Goal: Information Seeking & Learning: Find specific fact

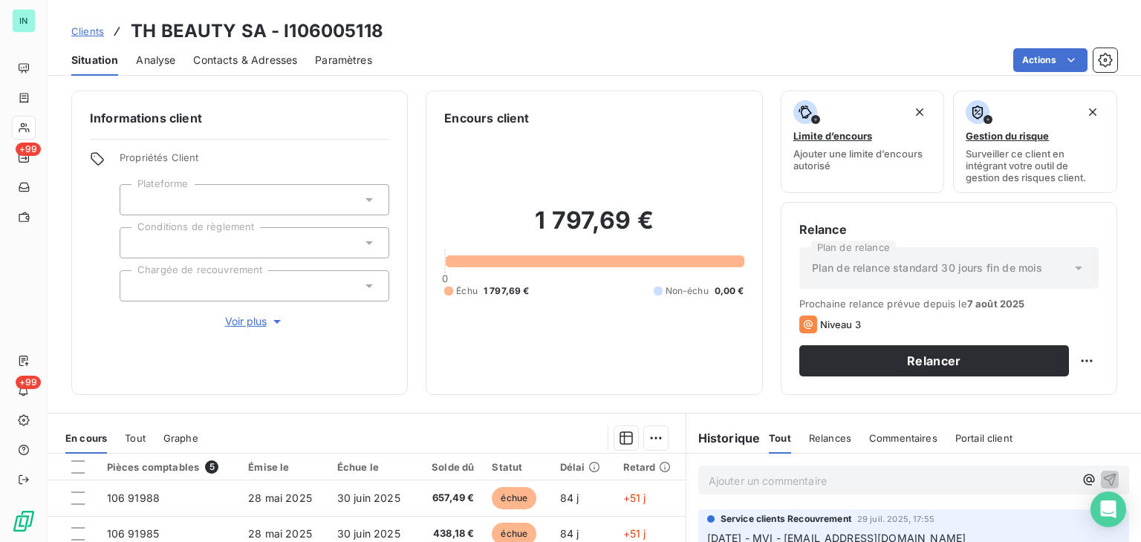
scroll to position [241, 0]
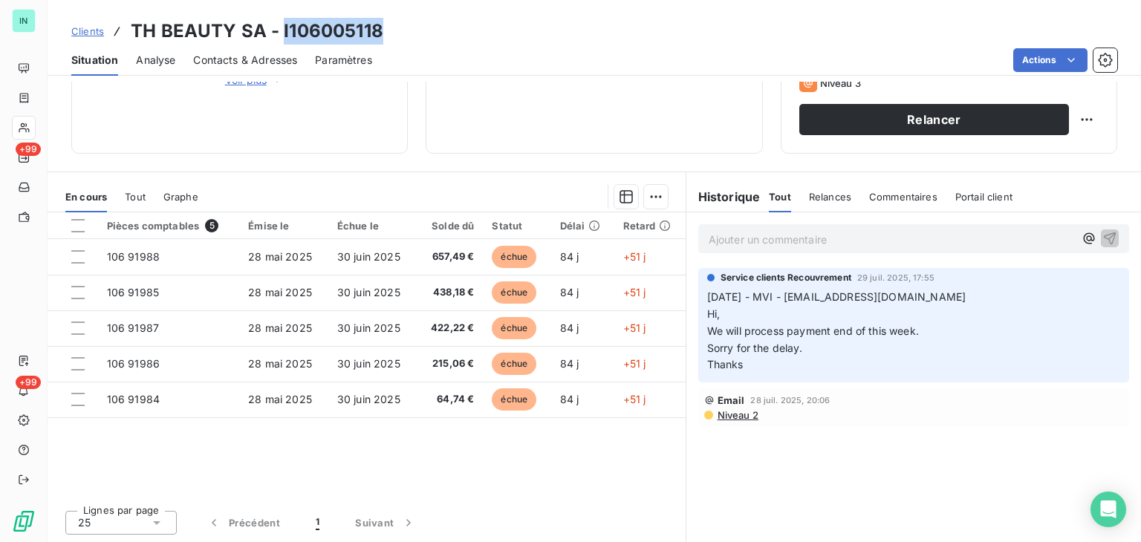
drag, startPoint x: 383, startPoint y: 30, endPoint x: 281, endPoint y: 30, distance: 102.5
click at [281, 30] on div "Clients TH BEAUTY SA - I106005118" at bounding box center [594, 31] width 1093 height 27
copy h3 "I106005118"
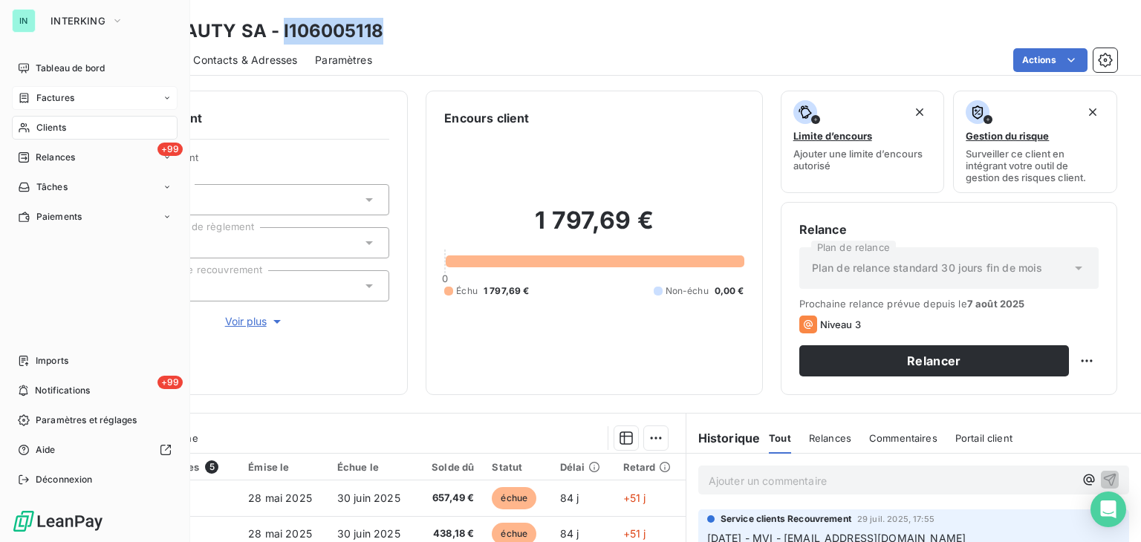
drag, startPoint x: 19, startPoint y: 108, endPoint x: 52, endPoint y: 94, distance: 36.0
click at [19, 108] on div "Factures" at bounding box center [95, 98] width 166 height 24
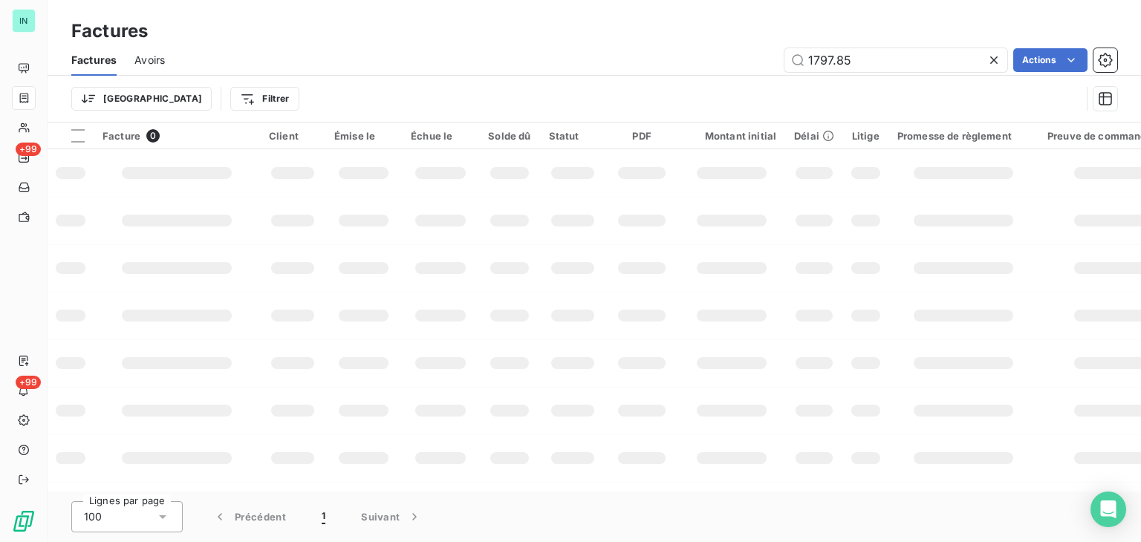
drag, startPoint x: 872, startPoint y: 58, endPoint x: 634, endPoint y: 77, distance: 238.5
click at [635, 77] on div "Factures Avoirs 1797.85 Actions Trier Filtrer" at bounding box center [594, 83] width 1093 height 77
type input "180825"
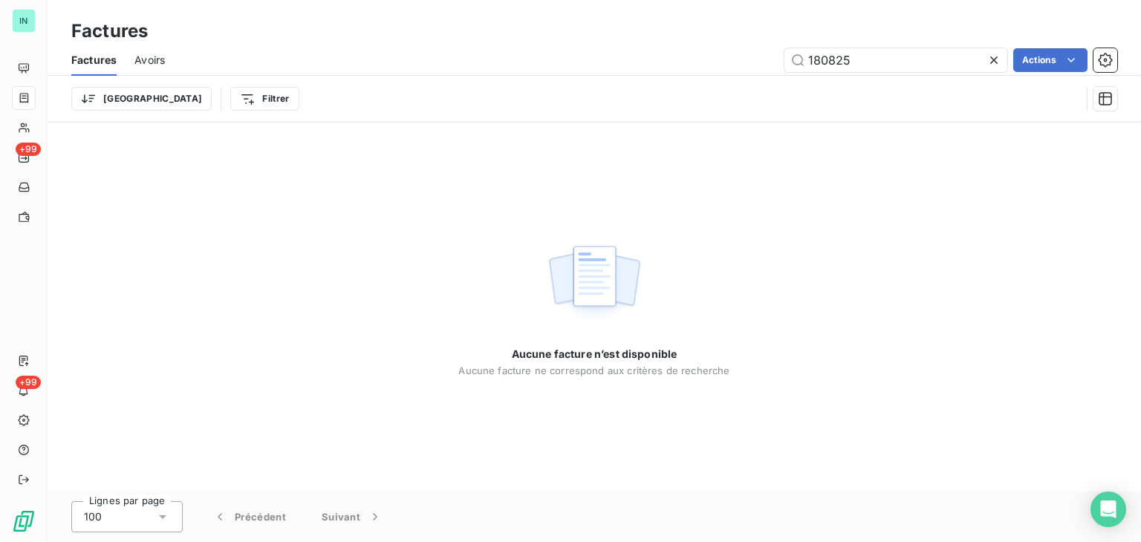
drag, startPoint x: 857, startPoint y: 58, endPoint x: 695, endPoint y: 62, distance: 162.7
click at [696, 61] on div "180825 Actions" at bounding box center [650, 60] width 934 height 24
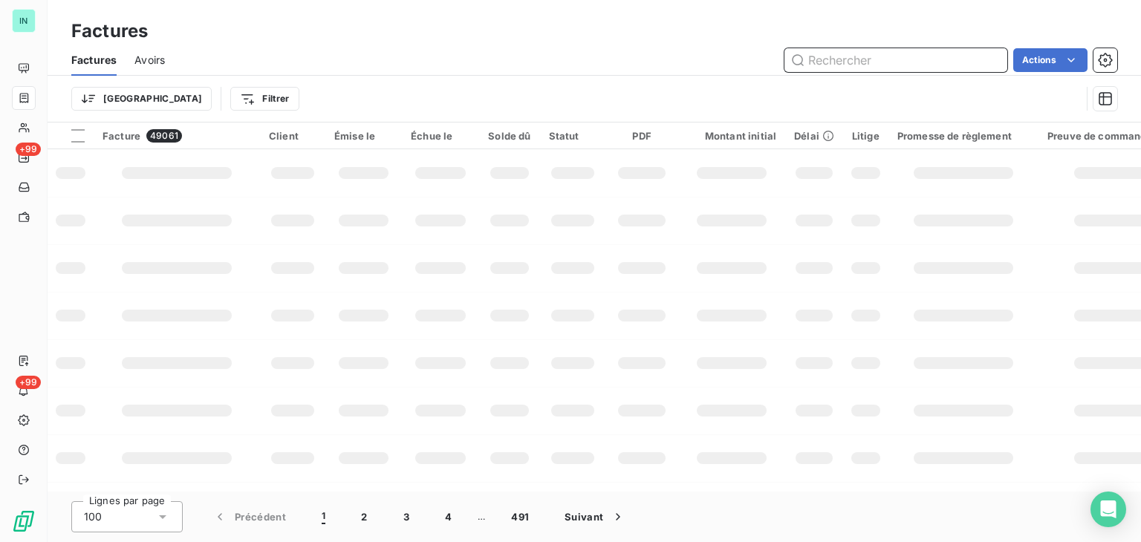
click at [835, 68] on input "text" at bounding box center [895, 60] width 223 height 24
paste input "97212"
drag, startPoint x: 811, startPoint y: 62, endPoint x: 822, endPoint y: 60, distance: 10.6
click at [813, 62] on input "97212" at bounding box center [895, 60] width 223 height 24
type input "97212"
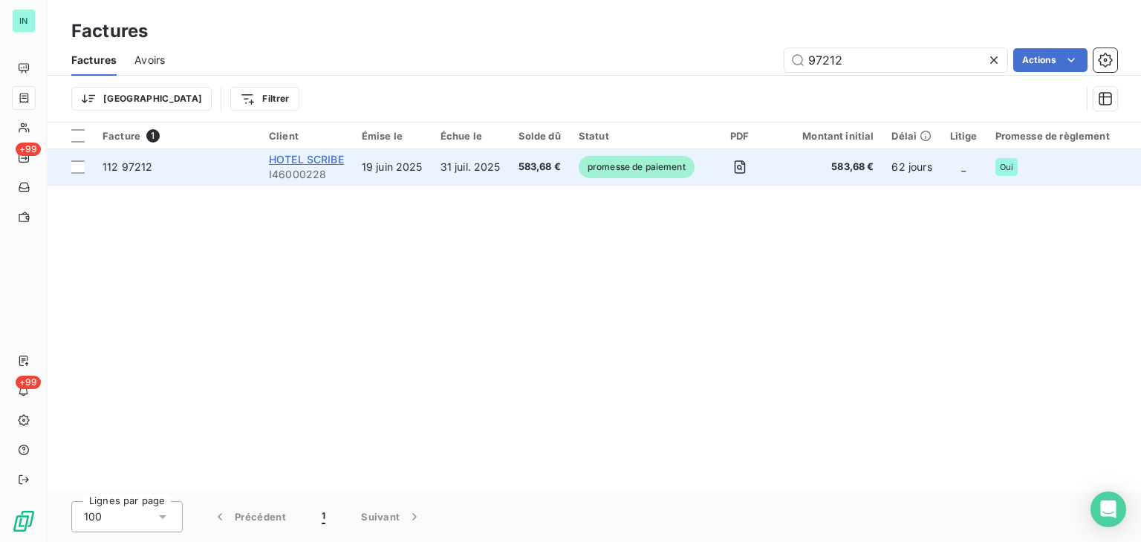
click at [309, 163] on span "HOTEL SCRIBE" at bounding box center [306, 159] width 75 height 13
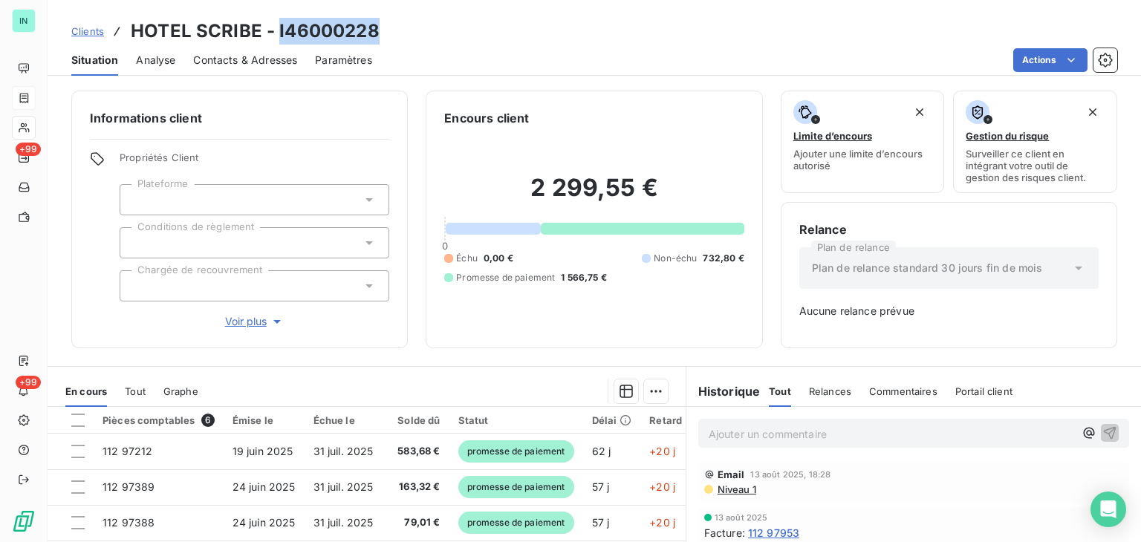
drag, startPoint x: 377, startPoint y: 29, endPoint x: 279, endPoint y: 30, distance: 98.1
click at [279, 30] on div "Clients HOTEL SCRIBE - I46000228" at bounding box center [594, 31] width 1093 height 27
copy h3 "I46000228"
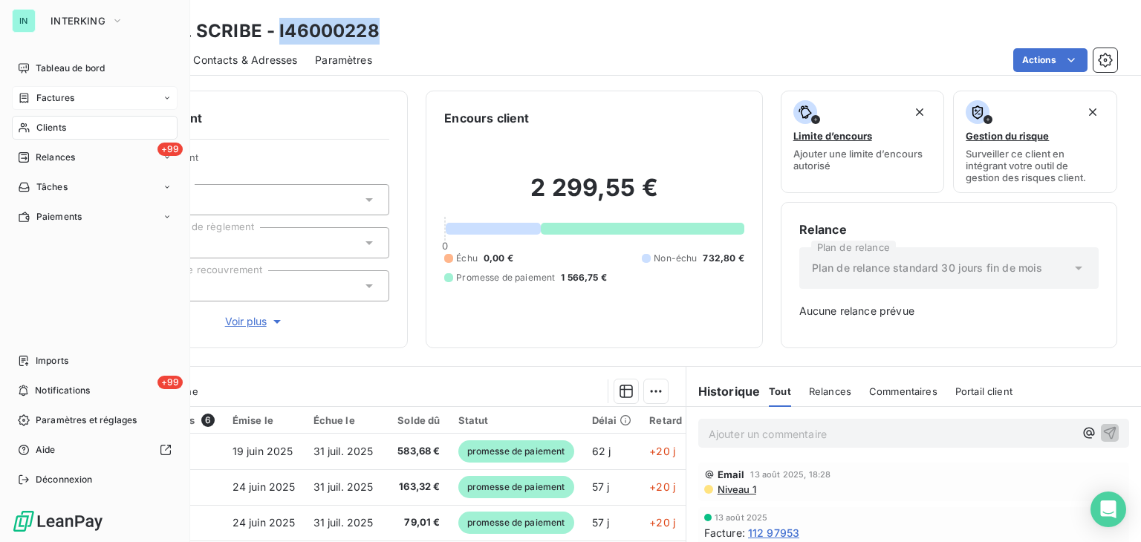
click at [39, 129] on span "Clients" at bounding box center [51, 127] width 30 height 13
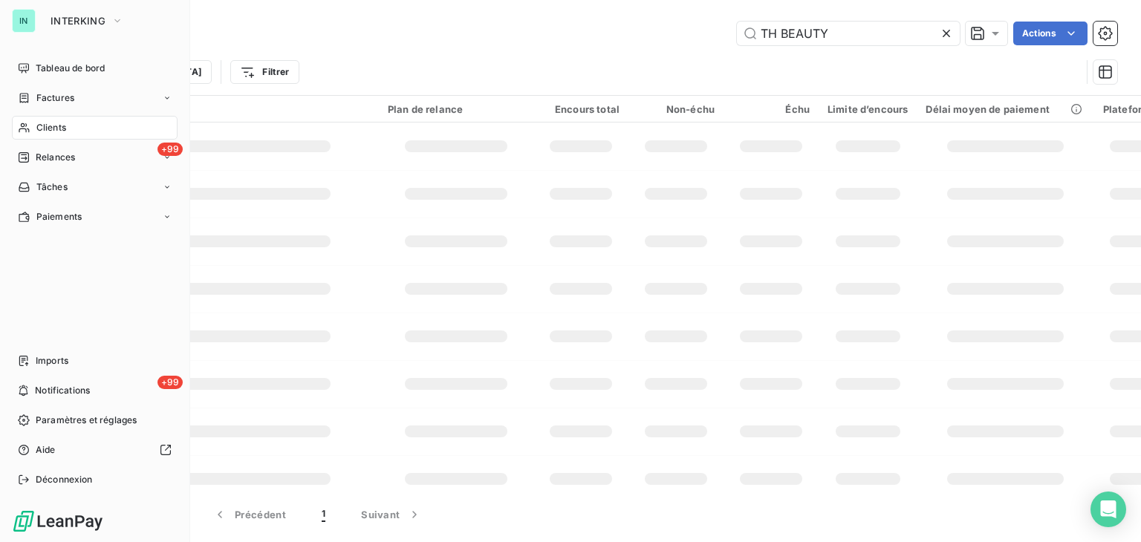
click at [71, 98] on span "Factures" at bounding box center [55, 97] width 38 height 13
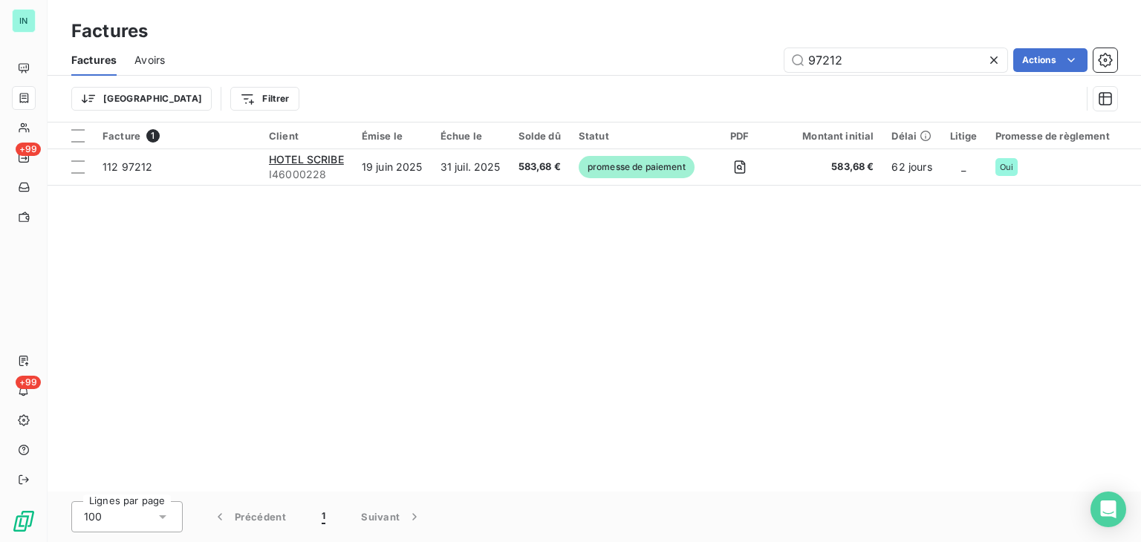
drag, startPoint x: 880, startPoint y: 57, endPoint x: 701, endPoint y: 79, distance: 179.7
click at [711, 78] on div "Factures Avoirs 97212 Actions Trier Filtrer" at bounding box center [594, 83] width 1093 height 77
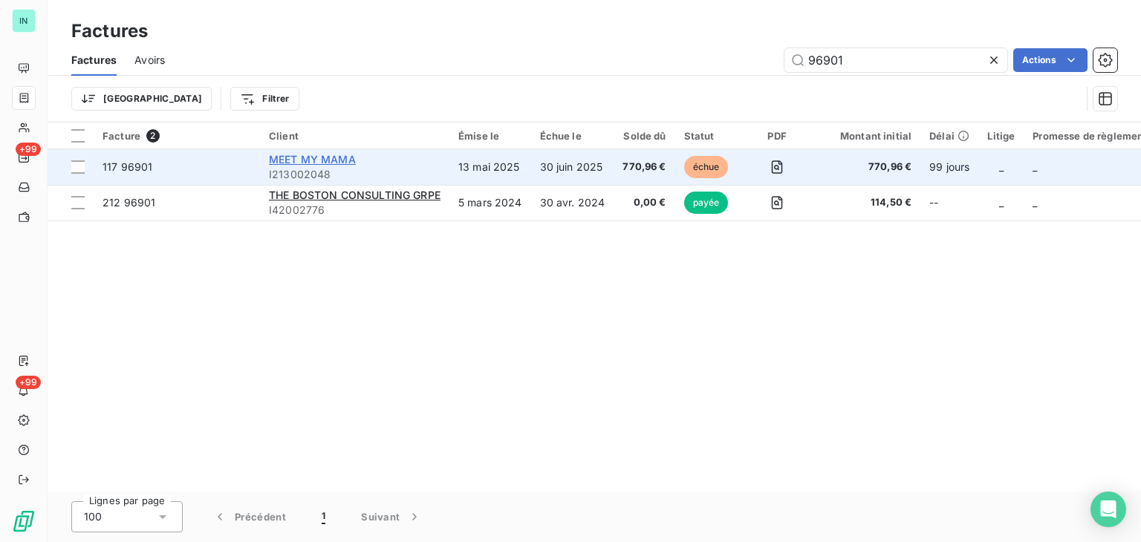
type input "96901"
click at [324, 161] on span "MEET MY MAMA" at bounding box center [312, 159] width 87 height 13
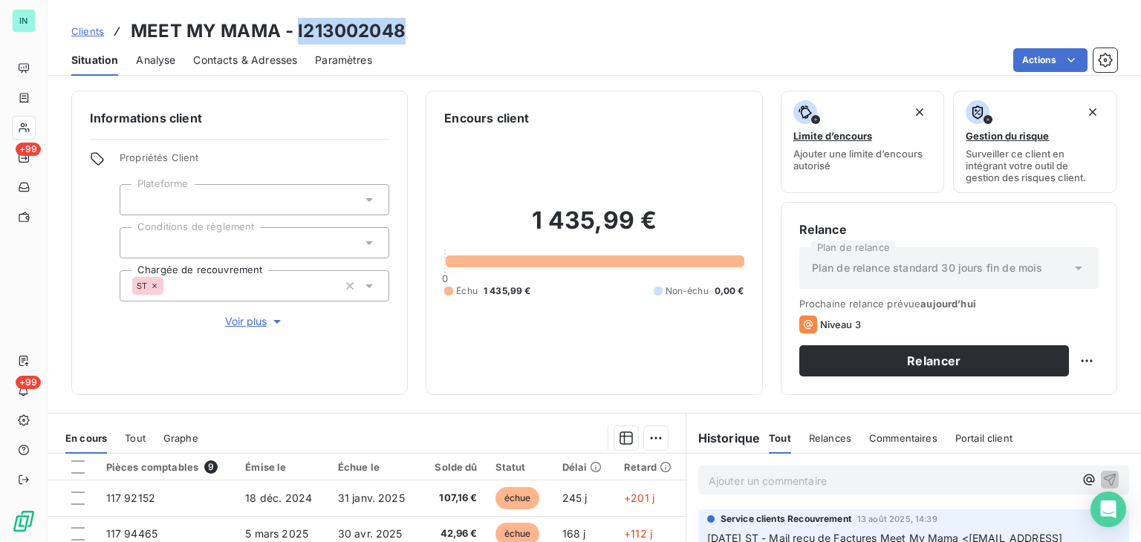
drag, startPoint x: 407, startPoint y: 33, endPoint x: 299, endPoint y: 39, distance: 108.6
click at [299, 39] on div "Clients MEET MY MAMA - I213002048" at bounding box center [594, 31] width 1093 height 27
copy h3 "I213002048"
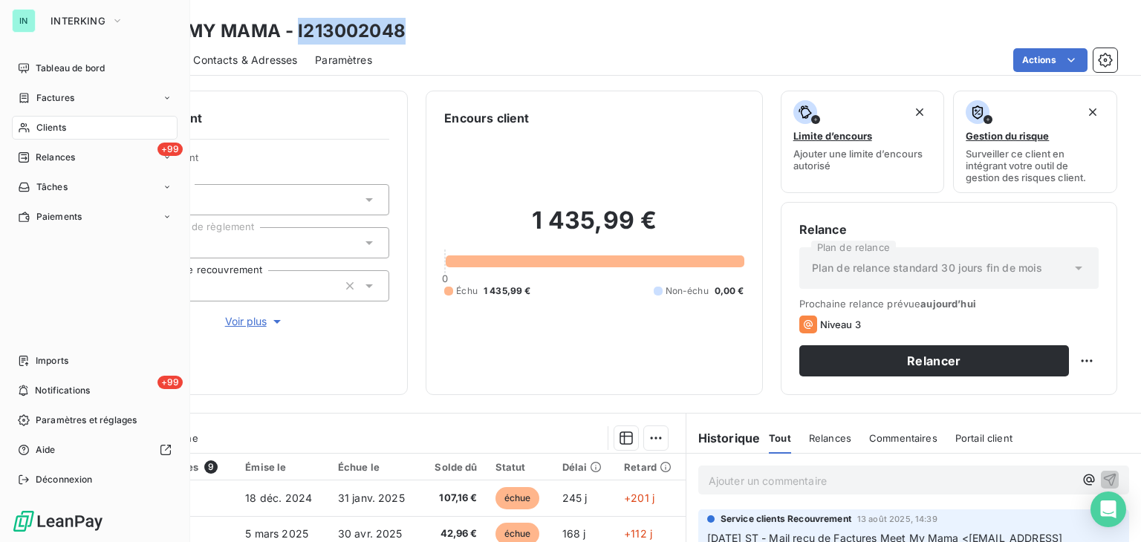
click at [30, 104] on div "Factures" at bounding box center [46, 97] width 56 height 13
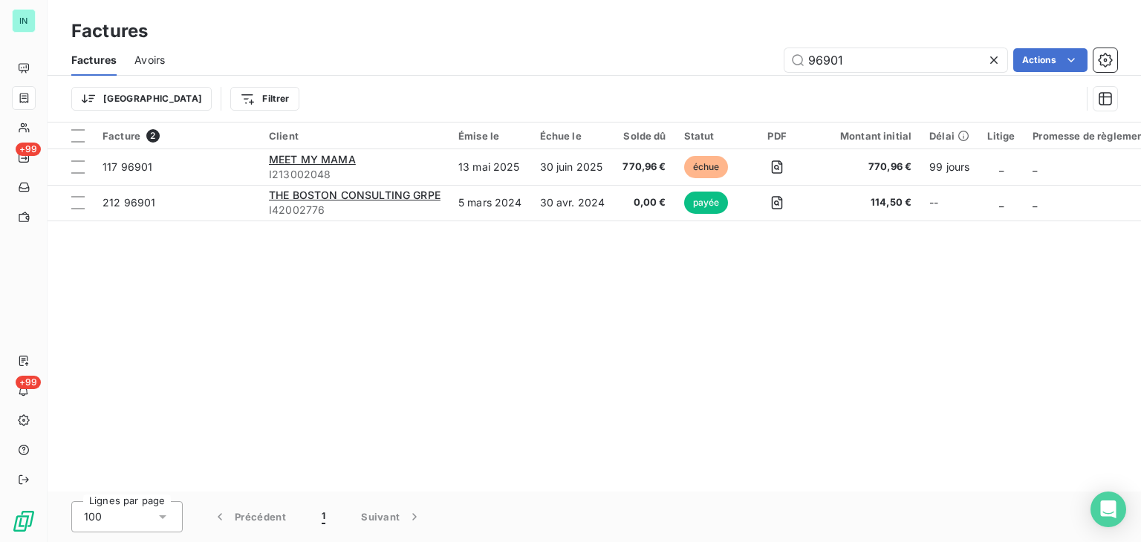
drag, startPoint x: 847, startPoint y: 57, endPoint x: 558, endPoint y: 59, distance: 289.0
click at [562, 60] on div "96901 Actions" at bounding box center [650, 60] width 934 height 24
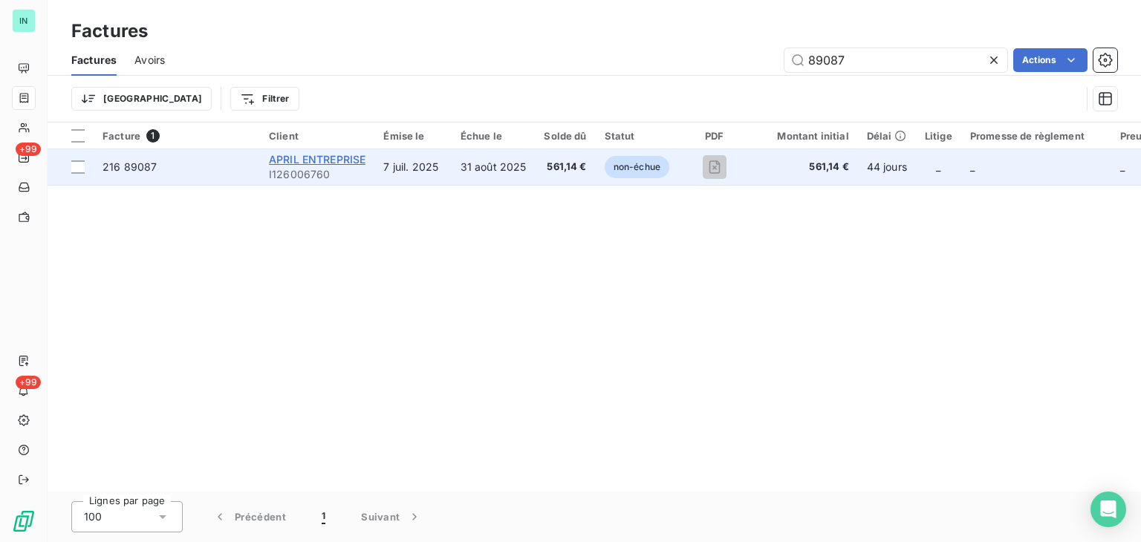
type input "89087"
click at [325, 155] on span "APRIL ENTREPRISE" at bounding box center [317, 159] width 97 height 13
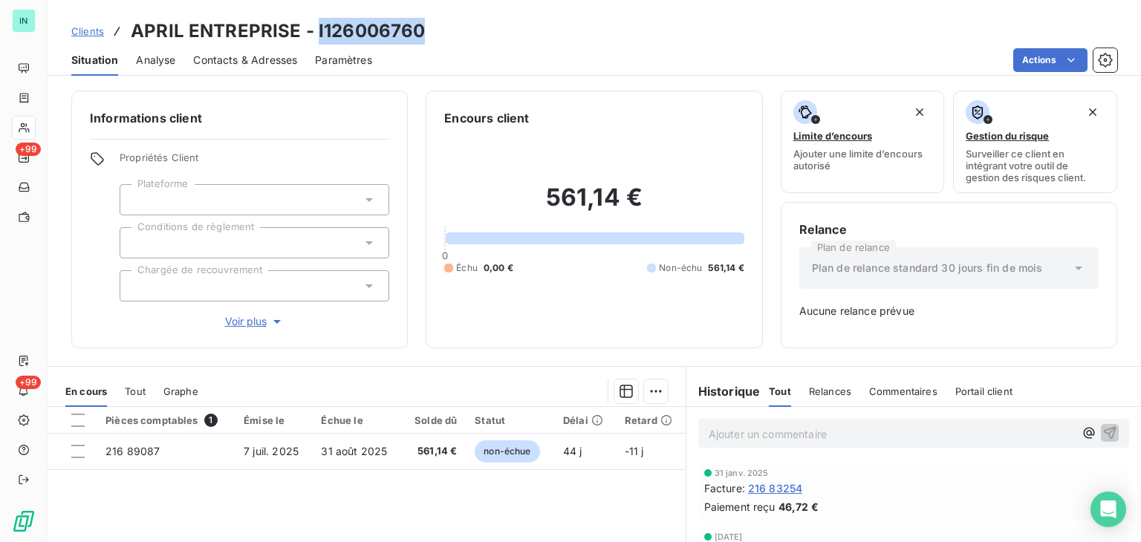
drag, startPoint x: 423, startPoint y: 36, endPoint x: 315, endPoint y: 31, distance: 107.8
click at [315, 31] on div "Clients APRIL ENTREPRISE - I126006760" at bounding box center [594, 31] width 1093 height 27
copy h3 "I126006760"
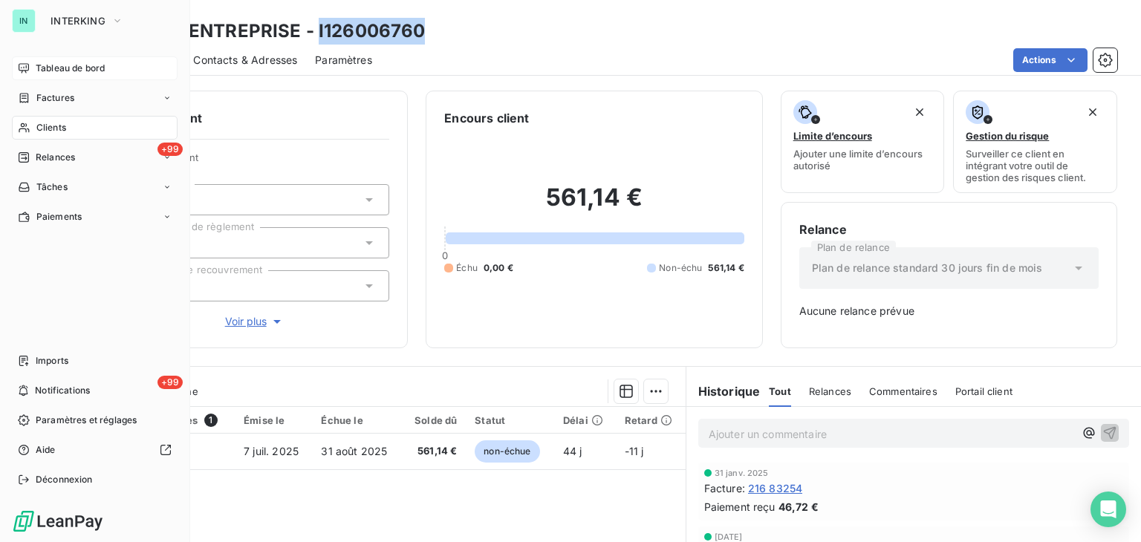
drag, startPoint x: 17, startPoint y: 72, endPoint x: 30, endPoint y: 71, distance: 12.7
click at [18, 72] on icon at bounding box center [24, 68] width 12 height 12
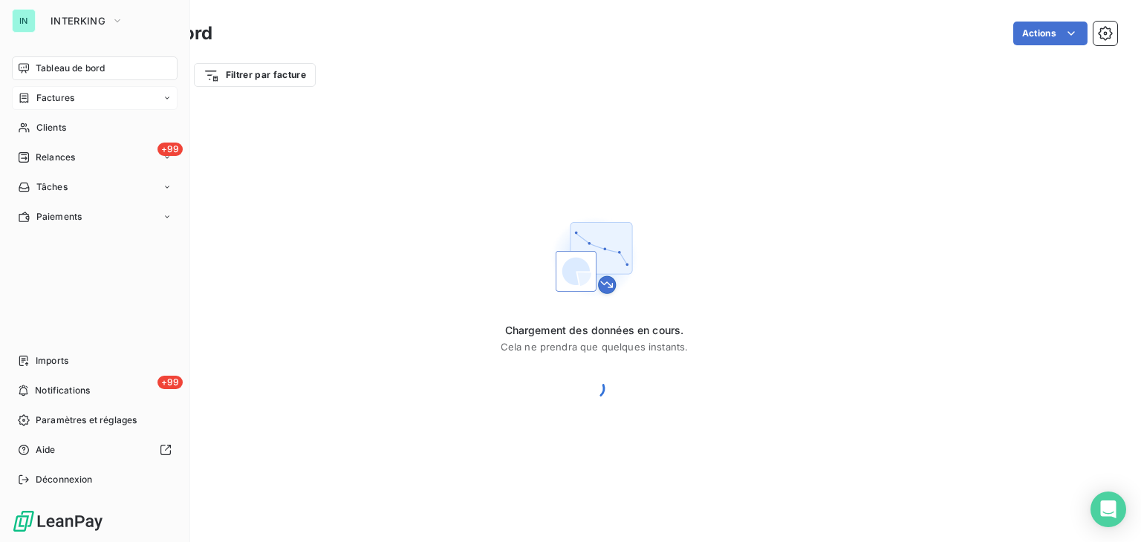
click at [40, 98] on span "Factures" at bounding box center [55, 97] width 38 height 13
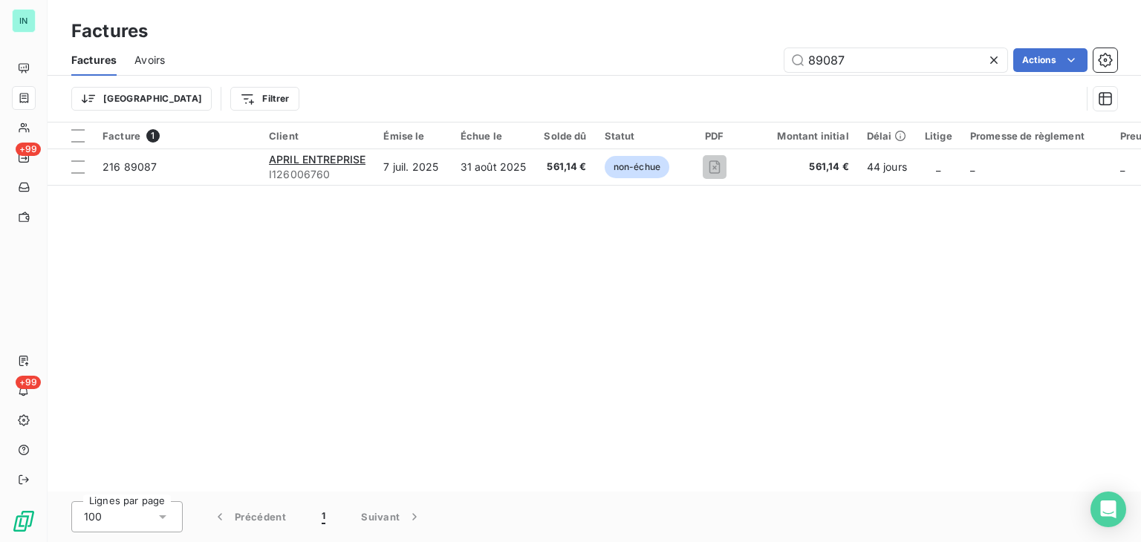
drag, startPoint x: 878, startPoint y: 56, endPoint x: 586, endPoint y: 63, distance: 292.0
click at [601, 63] on div "89087 Actions" at bounding box center [650, 60] width 934 height 24
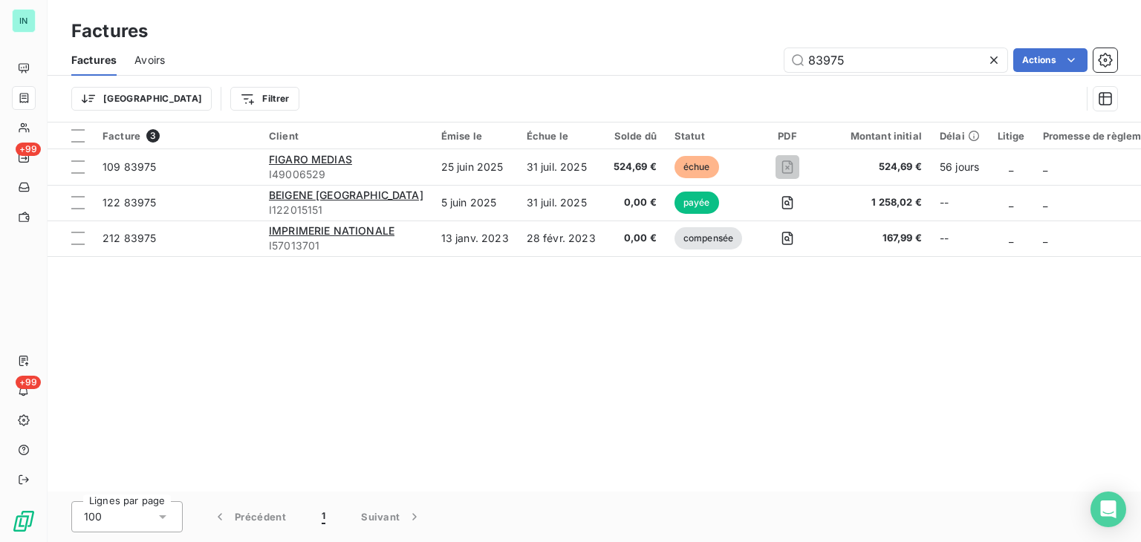
type input "83975"
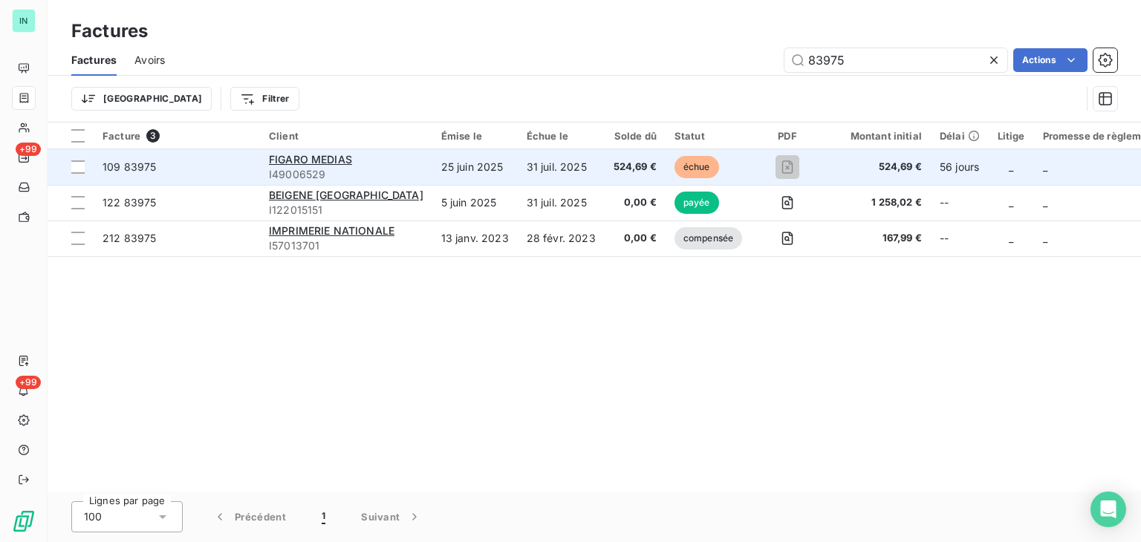
click at [303, 166] on div "FIGARO MEDIAS" at bounding box center [346, 159] width 155 height 15
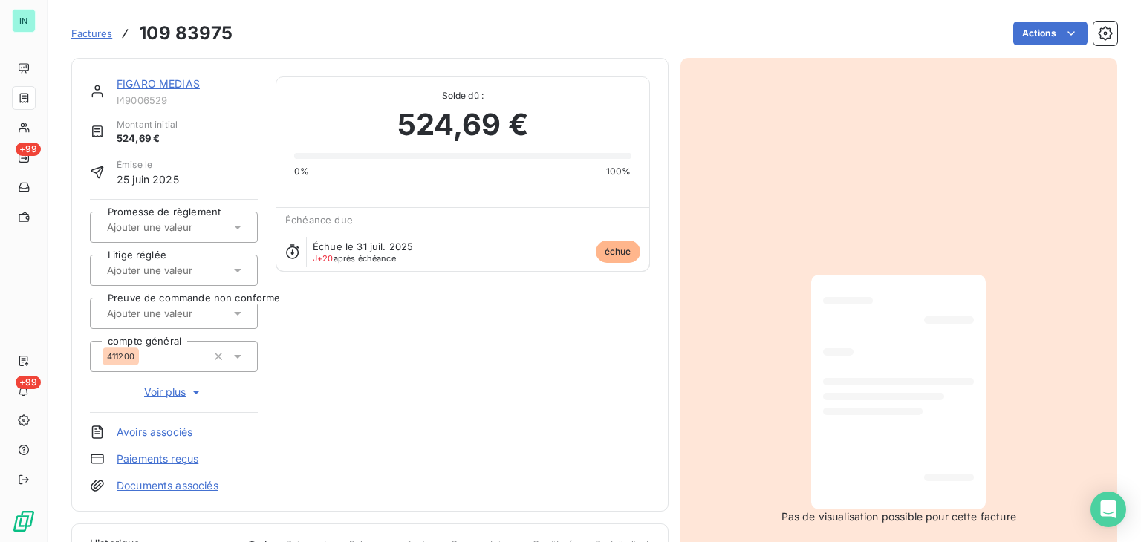
click at [166, 85] on link "FIGARO MEDIAS" at bounding box center [158, 83] width 83 height 13
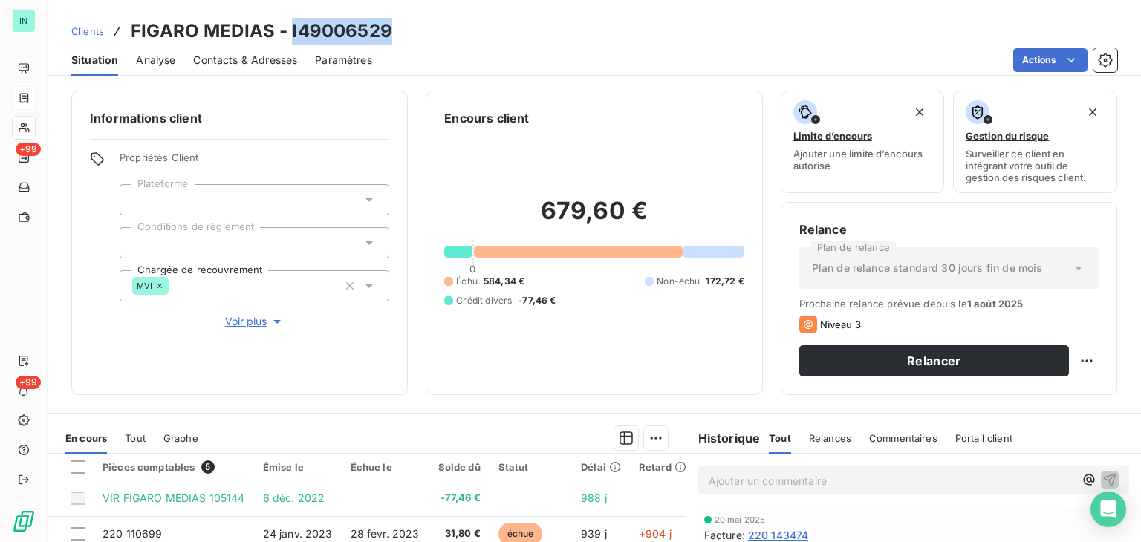
drag, startPoint x: 396, startPoint y: 33, endPoint x: 289, endPoint y: 38, distance: 107.1
click at [289, 38] on div "Clients FIGARO MEDIAS - I49006529" at bounding box center [594, 31] width 1093 height 27
copy h3 "I49006529"
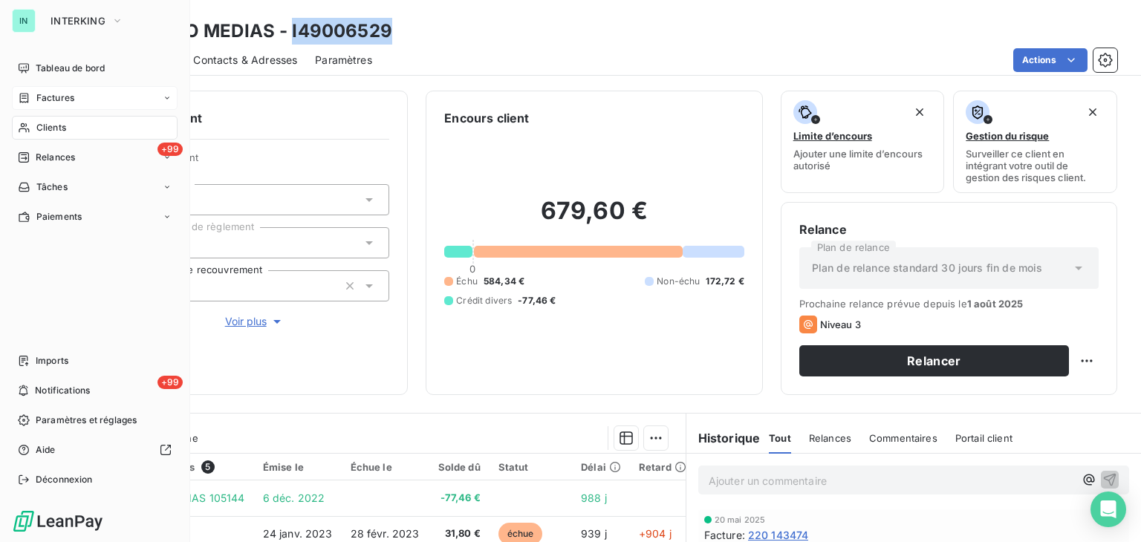
click at [24, 103] on icon at bounding box center [24, 98] width 13 height 12
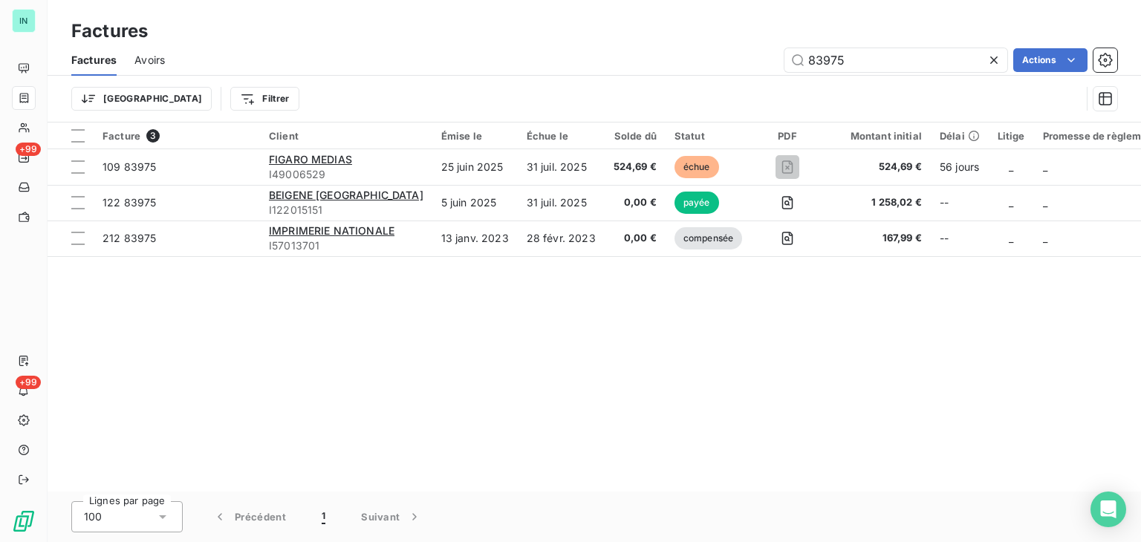
drag, startPoint x: 869, startPoint y: 62, endPoint x: 706, endPoint y: 70, distance: 162.9
click at [710, 70] on div "83975 Actions" at bounding box center [650, 60] width 934 height 24
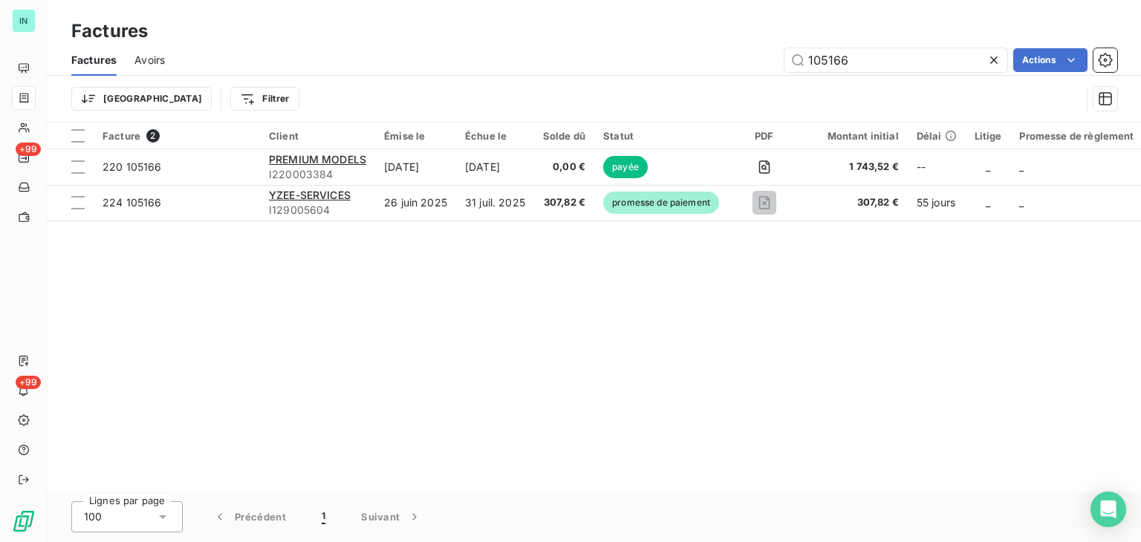
type input "105166"
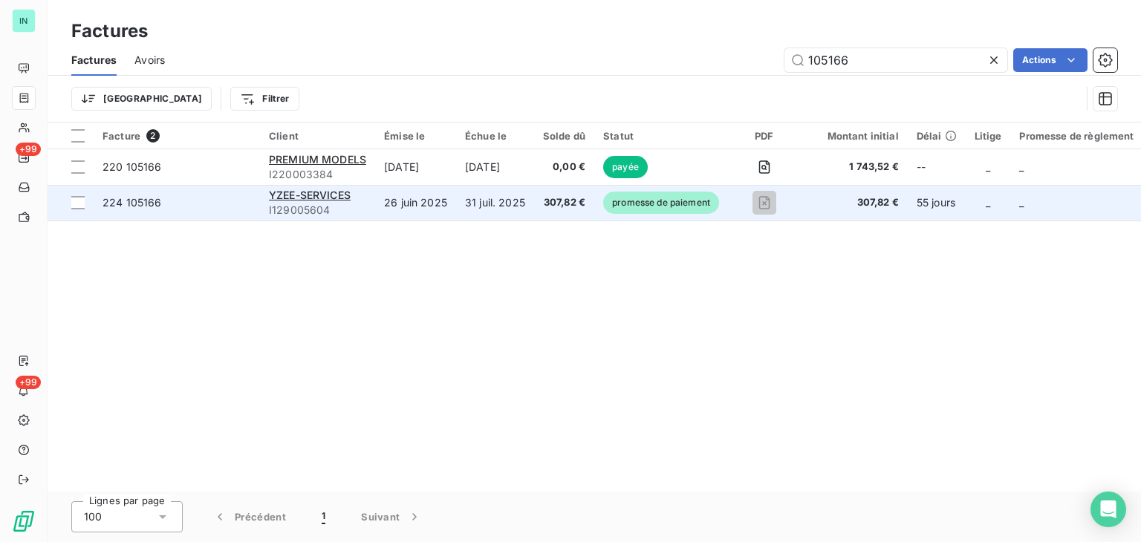
click at [283, 204] on span "I129005604" at bounding box center [317, 210] width 97 height 15
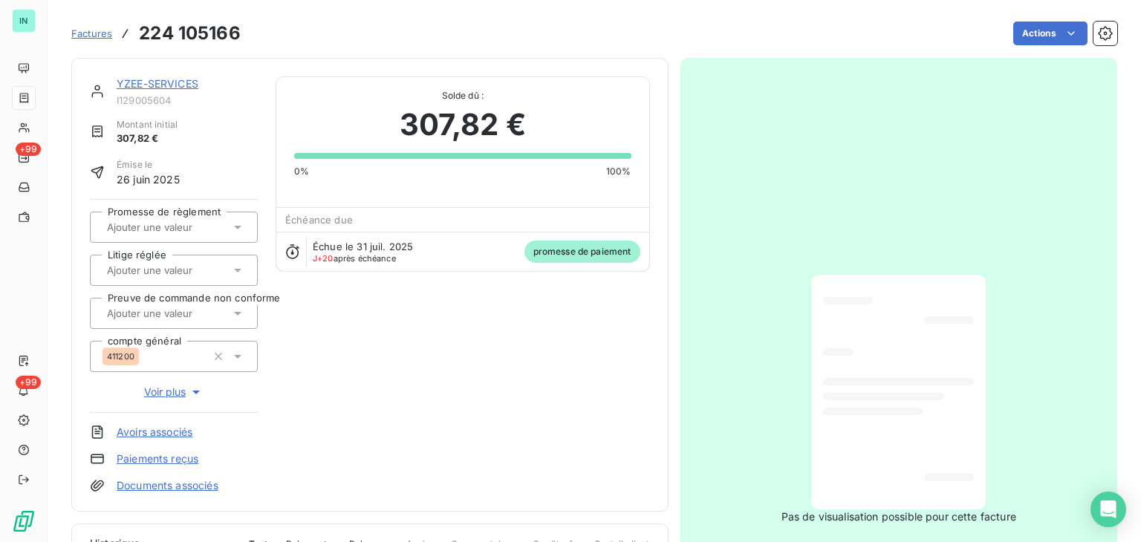
click at [175, 84] on link "YZEE-SERVICES" at bounding box center [158, 83] width 82 height 13
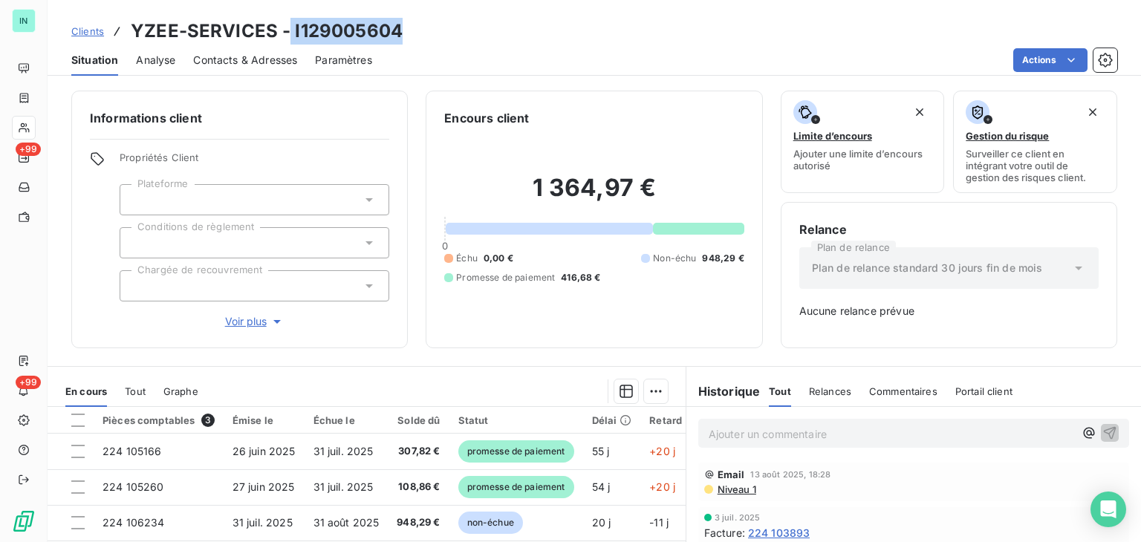
drag, startPoint x: 402, startPoint y: 29, endPoint x: 288, endPoint y: 32, distance: 113.7
click at [288, 32] on div "Clients YZEE-SERVICES - I129005604" at bounding box center [594, 31] width 1093 height 27
click at [398, 30] on h3 "YZEE-SERVICES - I129005604" at bounding box center [267, 31] width 272 height 27
drag, startPoint x: 394, startPoint y: 32, endPoint x: 291, endPoint y: 28, distance: 103.3
click at [291, 28] on h3 "YZEE-SERVICES - I129005604" at bounding box center [267, 31] width 272 height 27
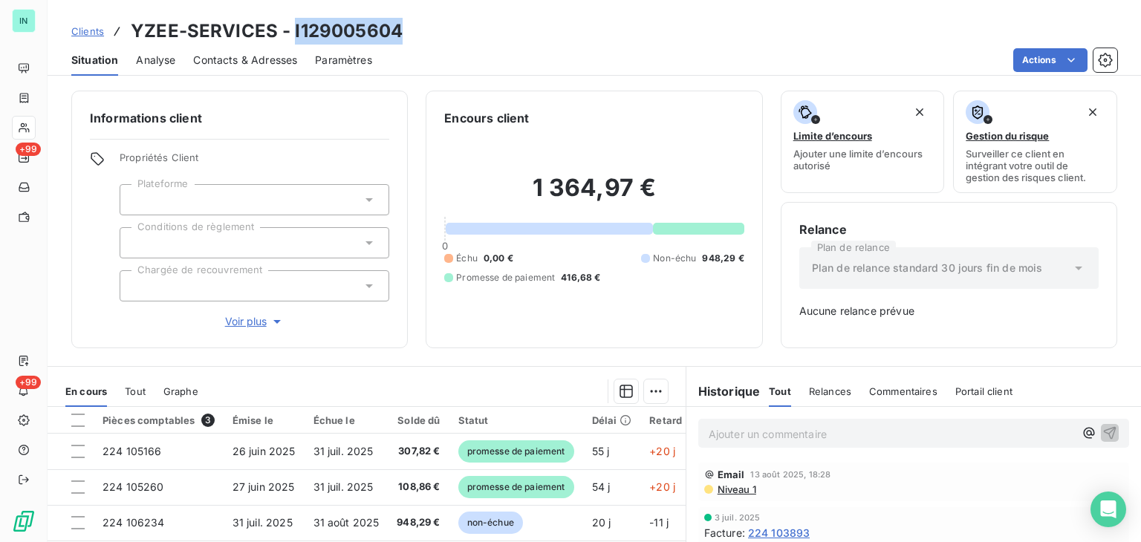
copy h3 "I129005604"
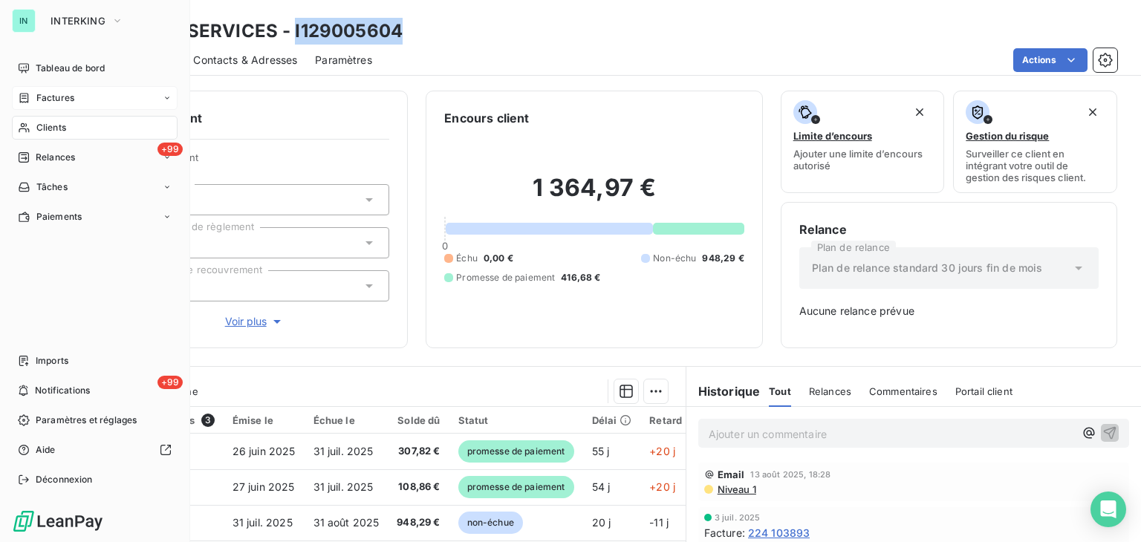
click at [36, 93] on span "Factures" at bounding box center [55, 97] width 38 height 13
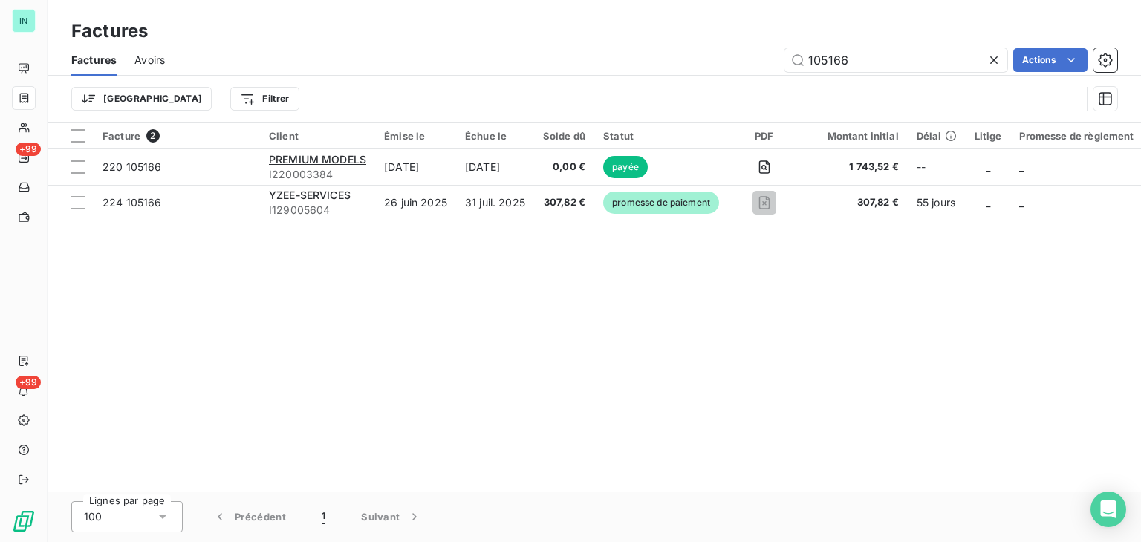
drag, startPoint x: 858, startPoint y: 55, endPoint x: 692, endPoint y: 68, distance: 166.2
click at [694, 68] on div "105166 Actions" at bounding box center [650, 60] width 934 height 24
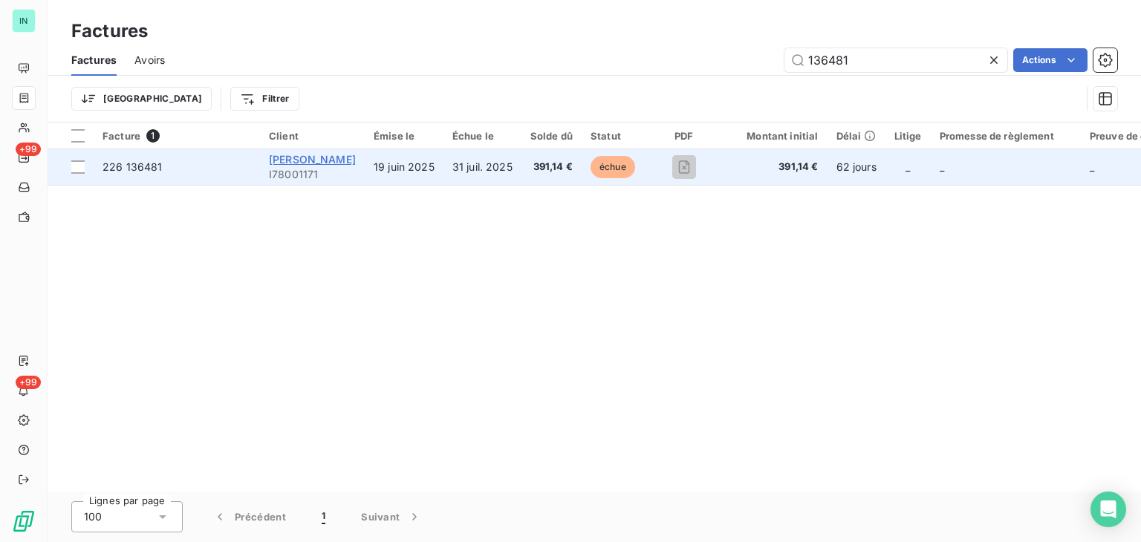
type input "136481"
click at [337, 163] on span "[PERSON_NAME]" at bounding box center [312, 159] width 87 height 13
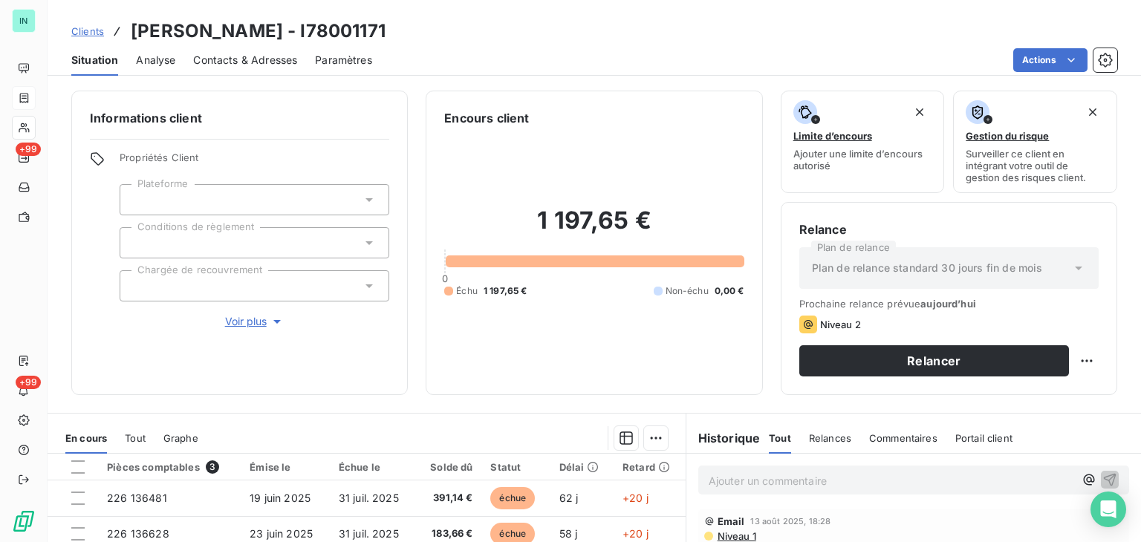
drag, startPoint x: 387, startPoint y: 30, endPoint x: 297, endPoint y: 31, distance: 89.9
click at [297, 31] on div "Clients [PERSON_NAME] - I78001171" at bounding box center [594, 31] width 1093 height 27
copy h3 "I78001171"
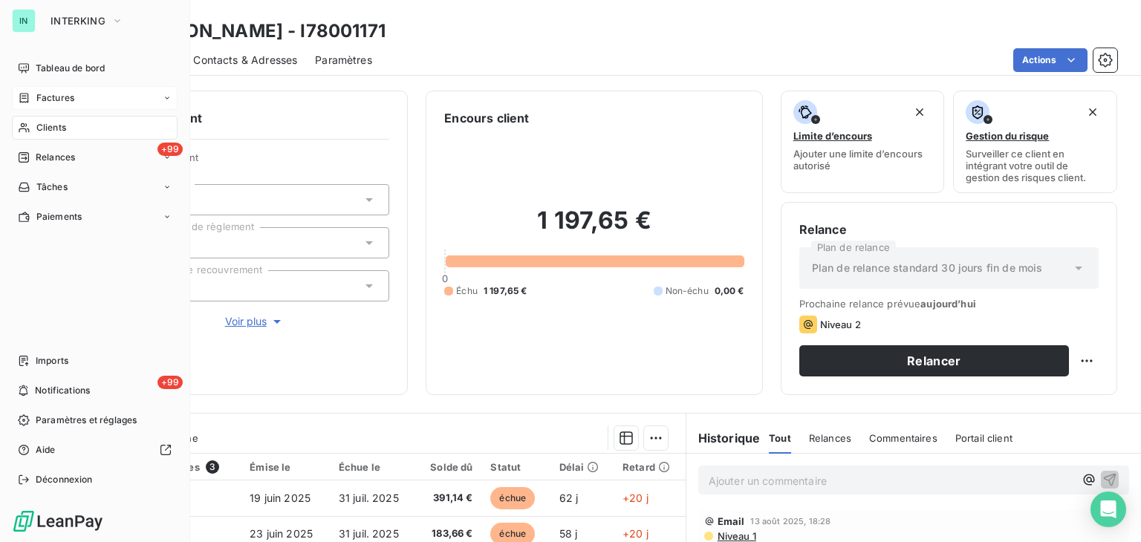
click at [39, 123] on span "Clients" at bounding box center [51, 127] width 30 height 13
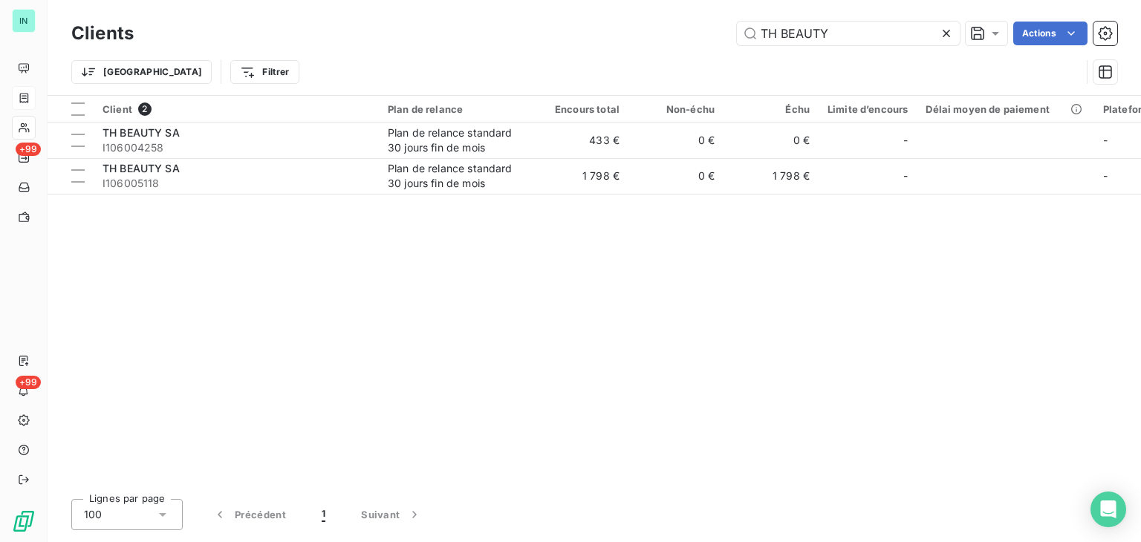
drag, startPoint x: 865, startPoint y: 36, endPoint x: 604, endPoint y: 48, distance: 261.0
click at [609, 48] on div "Clients TH BEAUTY Actions" at bounding box center [594, 33] width 1046 height 31
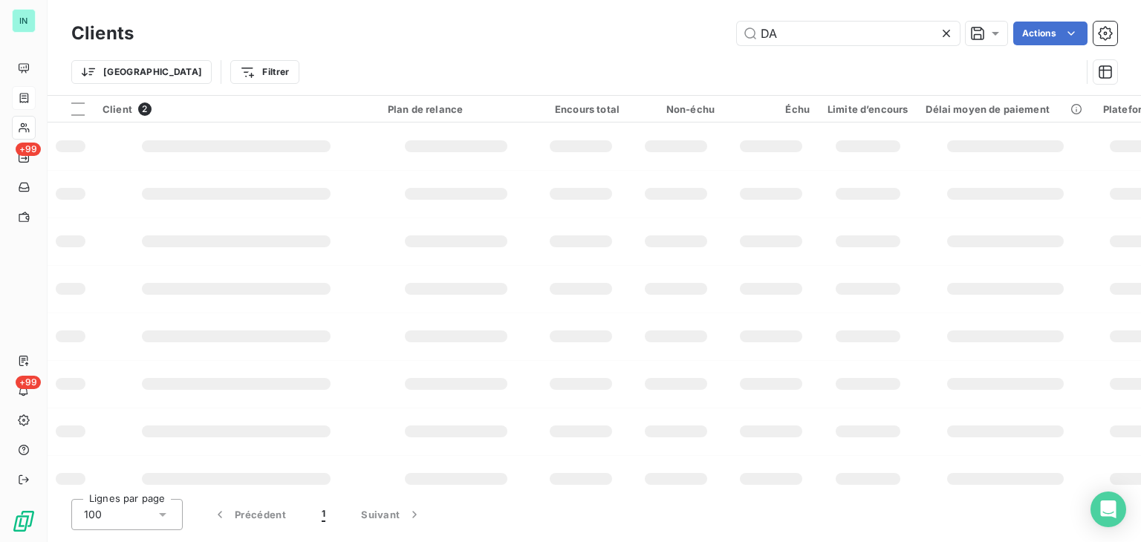
type input "D"
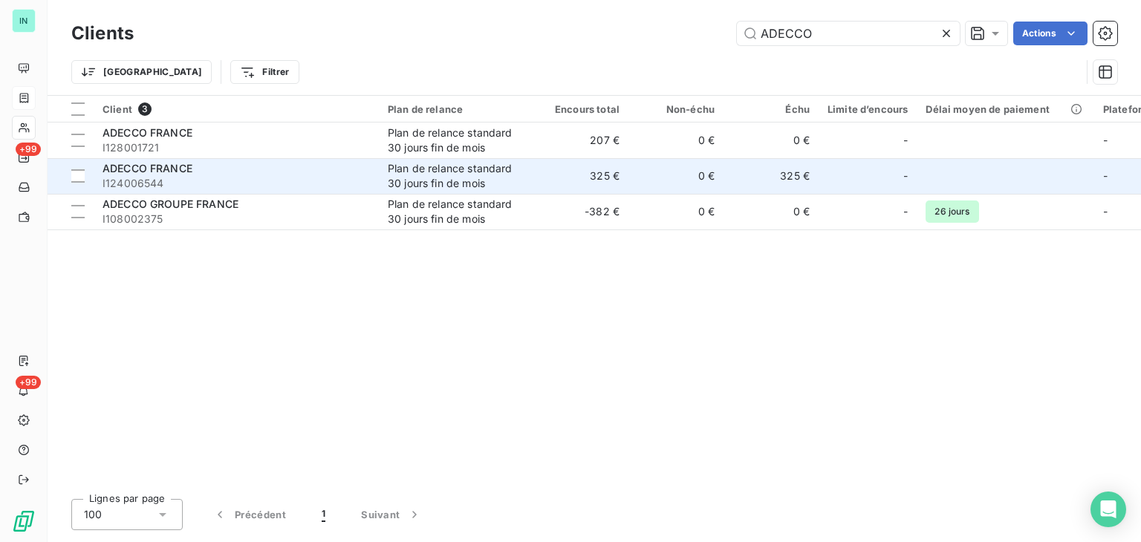
type input "ADECCO"
click at [345, 171] on div "ADECCO FRANCE" at bounding box center [236, 168] width 267 height 15
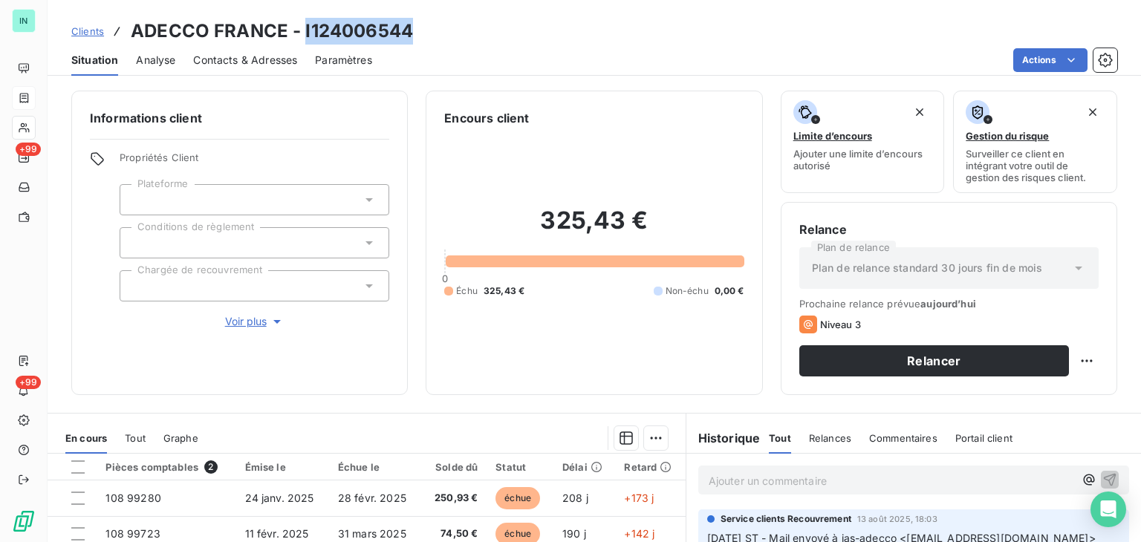
drag, startPoint x: 410, startPoint y: 33, endPoint x: 305, endPoint y: 39, distance: 105.6
click at [305, 39] on h3 "ADECCO FRANCE - I124006544" at bounding box center [272, 31] width 282 height 27
copy h3 "I124006544"
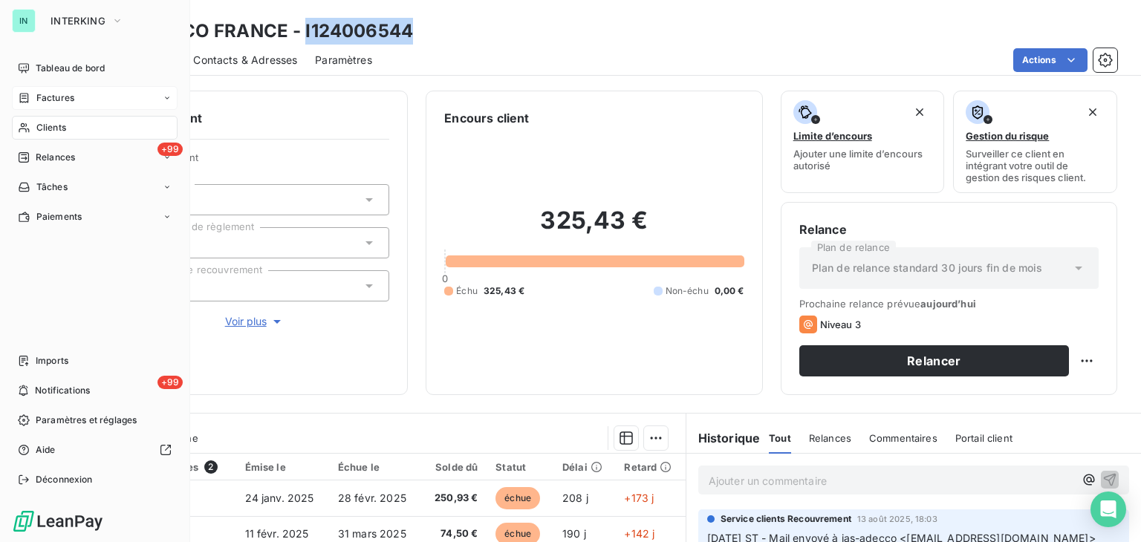
click at [31, 99] on div "Factures" at bounding box center [46, 97] width 56 height 13
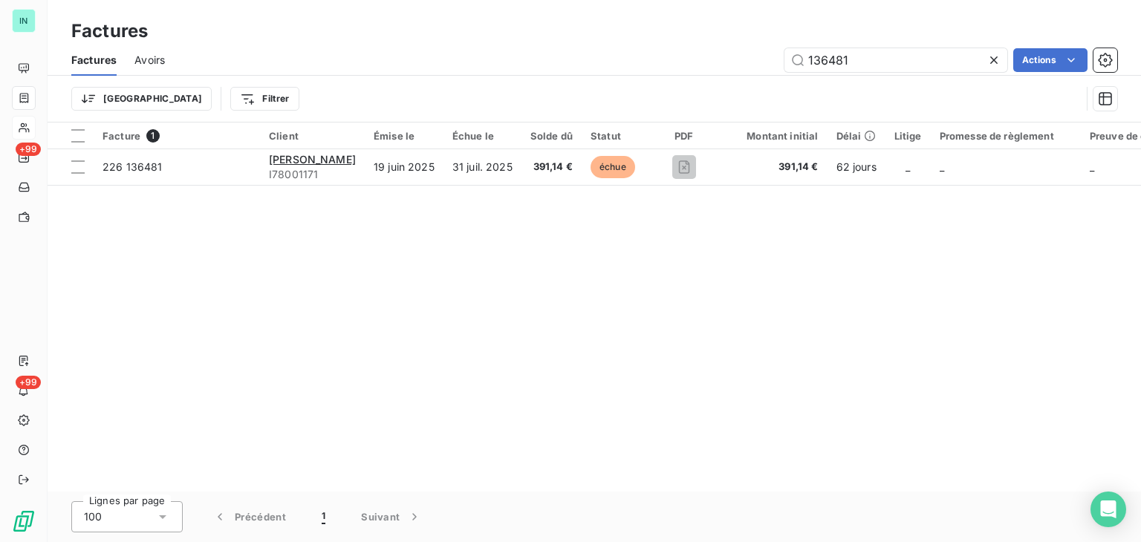
drag, startPoint x: 860, startPoint y: 62, endPoint x: 672, endPoint y: 74, distance: 189.0
click at [672, 74] on div "Factures Avoirs 136481 Actions" at bounding box center [594, 60] width 1093 height 31
type input "94900"
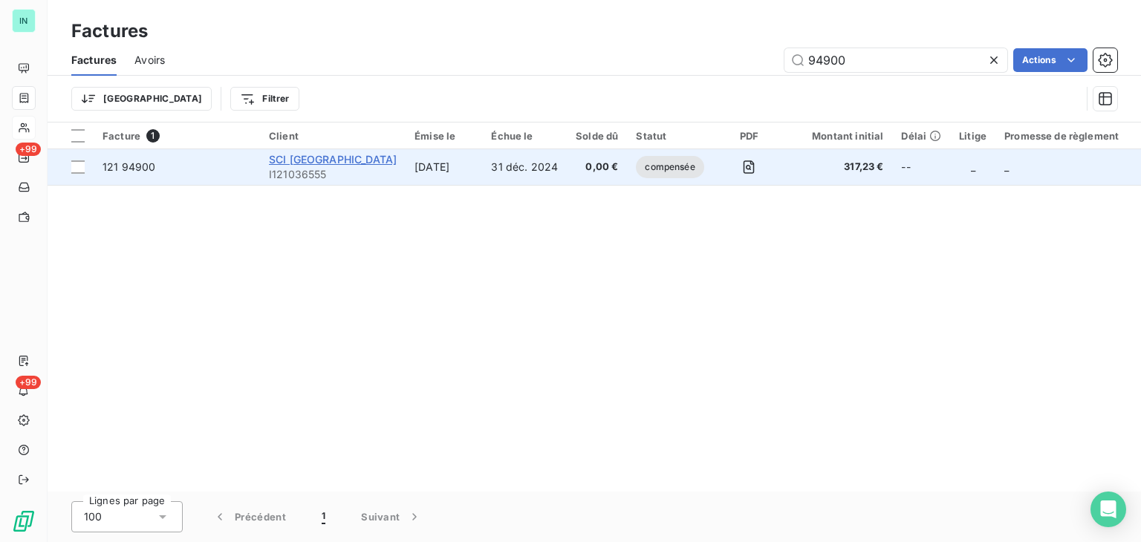
click at [302, 157] on span "SCI [GEOGRAPHIC_DATA]" at bounding box center [333, 159] width 128 height 13
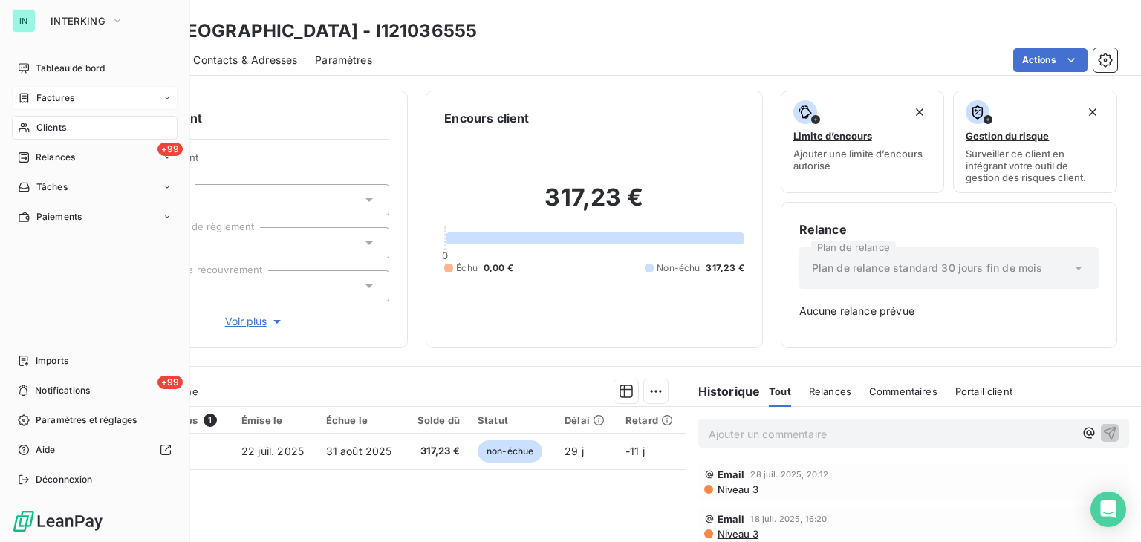
click at [41, 102] on span "Factures" at bounding box center [55, 97] width 38 height 13
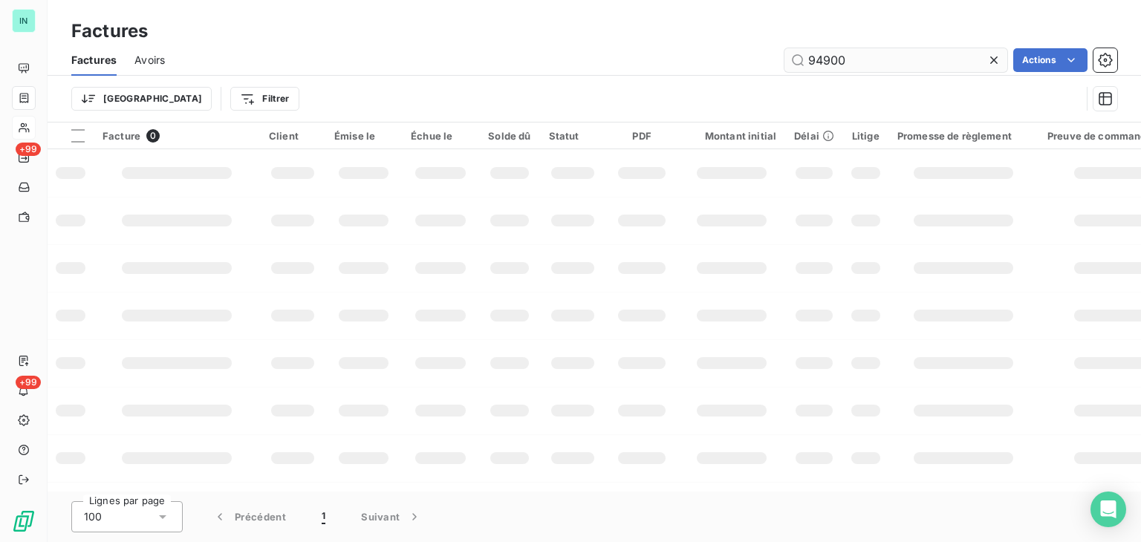
click at [848, 61] on input "94900" at bounding box center [895, 60] width 223 height 24
type input "94900"
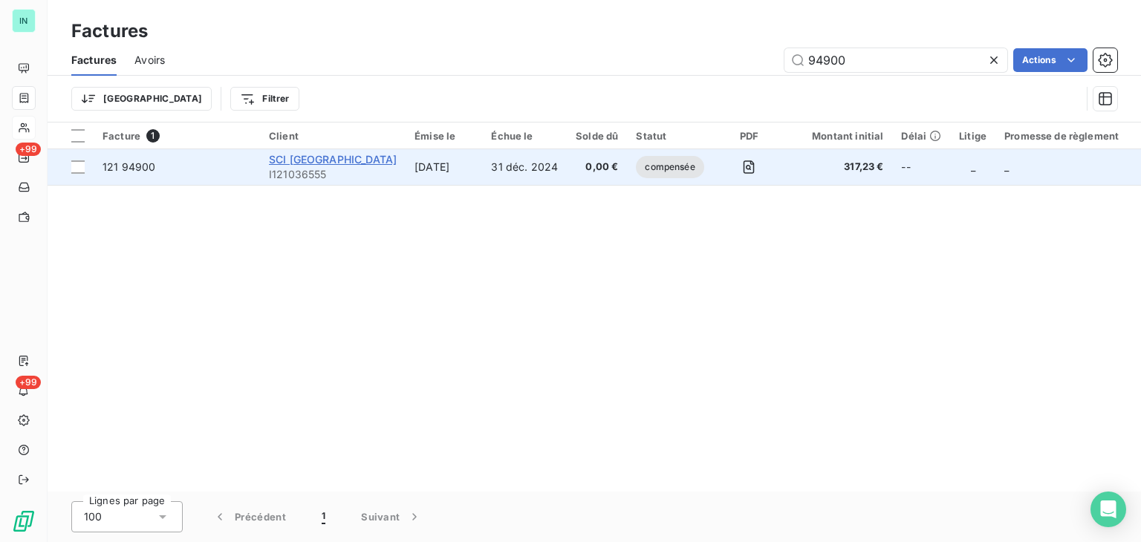
click at [360, 163] on span "SCI [GEOGRAPHIC_DATA]" at bounding box center [333, 159] width 128 height 13
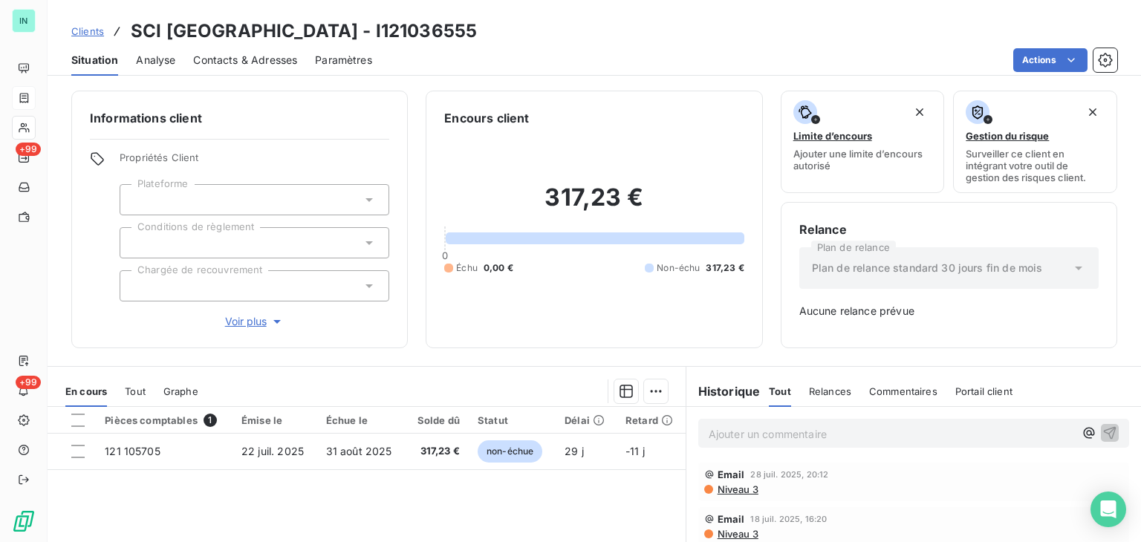
click at [477, 30] on h3 "SCI [GEOGRAPHIC_DATA] - I121036555" at bounding box center [304, 31] width 346 height 27
drag, startPoint x: 502, startPoint y: 31, endPoint x: 404, endPoint y: 33, distance: 98.1
click at [404, 33] on h3 "SCI [GEOGRAPHIC_DATA] - I121036555" at bounding box center [304, 31] width 346 height 27
copy h3 "I121036555"
click at [556, 316] on div "317,23 € 0 Échu 0,00 € Non-échu 317,23 €" at bounding box center [593, 228] width 299 height 203
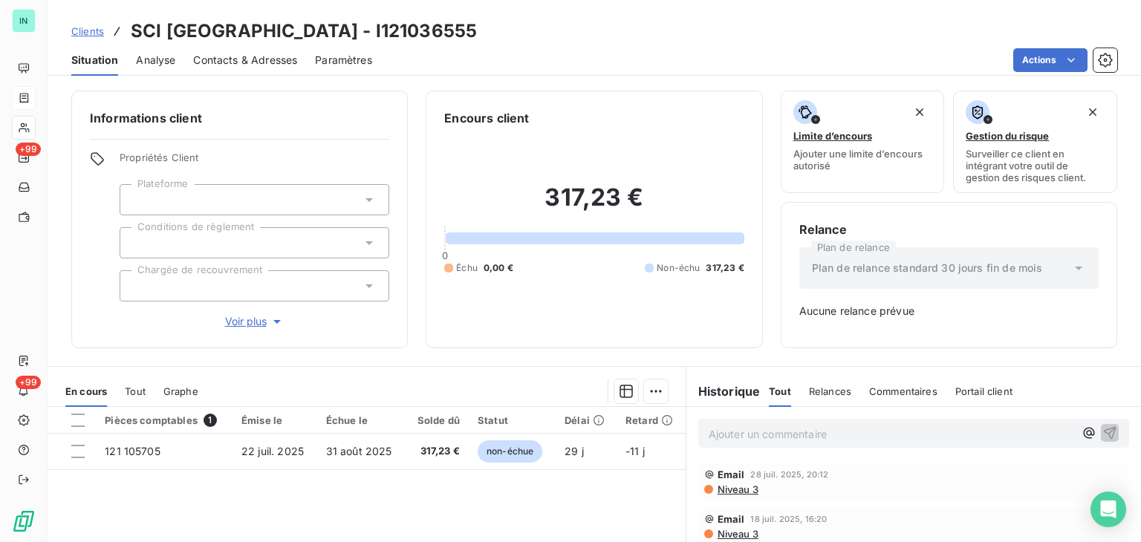
click at [514, 33] on div "Clients SCI [GEOGRAPHIC_DATA] - I121036555" at bounding box center [594, 31] width 1093 height 27
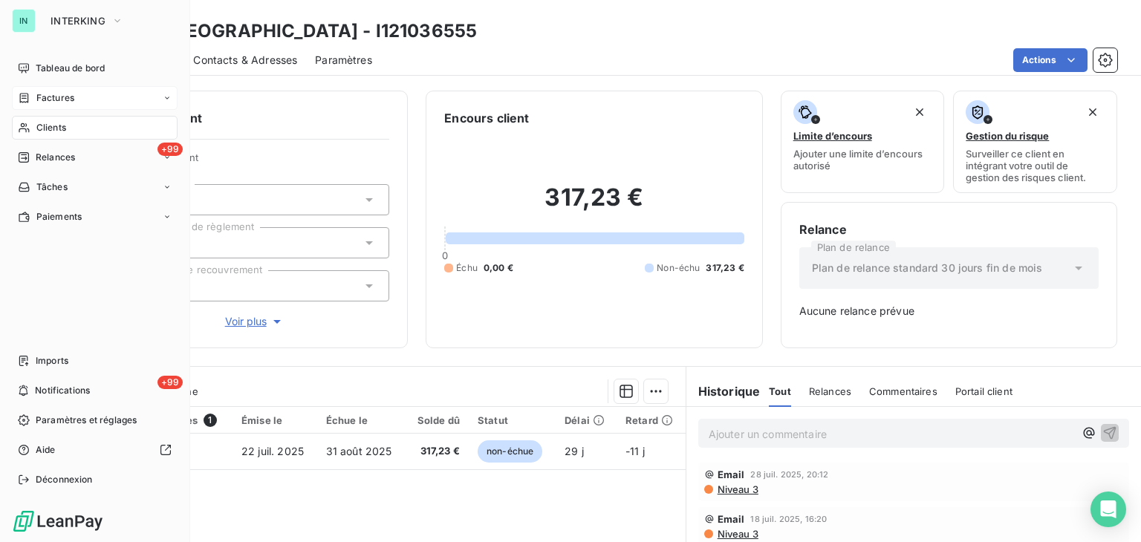
click at [49, 99] on span "Factures" at bounding box center [55, 97] width 38 height 13
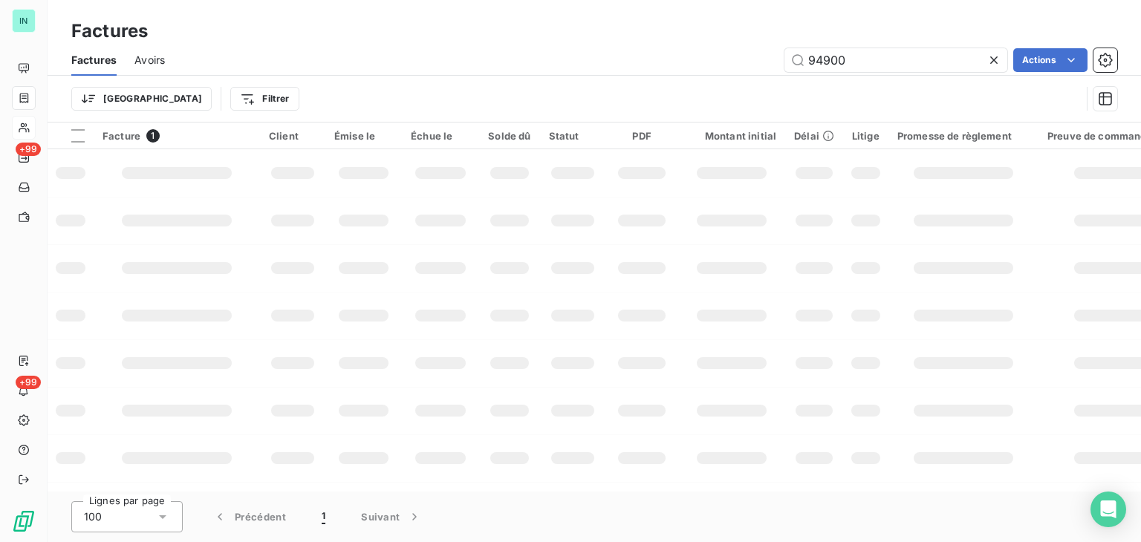
click at [992, 62] on icon at bounding box center [993, 60] width 15 height 15
click at [823, 60] on input "text" at bounding box center [895, 60] width 223 height 24
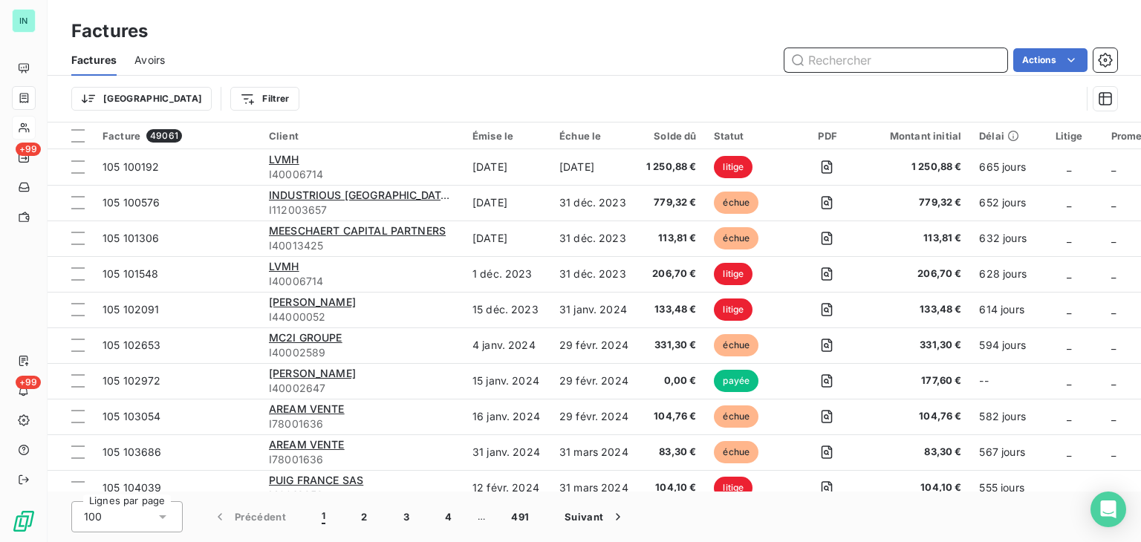
paste input "80125"
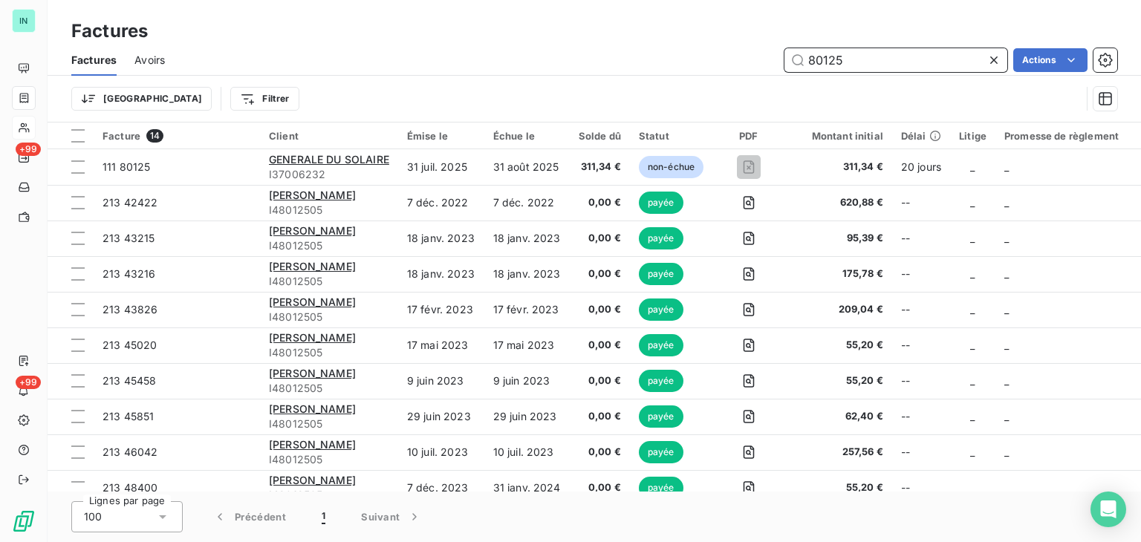
type input "80125"
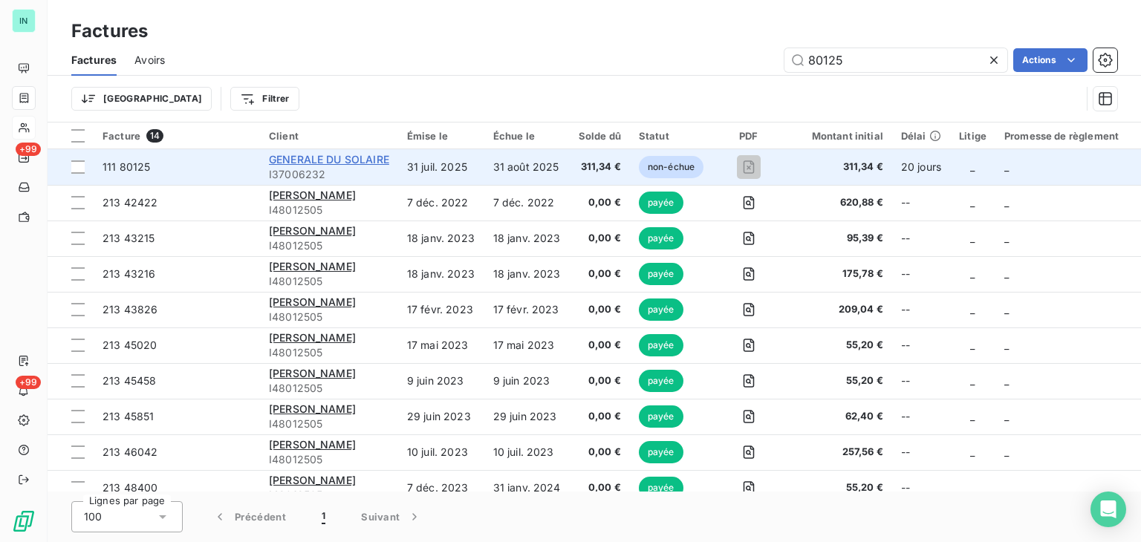
click at [310, 163] on span "GENERALE DU SOLAIRE" at bounding box center [329, 159] width 120 height 13
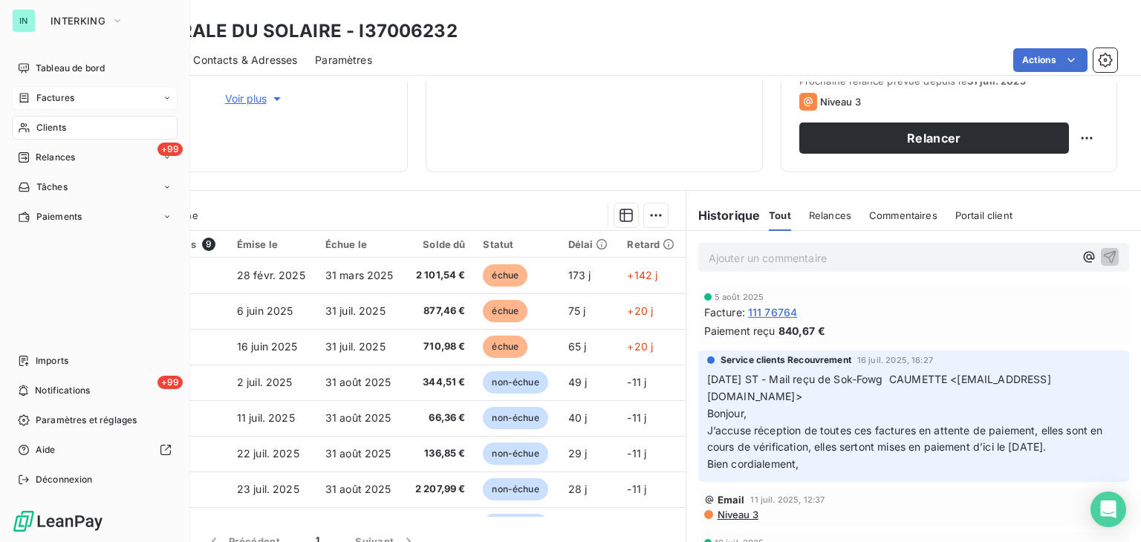
click at [43, 100] on span "Factures" at bounding box center [55, 97] width 38 height 13
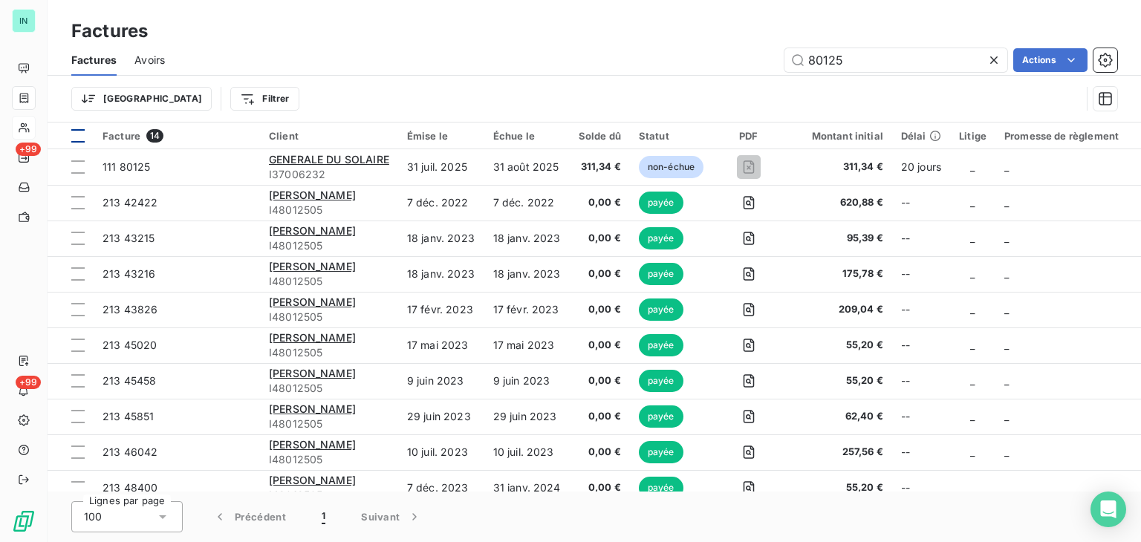
click at [48, 129] on th at bounding box center [71, 136] width 46 height 27
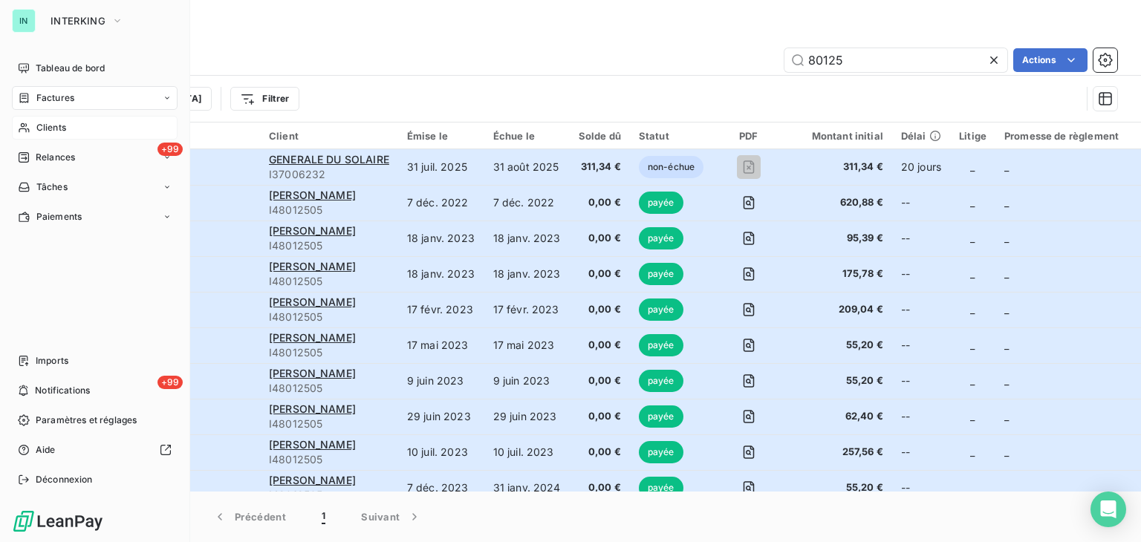
click at [36, 127] on span "Clients" at bounding box center [51, 127] width 30 height 13
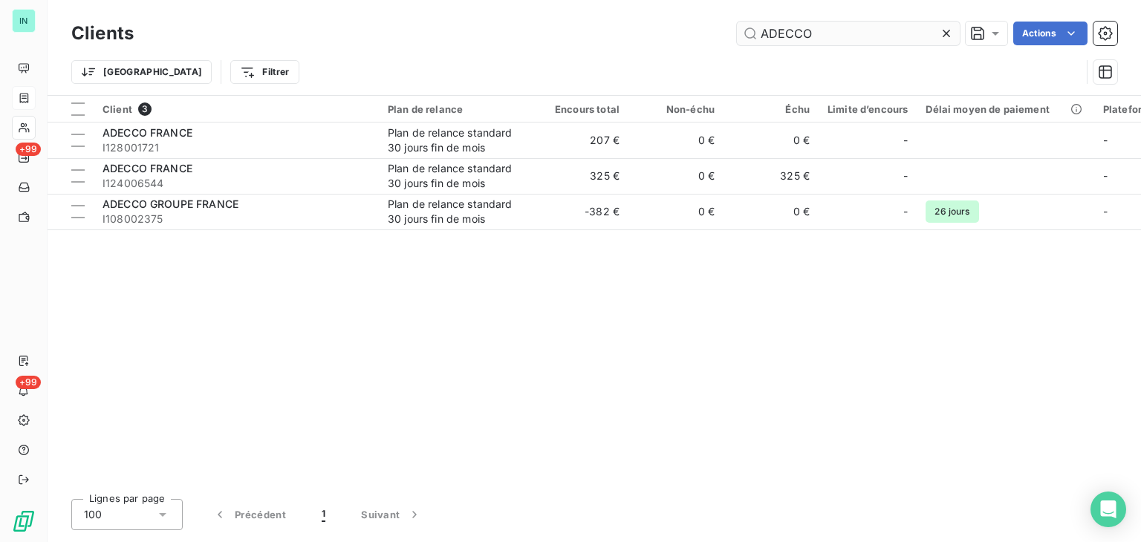
click at [939, 36] on icon at bounding box center [946, 33] width 15 height 15
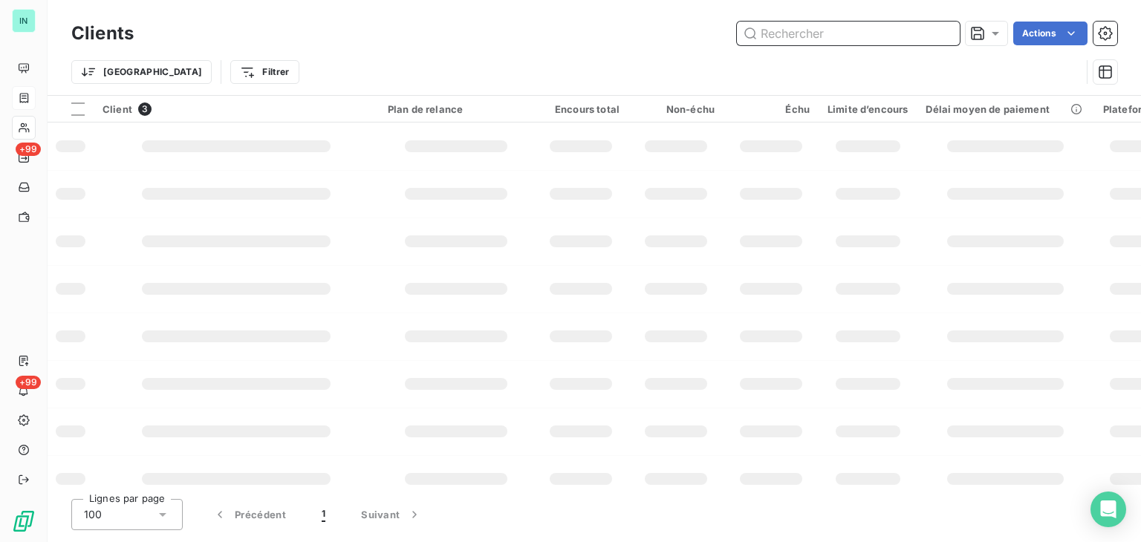
click at [852, 36] on input "text" at bounding box center [848, 34] width 223 height 24
paste input "INOVSHOP"
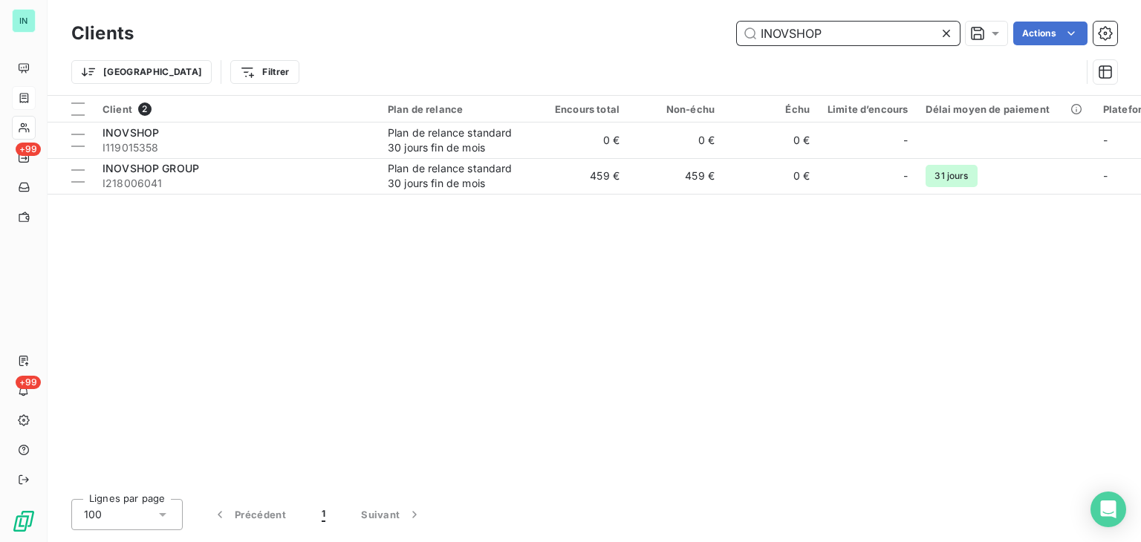
type input "INOVSHOP"
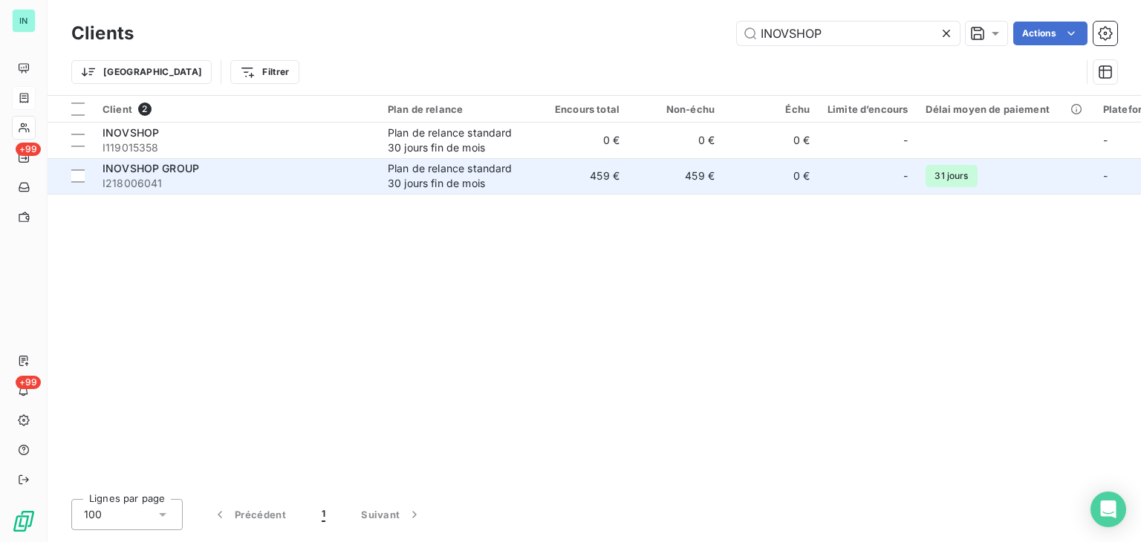
click at [363, 167] on div "INOVSHOP GROUP" at bounding box center [236, 168] width 267 height 15
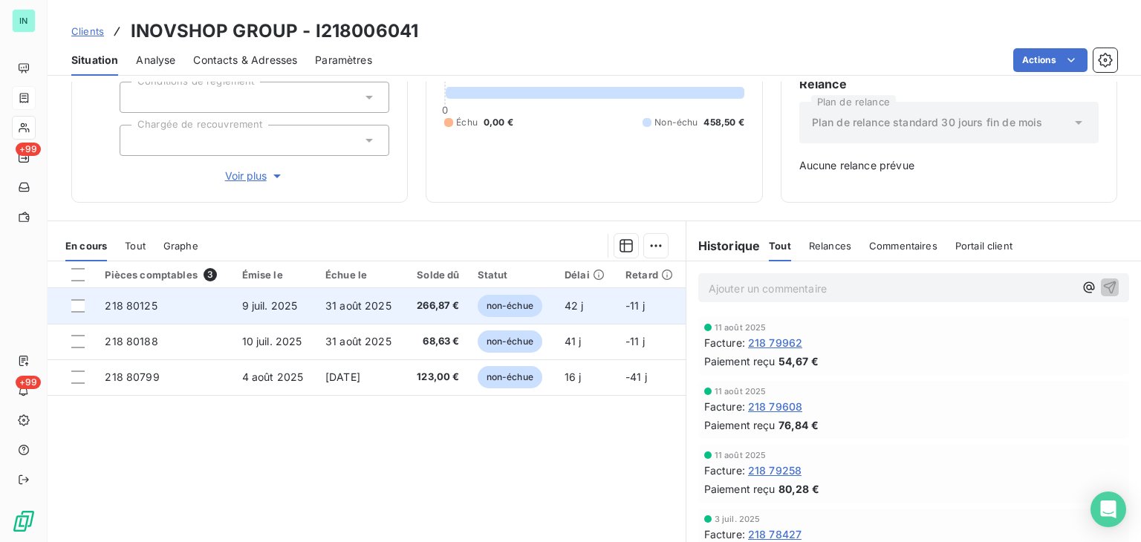
scroll to position [120, 0]
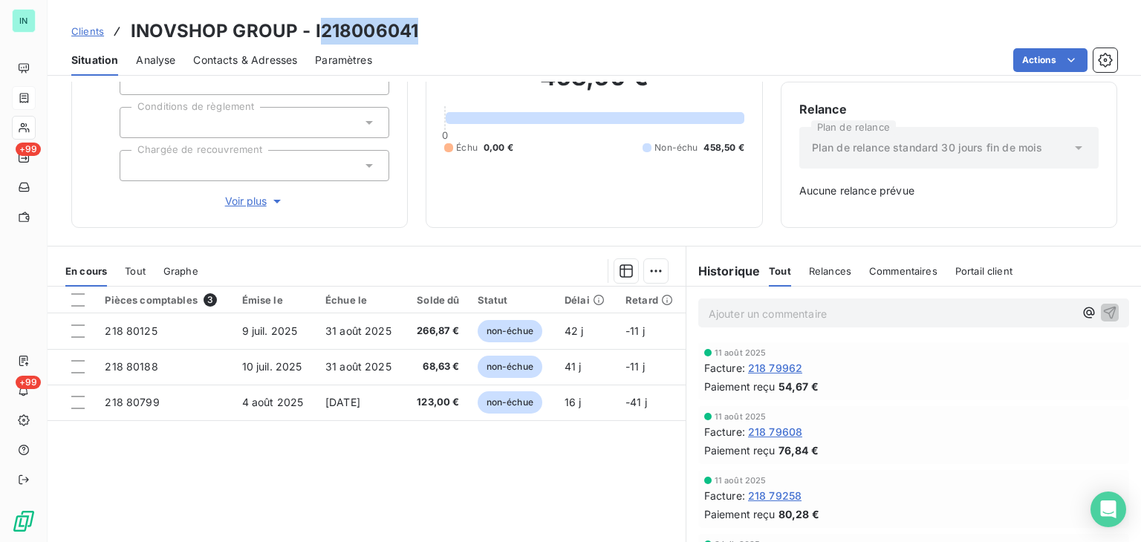
drag, startPoint x: 416, startPoint y: 33, endPoint x: 318, endPoint y: 33, distance: 98.1
click at [318, 33] on div "Clients INOVSHOP GROUP - I218006041" at bounding box center [594, 31] width 1093 height 27
click at [420, 32] on div "Clients INOVSHOP GROUP - I218006041" at bounding box center [594, 31] width 1093 height 27
drag, startPoint x: 415, startPoint y: 33, endPoint x: 321, endPoint y: 33, distance: 94.3
click at [321, 34] on div "Clients INOVSHOP GROUP - I218006041" at bounding box center [594, 31] width 1093 height 27
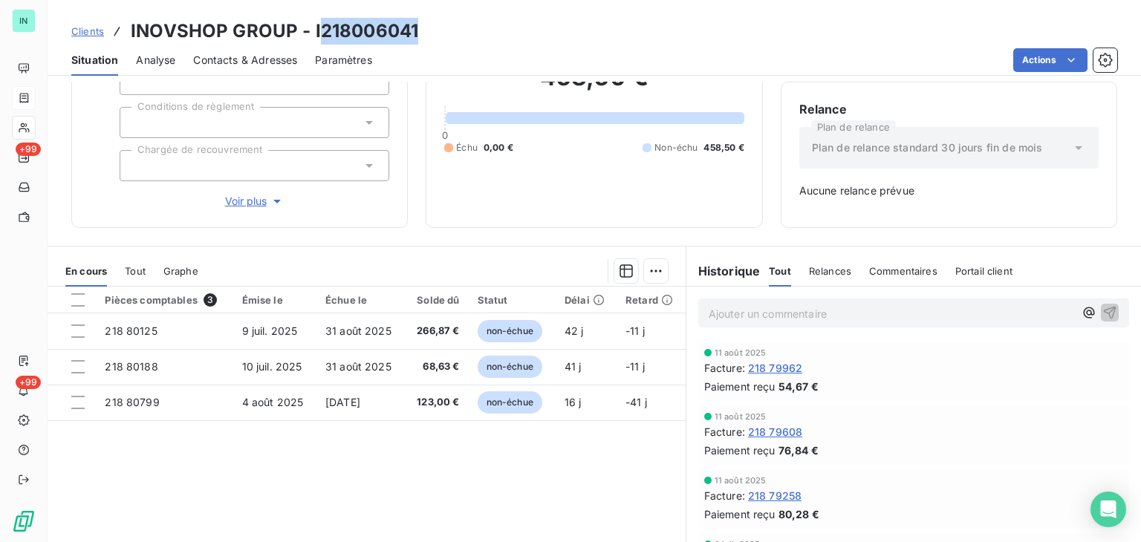
click at [428, 32] on div "Clients INOVSHOP GROUP - I218006041" at bounding box center [594, 31] width 1093 height 27
drag, startPoint x: 420, startPoint y: 27, endPoint x: 312, endPoint y: 25, distance: 108.5
click at [312, 25] on div "Clients INOVSHOP GROUP - I218006041" at bounding box center [594, 31] width 1093 height 27
copy h3 "I218006041"
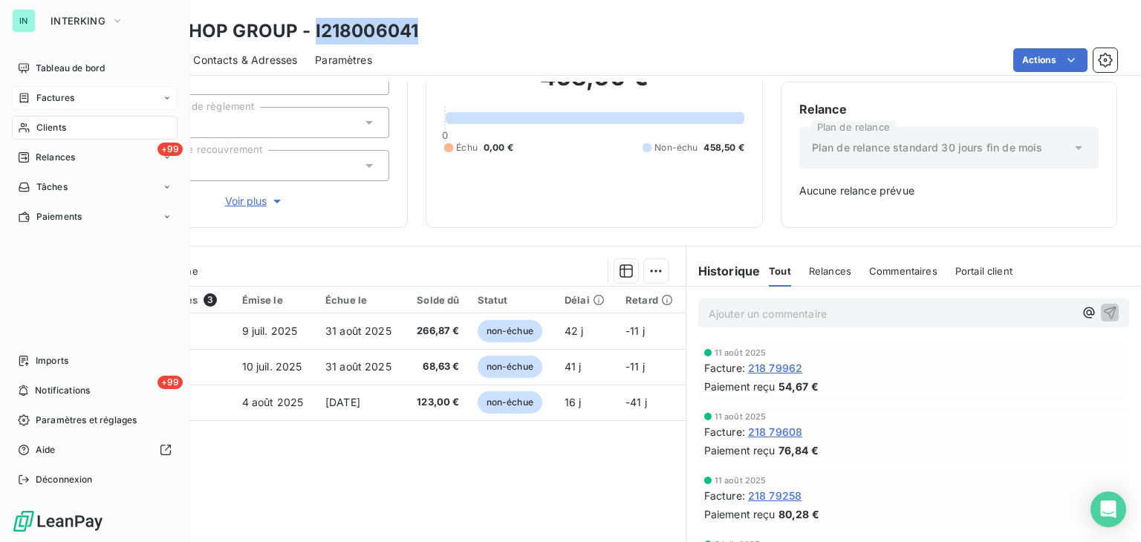
click at [31, 99] on div "Factures" at bounding box center [46, 97] width 56 height 13
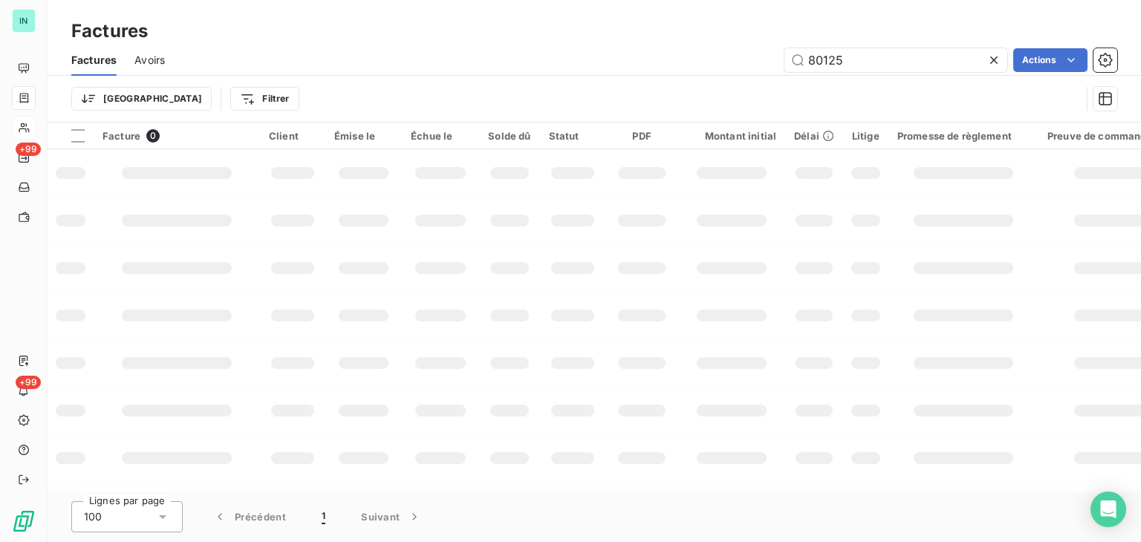
drag, startPoint x: 877, startPoint y: 61, endPoint x: 683, endPoint y: 71, distance: 193.4
click at [686, 71] on div "80125 Actions" at bounding box center [650, 60] width 934 height 24
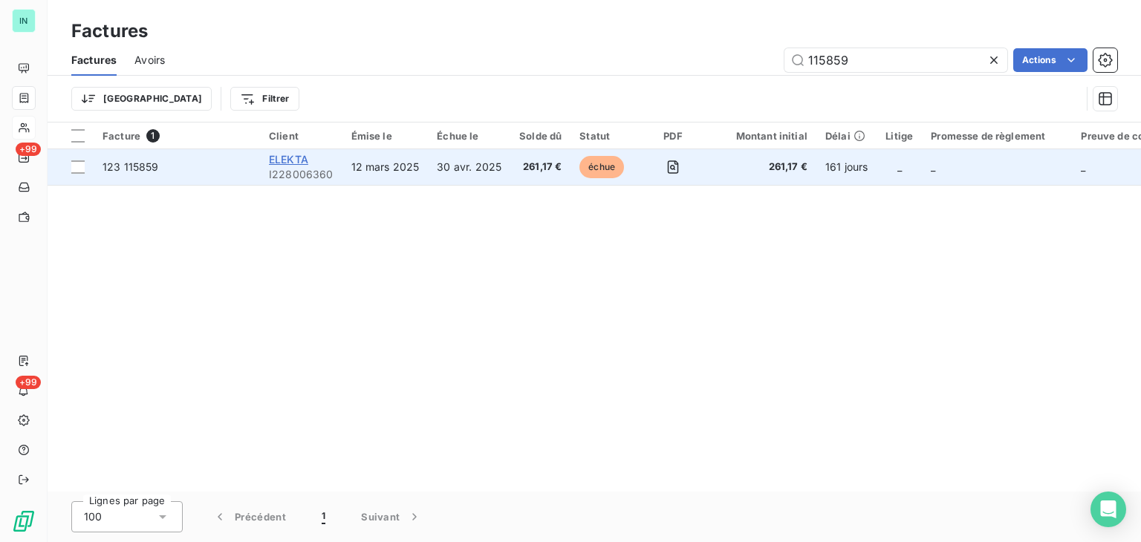
type input "115859"
click at [276, 163] on span "ELEKTA" at bounding box center [288, 159] width 39 height 13
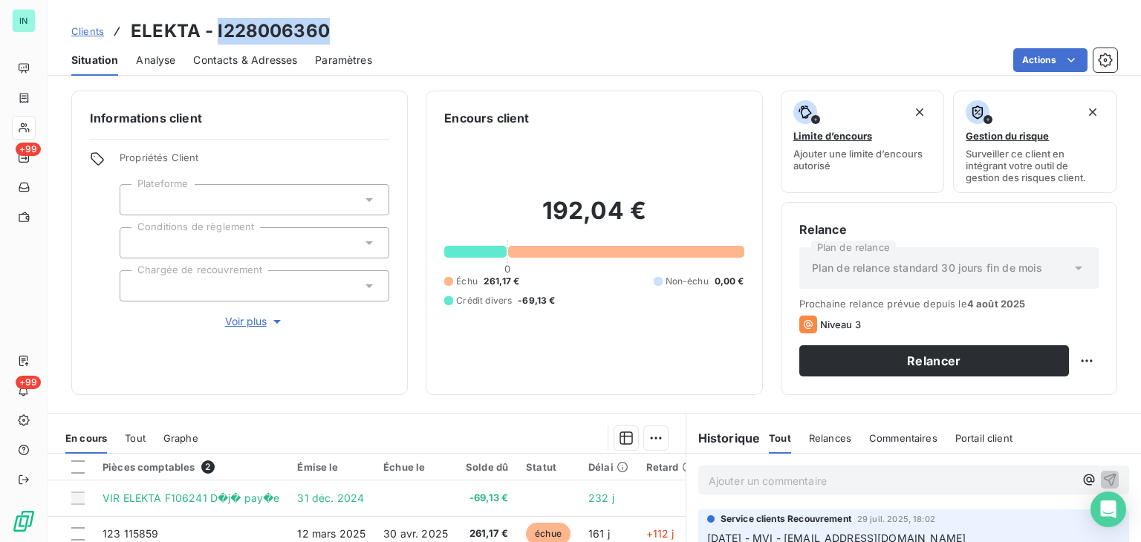
drag, startPoint x: 321, startPoint y: 33, endPoint x: 217, endPoint y: 36, distance: 104.1
click at [217, 36] on div "Clients ELEKTA - I228006360" at bounding box center [594, 31] width 1093 height 27
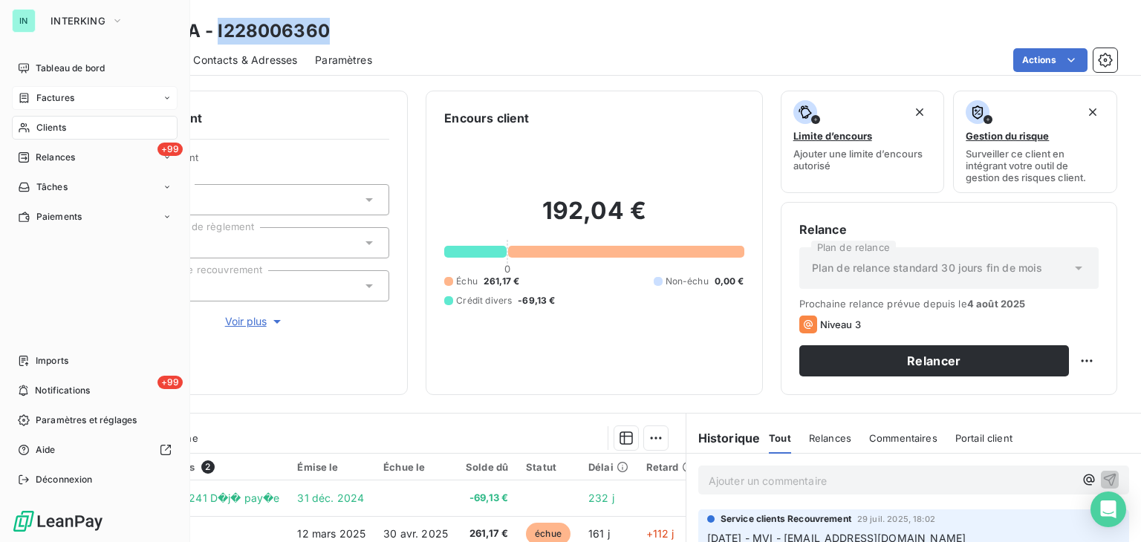
drag, startPoint x: 18, startPoint y: 99, endPoint x: 128, endPoint y: 89, distance: 110.4
click at [18, 99] on icon at bounding box center [24, 98] width 13 height 12
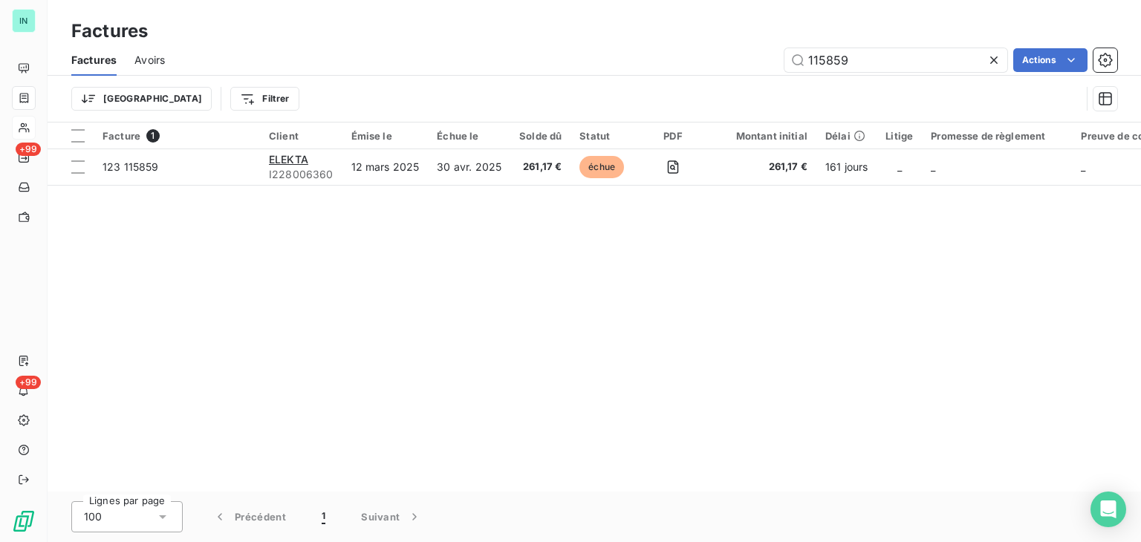
drag, startPoint x: 866, startPoint y: 65, endPoint x: 618, endPoint y: 70, distance: 248.2
click at [618, 70] on div "115859 Actions" at bounding box center [650, 60] width 934 height 24
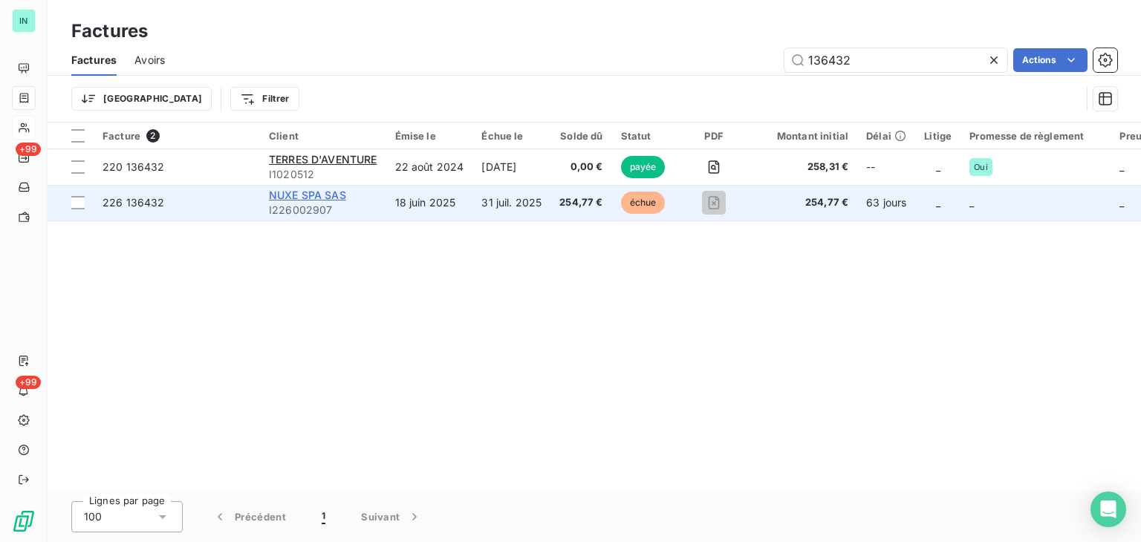
type input "136432"
click at [297, 200] on span "NUXE SPA SAS" at bounding box center [307, 195] width 77 height 13
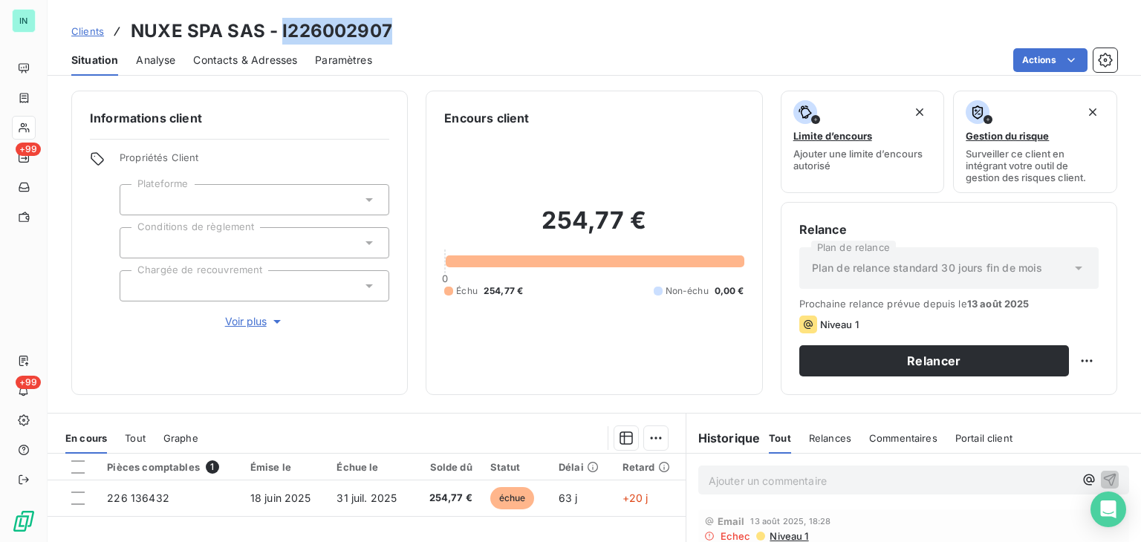
drag, startPoint x: 386, startPoint y: 28, endPoint x: 281, endPoint y: 26, distance: 104.8
click at [281, 26] on h3 "NUXE SPA SAS - I226002907" at bounding box center [261, 31] width 261 height 27
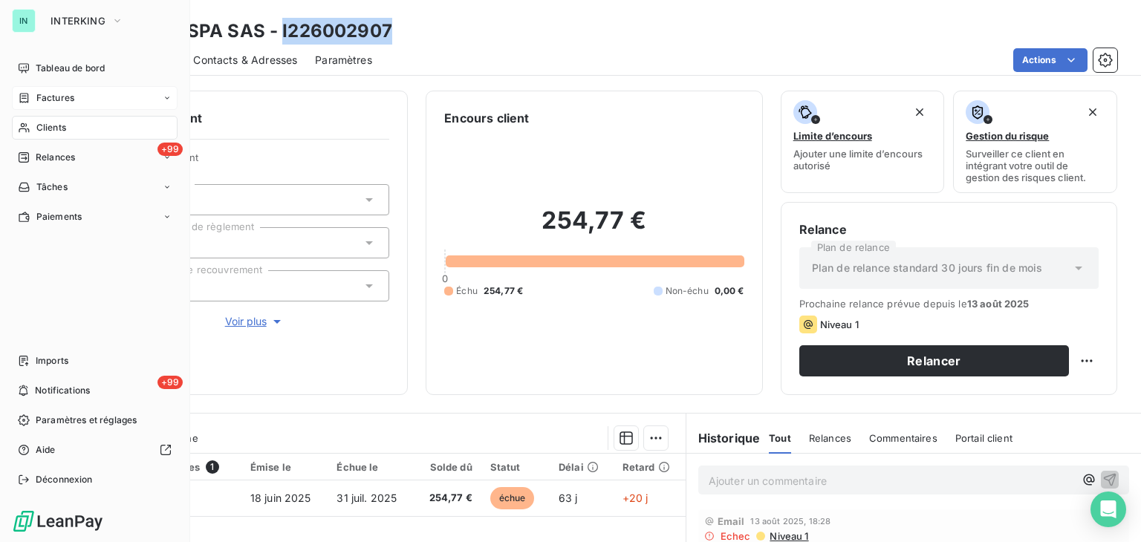
click at [48, 97] on span "Factures" at bounding box center [55, 97] width 38 height 13
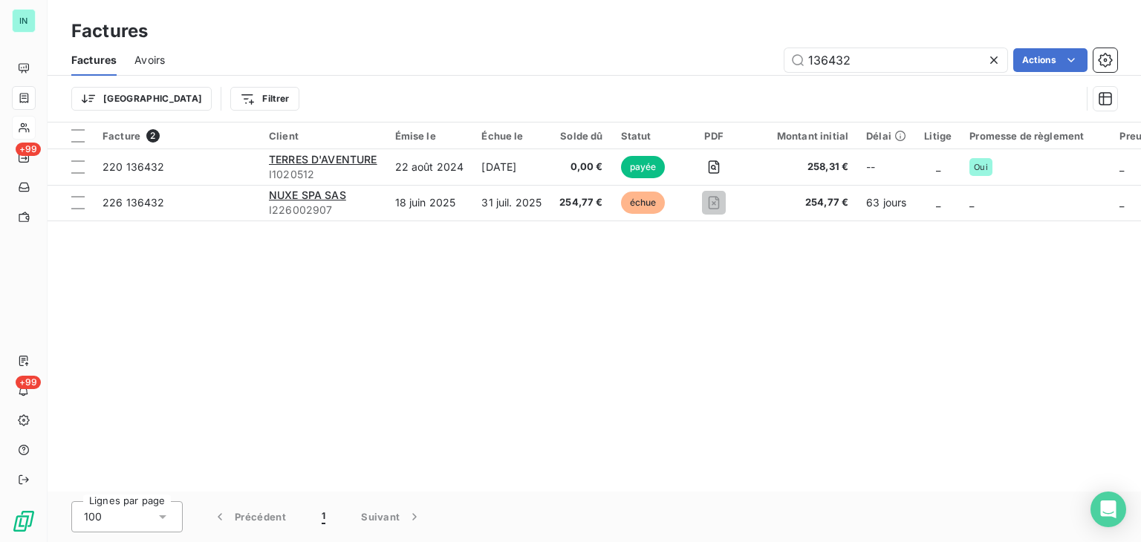
drag, startPoint x: 856, startPoint y: 61, endPoint x: 705, endPoint y: 60, distance: 151.5
click at [709, 60] on div "136432 Actions" at bounding box center [650, 60] width 934 height 24
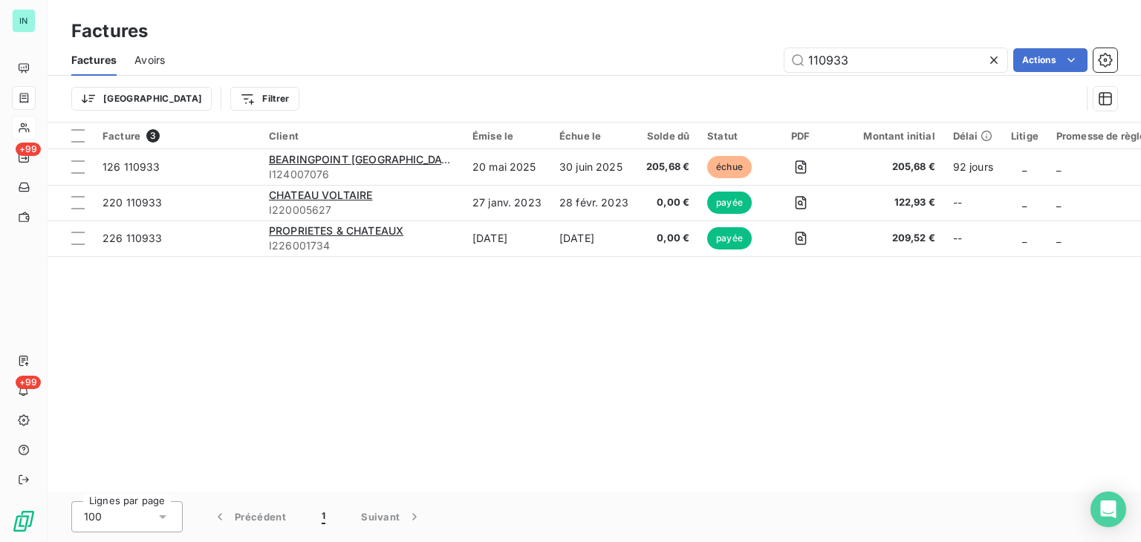
type input "110933"
click at [363, 149] on div at bounding box center [362, 149] width 204 height 1
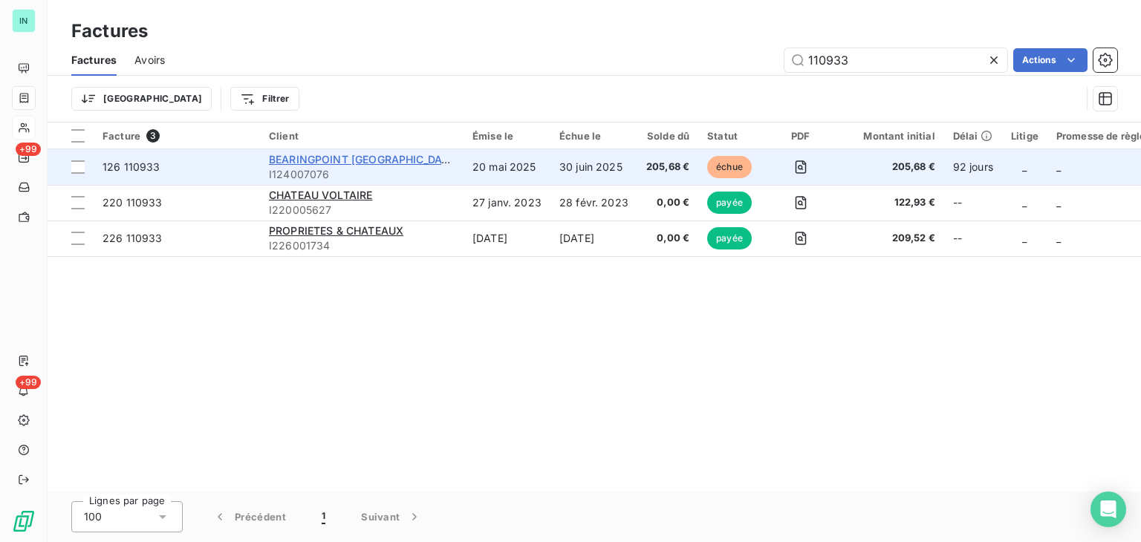
click at [358, 155] on span "BEARINGPOINT [GEOGRAPHIC_DATA]" at bounding box center [364, 159] width 190 height 13
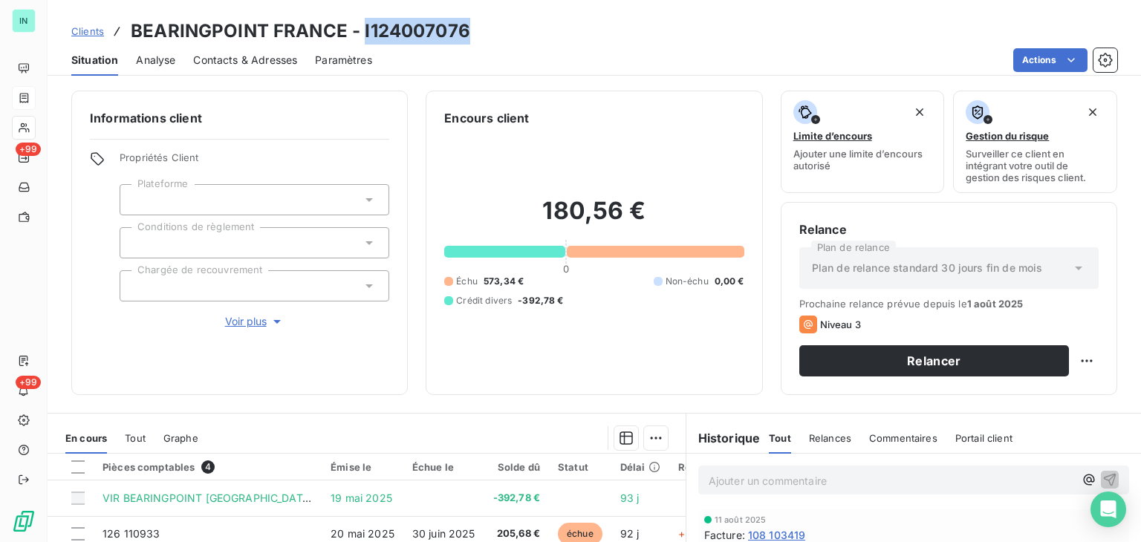
drag, startPoint x: 442, startPoint y: 33, endPoint x: 363, endPoint y: 33, distance: 78.7
click at [363, 33] on h3 "BEARINGPOINT FRANCE - I124007076" at bounding box center [300, 31] width 339 height 27
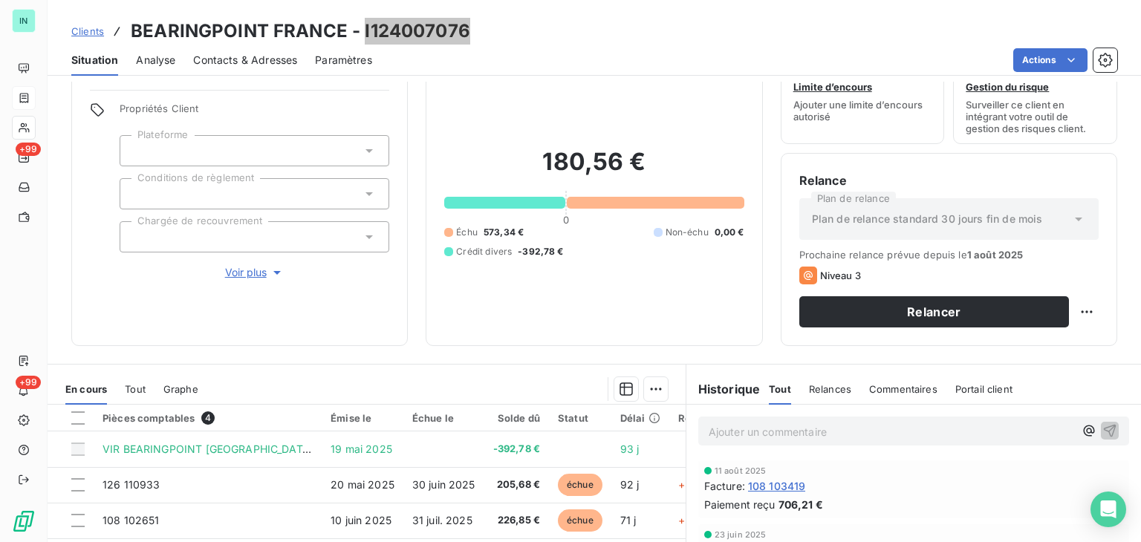
scroll to position [149, 0]
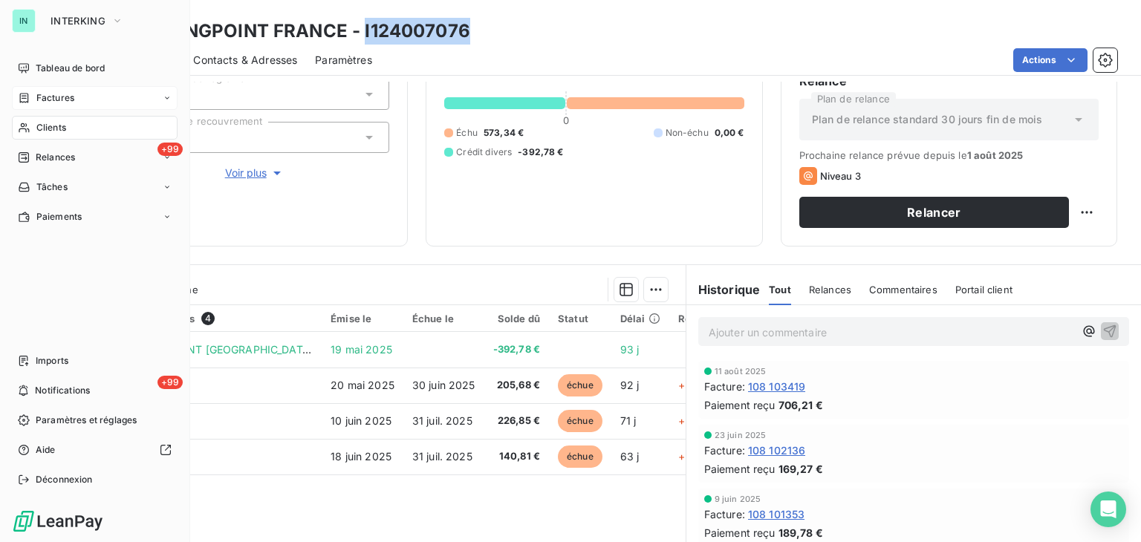
drag, startPoint x: 39, startPoint y: 96, endPoint x: 125, endPoint y: 90, distance: 86.4
click at [39, 96] on span "Factures" at bounding box center [55, 97] width 38 height 13
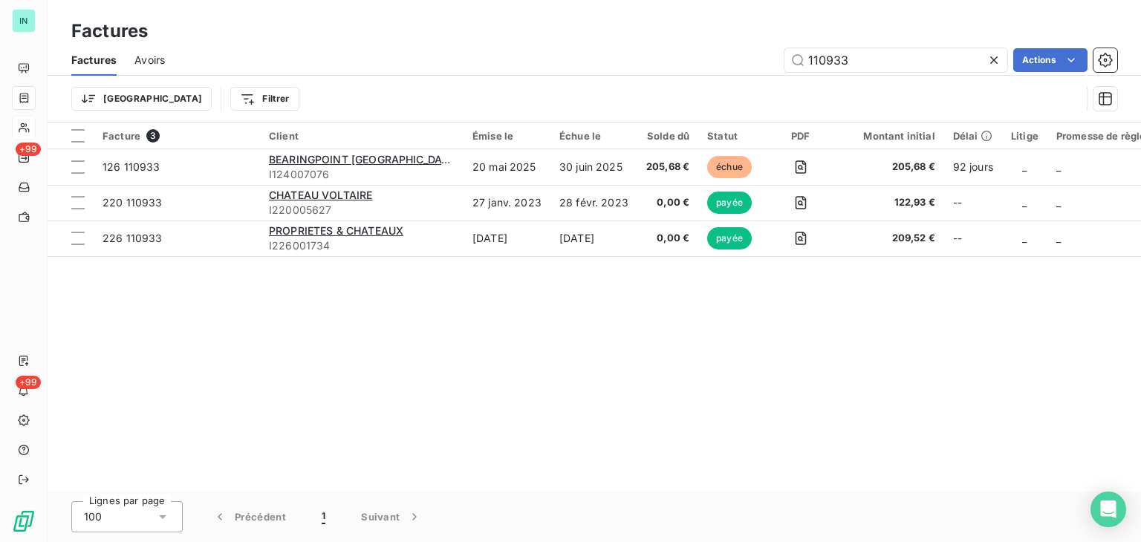
drag, startPoint x: 764, startPoint y: 61, endPoint x: 578, endPoint y: 67, distance: 186.5
click at [581, 67] on div "110933 Actions" at bounding box center [650, 60] width 934 height 24
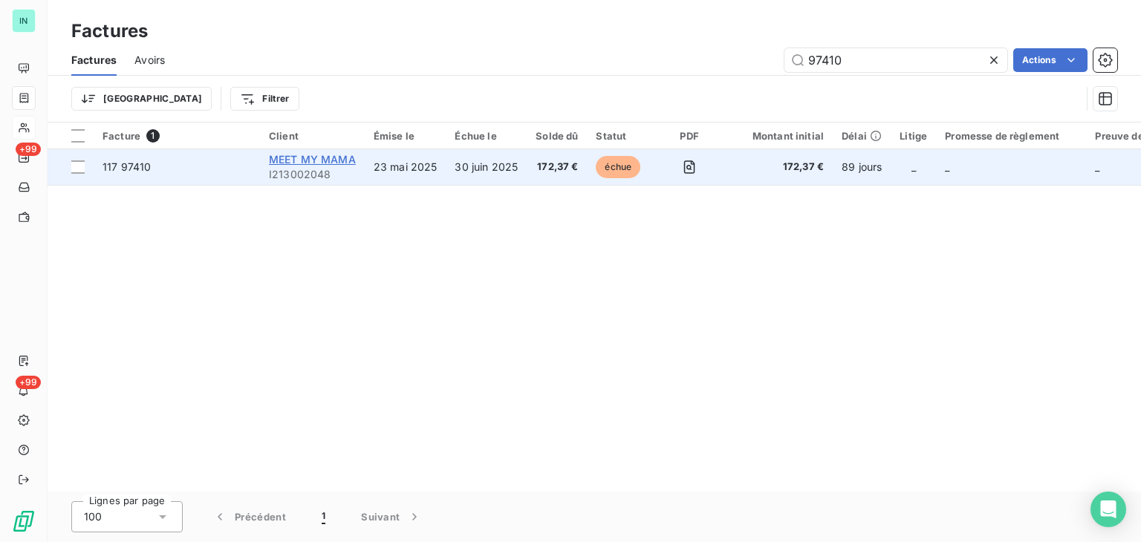
type input "97410"
click at [308, 160] on span "MEET MY MAMA" at bounding box center [312, 159] width 87 height 13
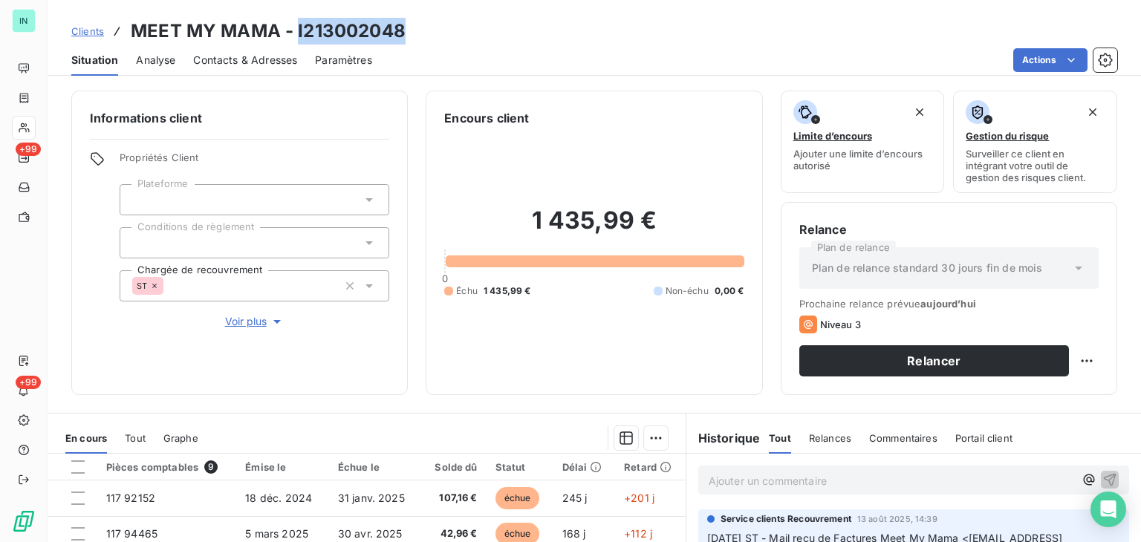
drag, startPoint x: 407, startPoint y: 30, endPoint x: 297, endPoint y: 36, distance: 110.1
click at [297, 36] on div "Clients MEET MY MAMA - I213002048" at bounding box center [594, 31] width 1093 height 27
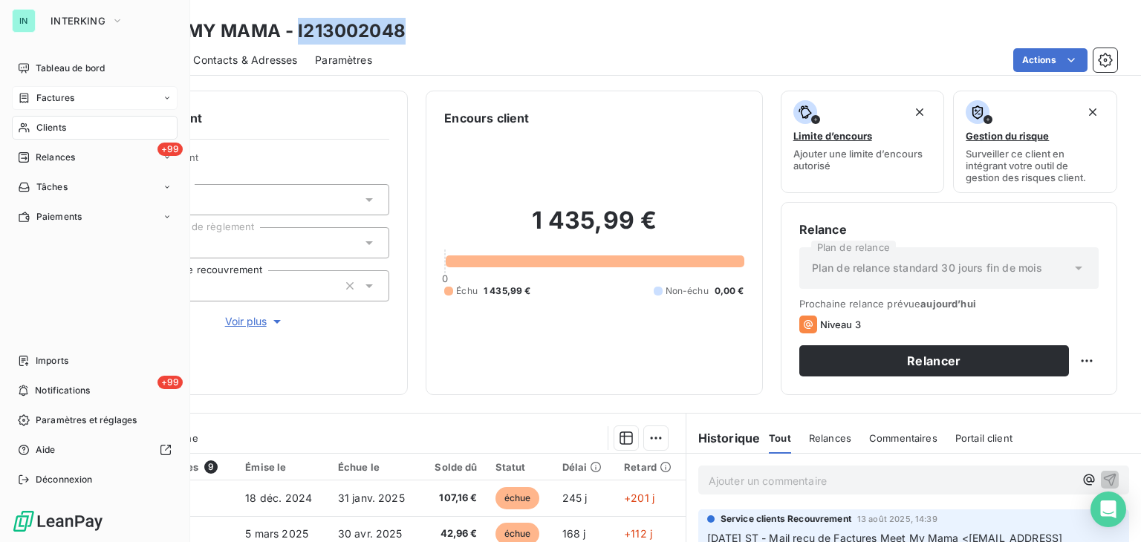
click at [29, 102] on icon at bounding box center [24, 98] width 13 height 12
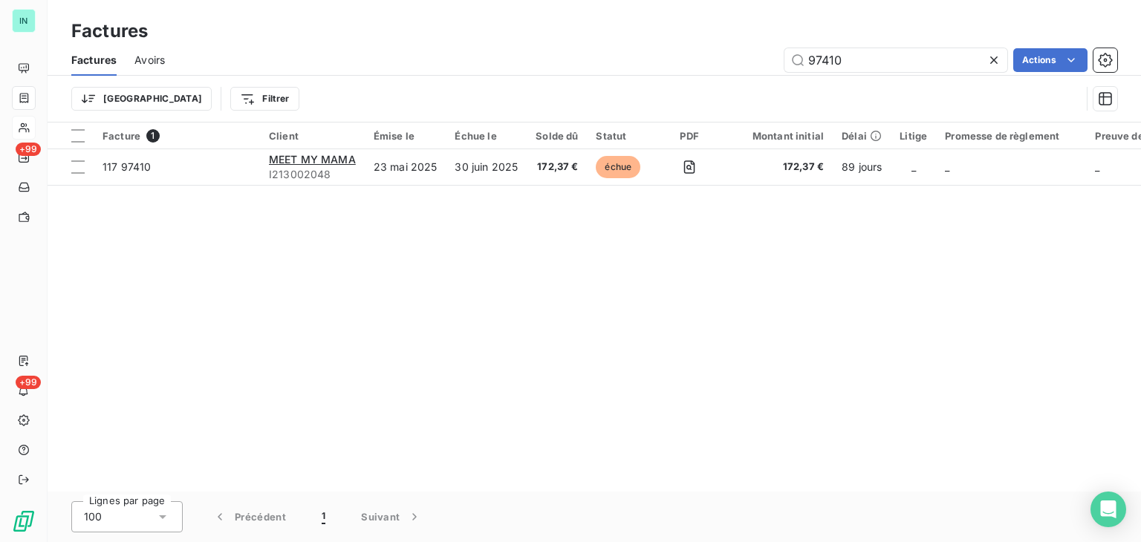
drag, startPoint x: 862, startPoint y: 55, endPoint x: 496, endPoint y: 54, distance: 365.5
click at [604, 58] on div "97410 Actions" at bounding box center [650, 60] width 934 height 24
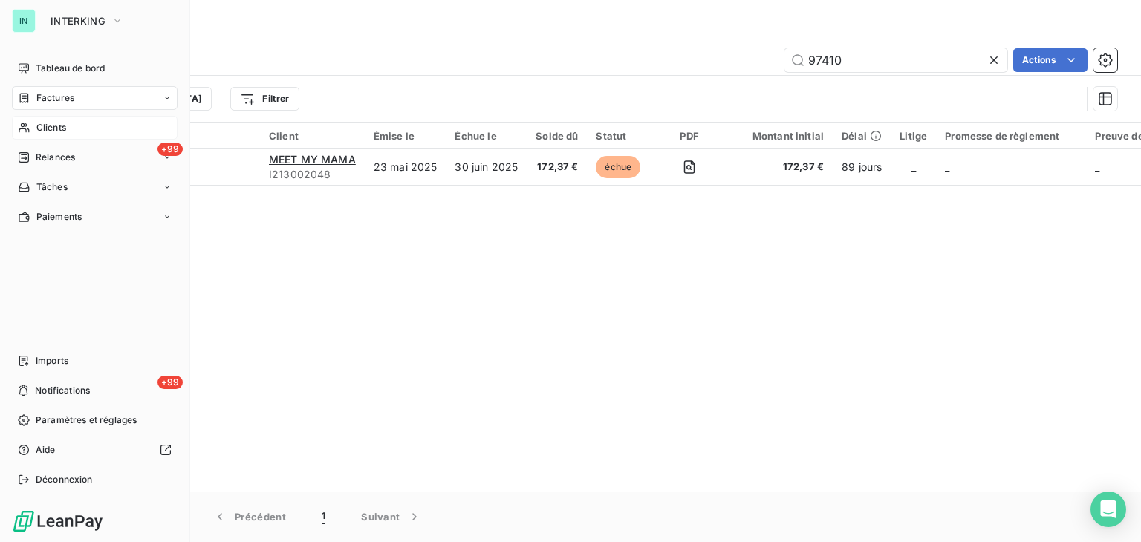
click at [33, 118] on div "Clients" at bounding box center [95, 128] width 166 height 24
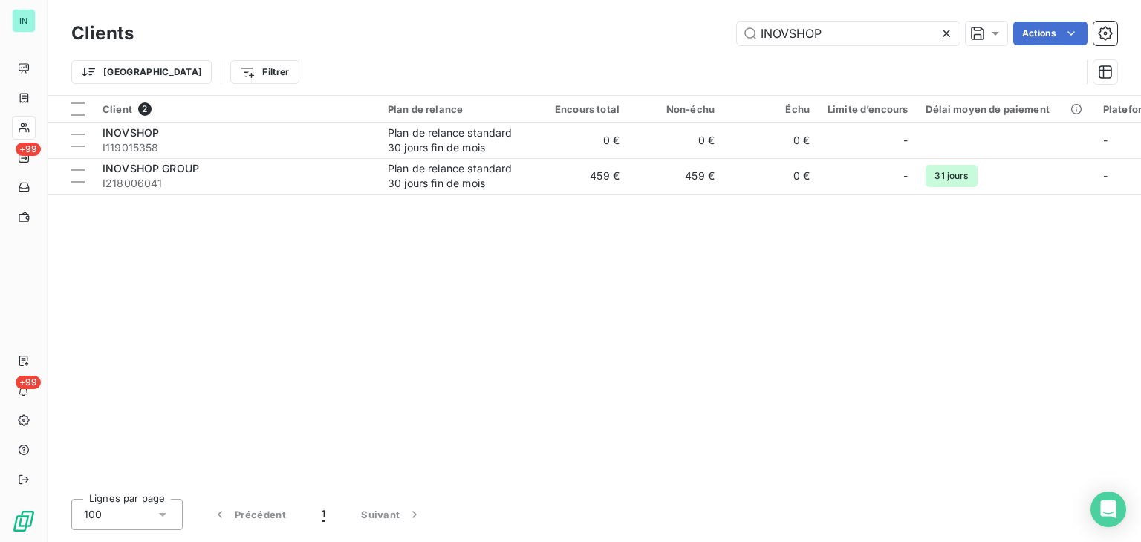
drag, startPoint x: 822, startPoint y: 29, endPoint x: 667, endPoint y: 30, distance: 155.3
click at [669, 30] on div "INOVSHOP Actions" at bounding box center [635, 34] width 966 height 24
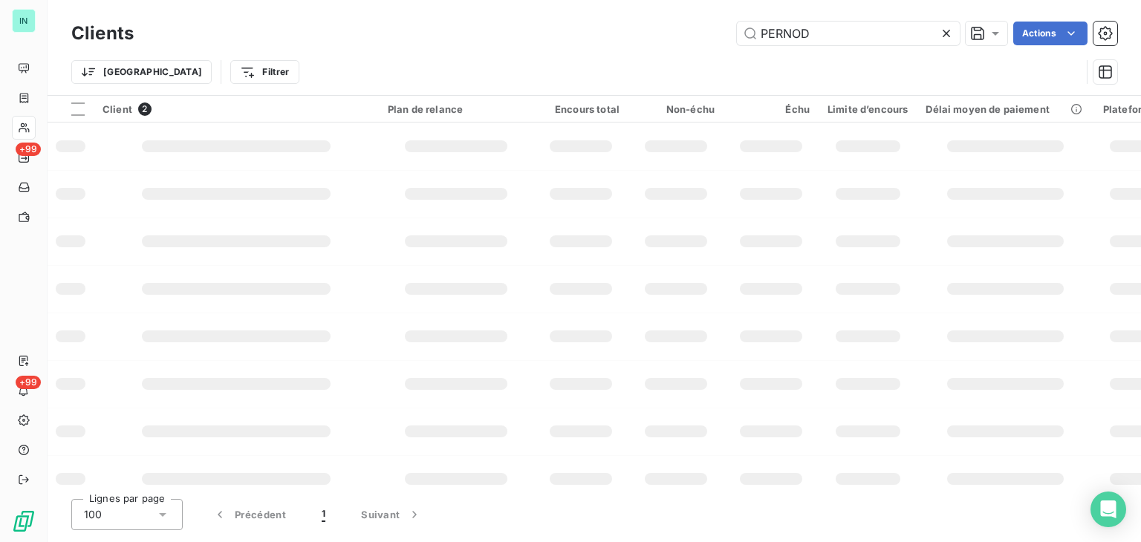
type input "PERNOD"
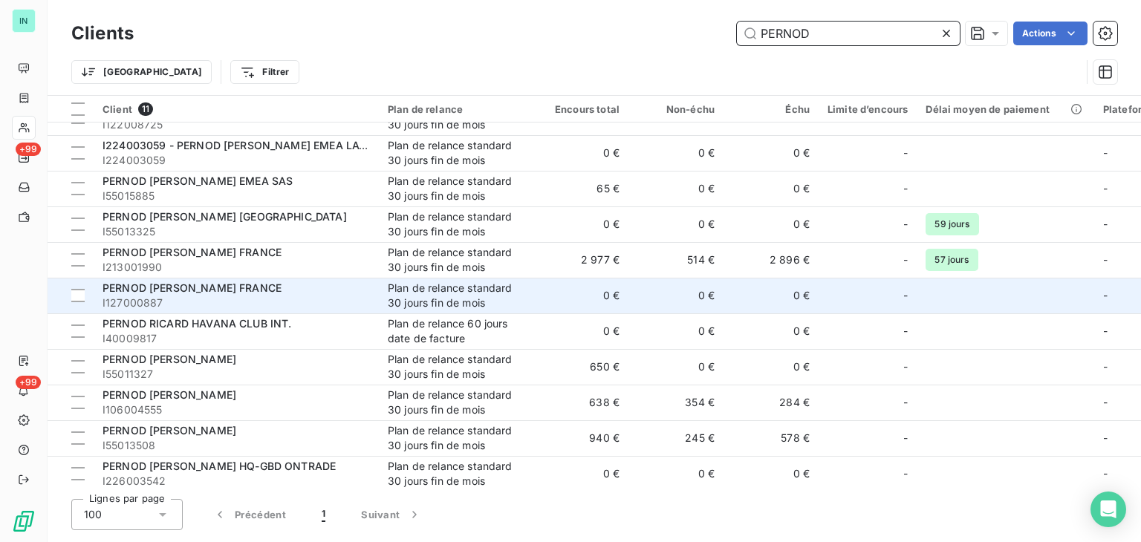
scroll to position [33, 0]
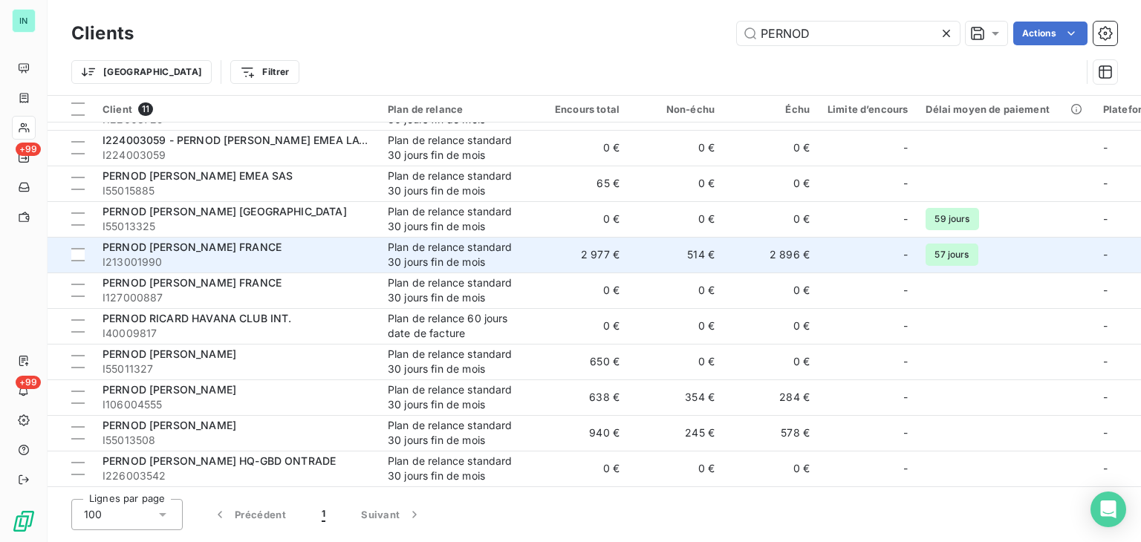
click at [190, 247] on span "PERNOD [PERSON_NAME] FRANCE" at bounding box center [192, 247] width 179 height 13
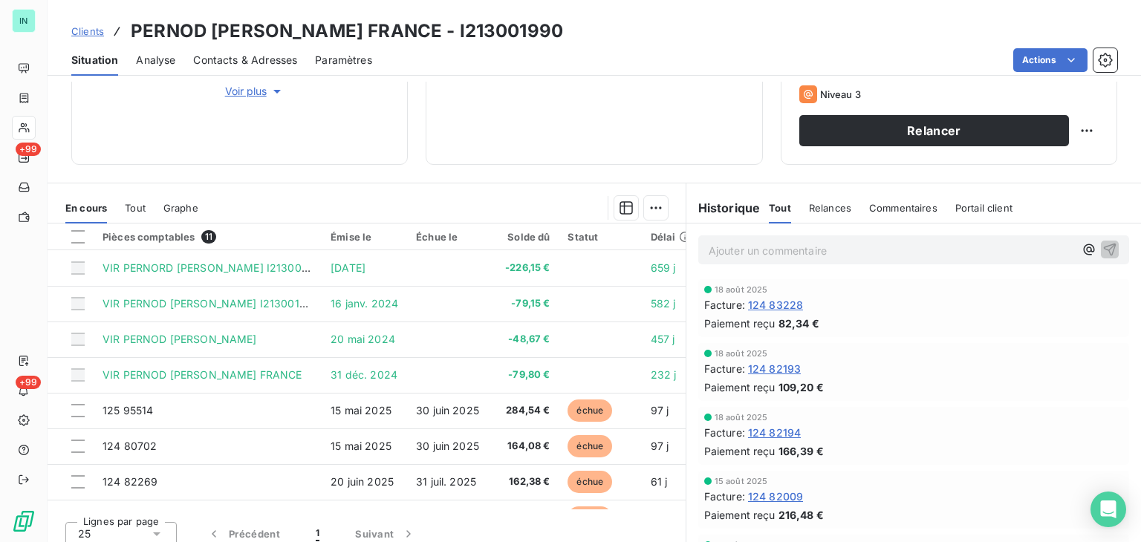
scroll to position [241, 0]
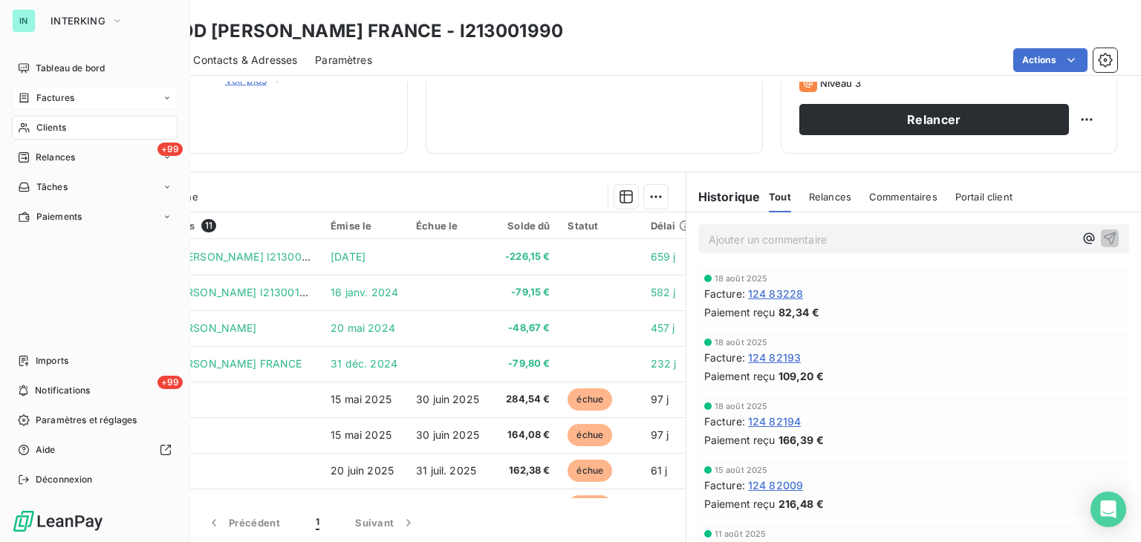
drag, startPoint x: 24, startPoint y: 84, endPoint x: 29, endPoint y: 91, distance: 8.5
click at [24, 84] on nav "Tableau de bord Factures Clients +99 Relances Tâches Paiements" at bounding box center [95, 142] width 166 height 172
click at [34, 94] on div "Factures" at bounding box center [46, 97] width 56 height 13
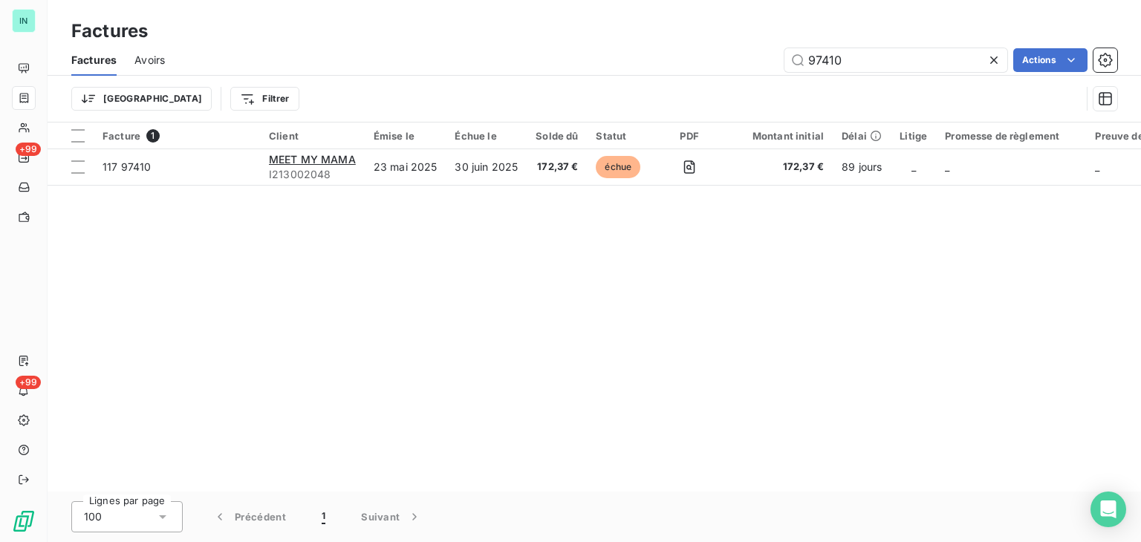
drag, startPoint x: 844, startPoint y: 56, endPoint x: 726, endPoint y: 57, distance: 117.4
click at [728, 57] on div "97410 Actions" at bounding box center [650, 60] width 934 height 24
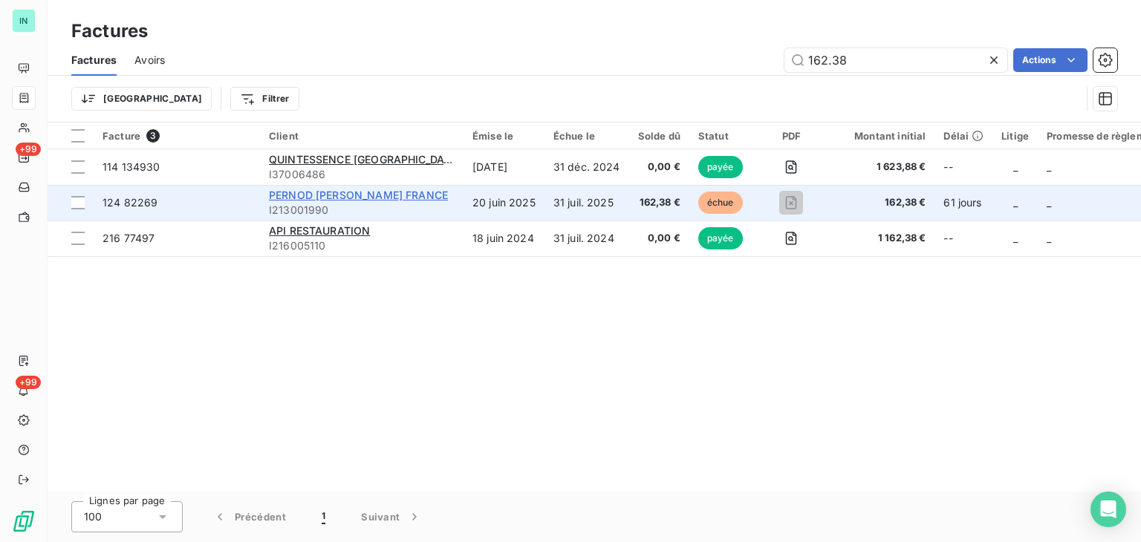
type input "162.38"
click at [343, 195] on span "PERNOD [PERSON_NAME] FRANCE" at bounding box center [358, 195] width 179 height 13
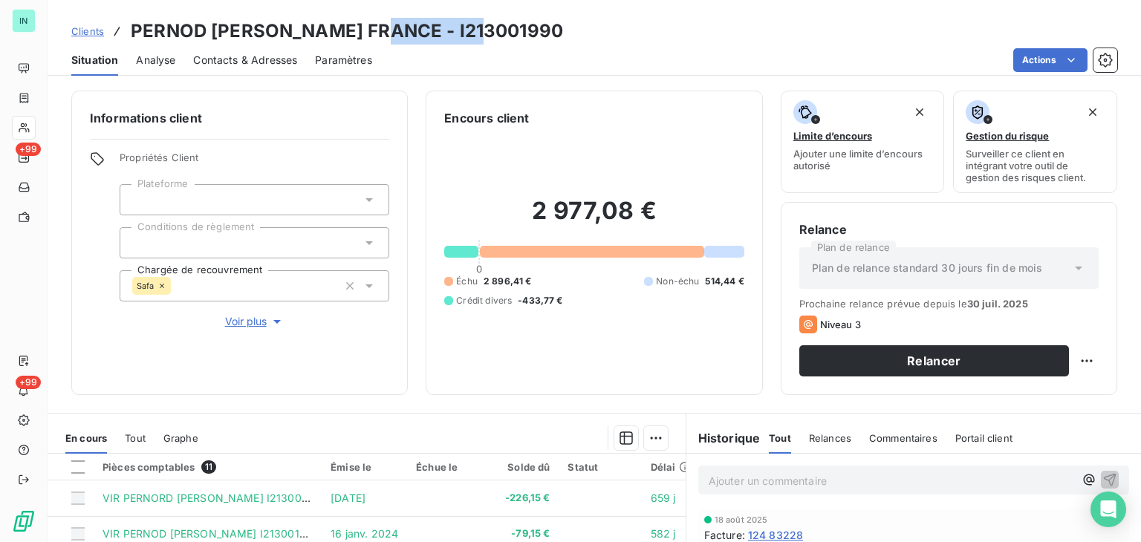
drag, startPoint x: 473, startPoint y: 39, endPoint x: 373, endPoint y: 36, distance: 100.3
click at [373, 36] on h3 "PERNOD [PERSON_NAME] FRANCE - I213001990" at bounding box center [347, 31] width 432 height 27
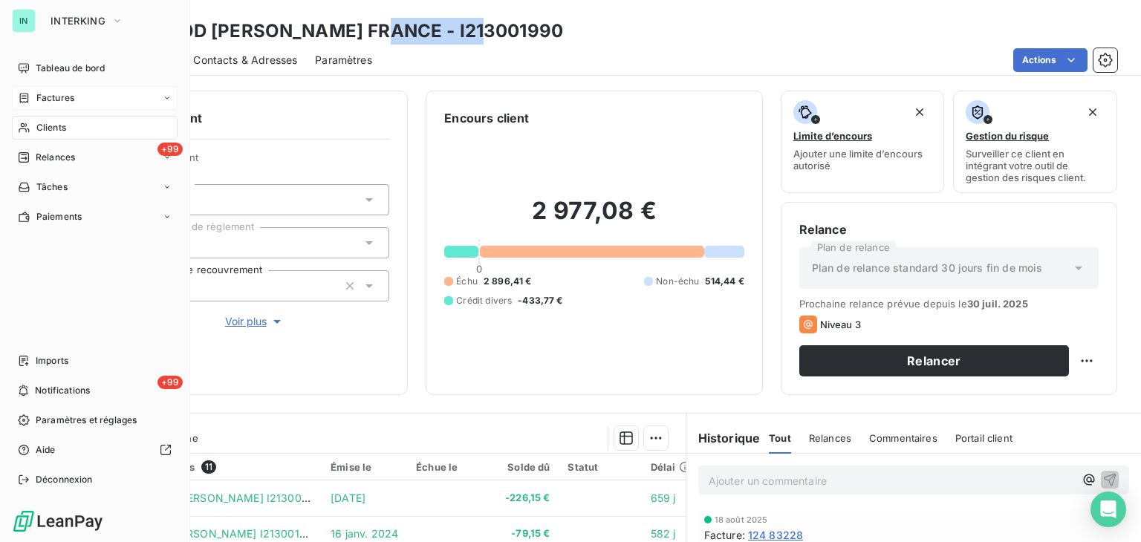
click at [40, 102] on span "Factures" at bounding box center [55, 97] width 38 height 13
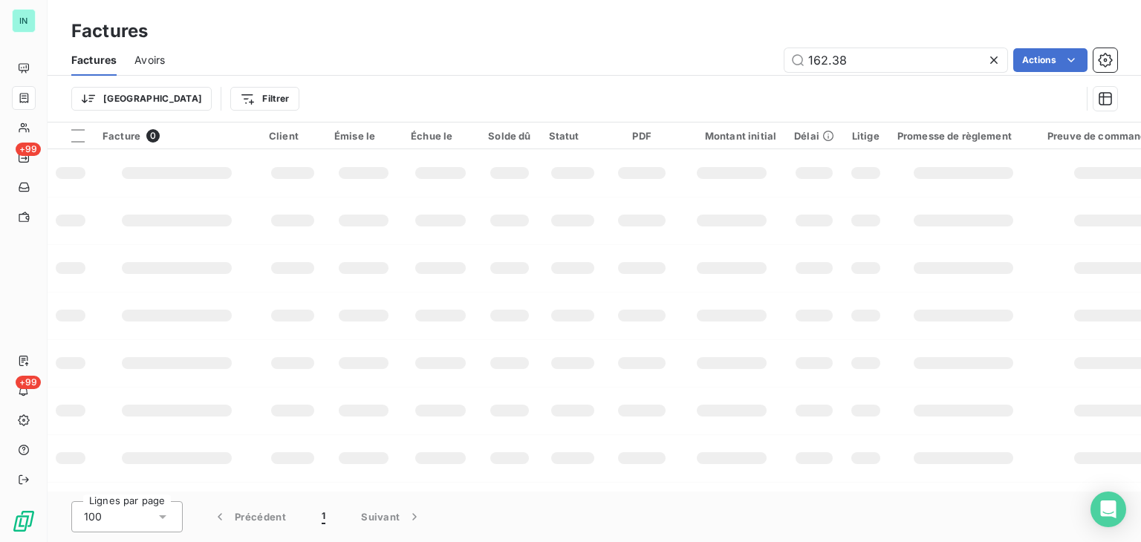
drag, startPoint x: 858, startPoint y: 58, endPoint x: 627, endPoint y: 74, distance: 231.5
click at [628, 74] on div "Factures Avoirs 162.38 Actions" at bounding box center [594, 60] width 1093 height 31
type input "98044"
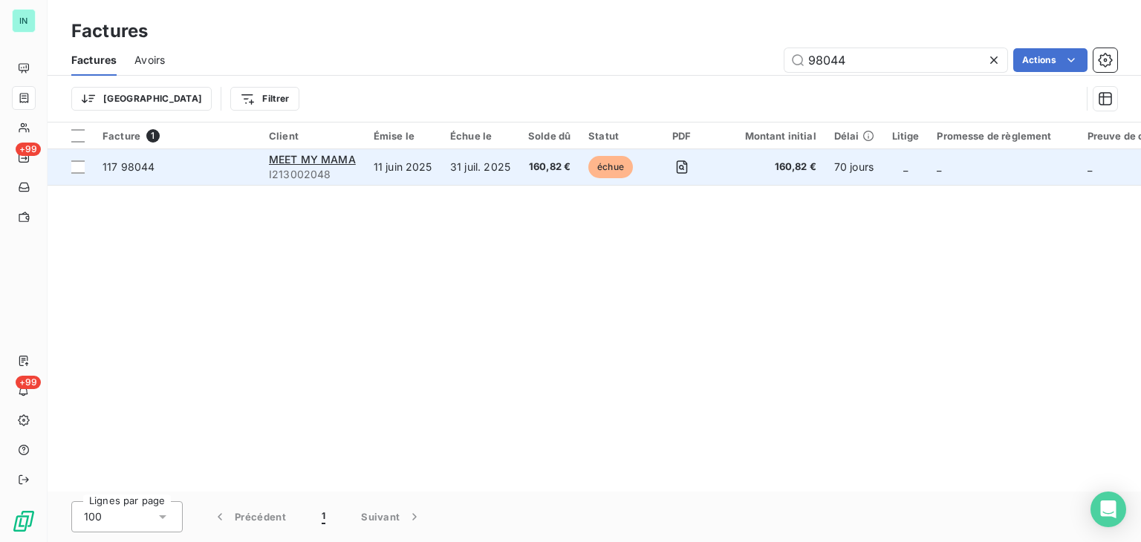
click at [333, 167] on span "I213002048" at bounding box center [312, 174] width 87 height 15
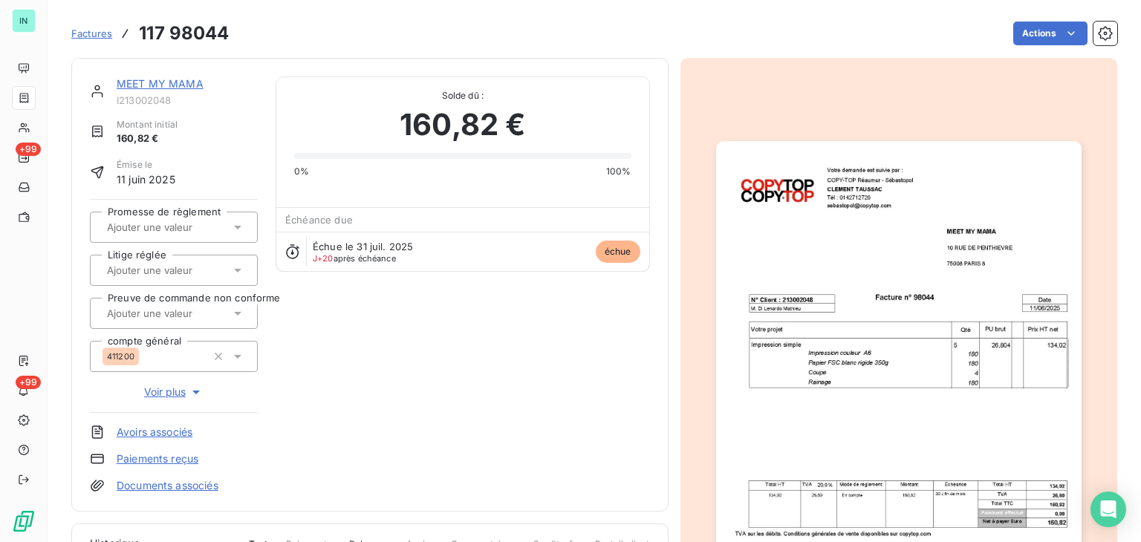
click at [184, 79] on link "MEET MY MAMA" at bounding box center [160, 83] width 87 height 13
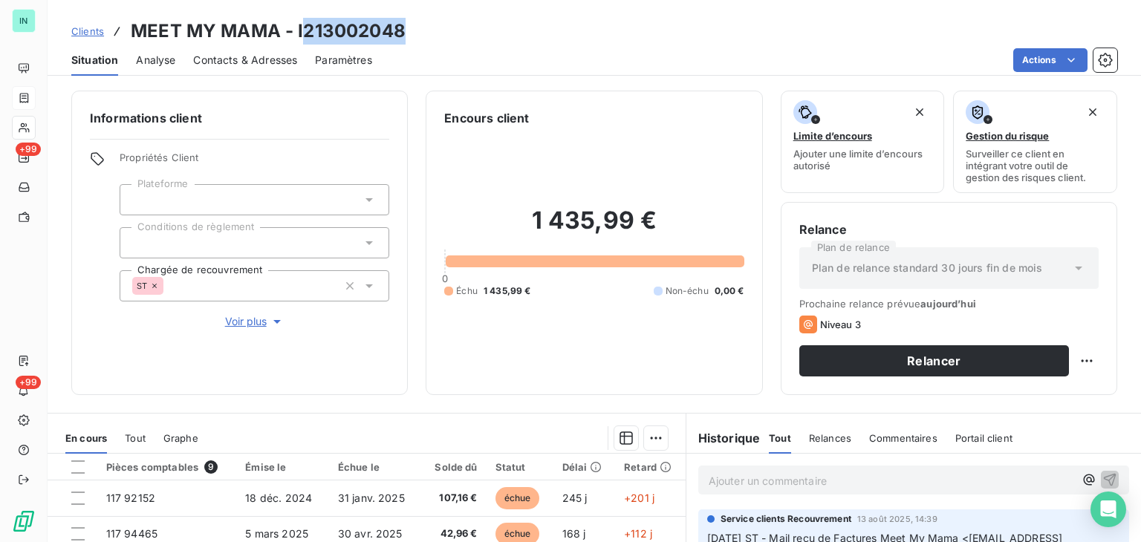
click at [299, 30] on h3 "MEET MY MAMA - I213002048" at bounding box center [268, 31] width 275 height 27
drag, startPoint x: 299, startPoint y: 30, endPoint x: 419, endPoint y: 26, distance: 119.7
click at [419, 26] on div "Clients MEET MY MAMA - I213002048" at bounding box center [594, 31] width 1093 height 27
drag, startPoint x: 404, startPoint y: 29, endPoint x: 297, endPoint y: 31, distance: 107.0
click at [297, 31] on div "Clients MEET MY MAMA - I213002048" at bounding box center [594, 31] width 1093 height 27
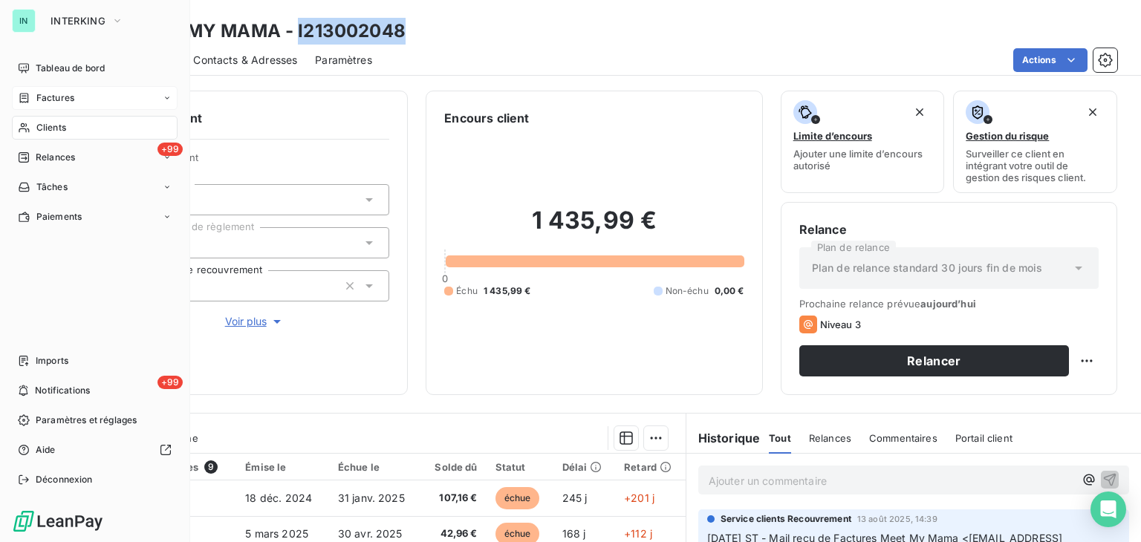
click at [30, 97] on div "Factures" at bounding box center [46, 97] width 56 height 13
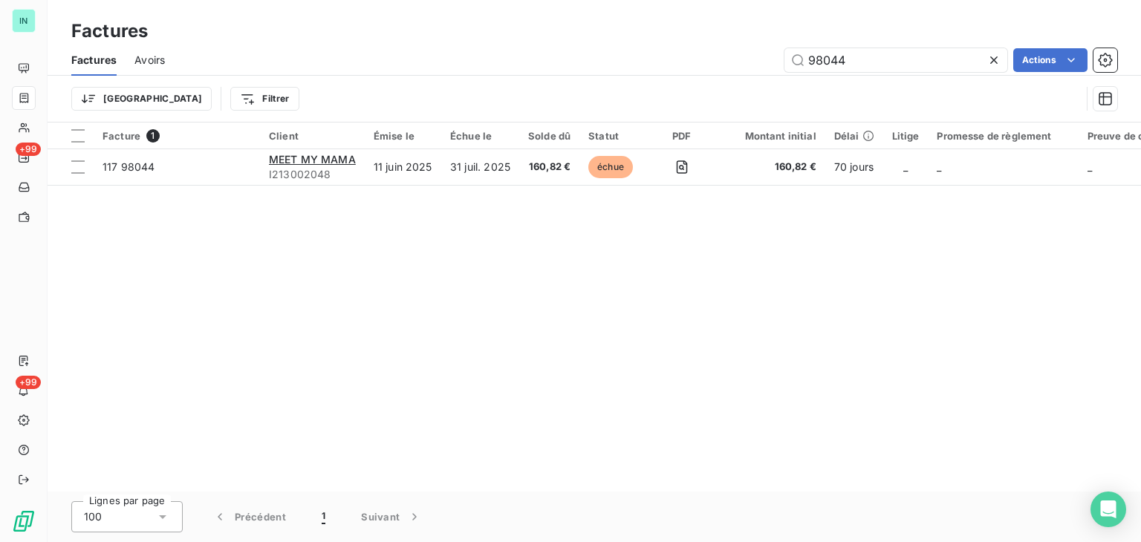
drag, startPoint x: 871, startPoint y: 60, endPoint x: 645, endPoint y: 90, distance: 227.8
click at [665, 82] on div "Factures Avoirs 98044 Actions Trier Filtrer" at bounding box center [594, 83] width 1093 height 77
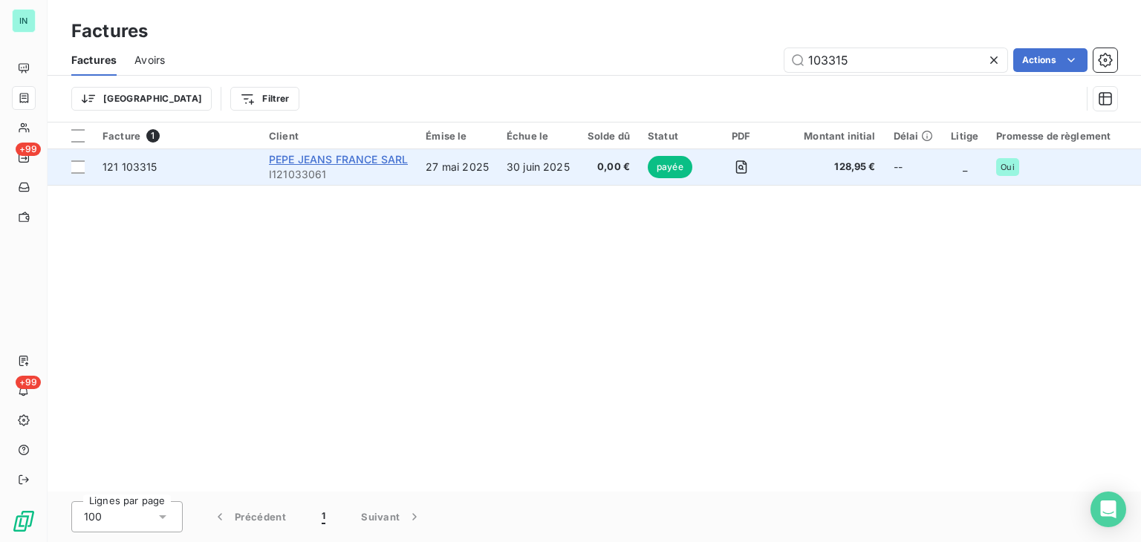
type input "103315"
click at [302, 164] on span "PEPE JEANS FRANCE SARL" at bounding box center [338, 159] width 139 height 13
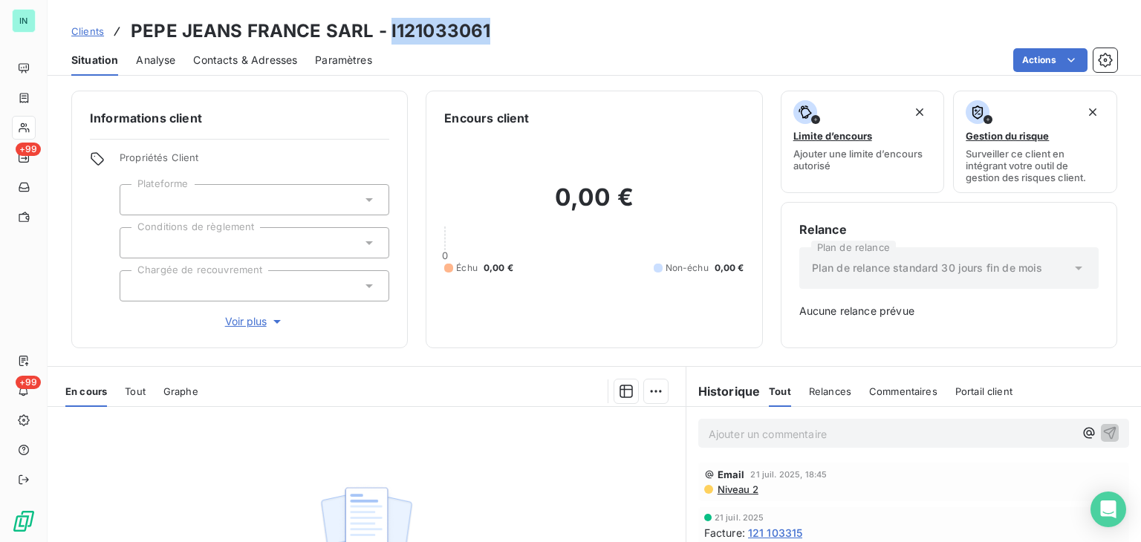
drag, startPoint x: 449, startPoint y: 30, endPoint x: 387, endPoint y: 33, distance: 61.7
click at [387, 33] on h3 "PEPE JEANS FRANCE SARL - I121033061" at bounding box center [311, 31] width 360 height 27
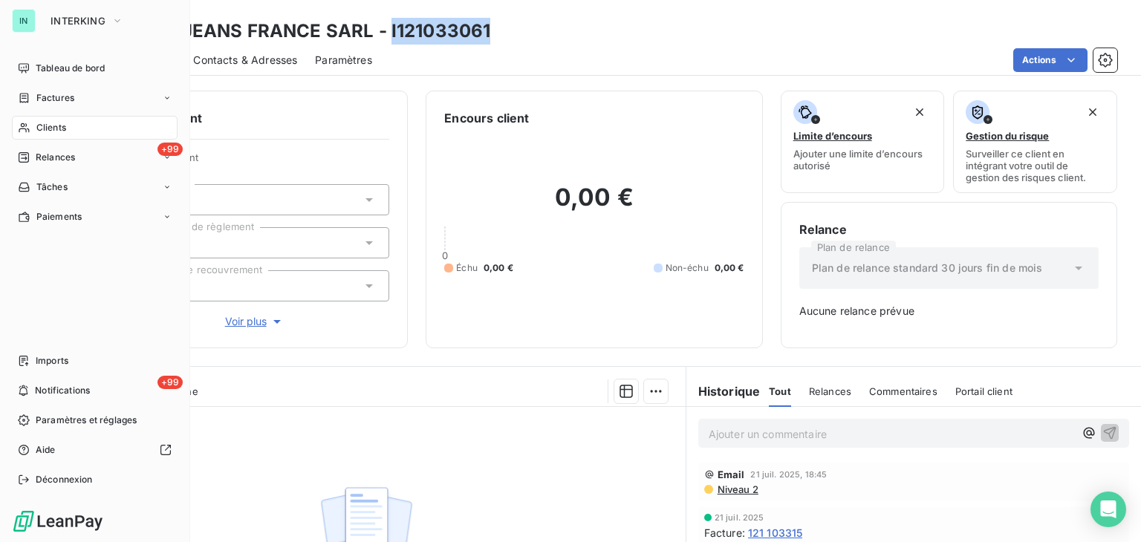
drag, startPoint x: 38, startPoint y: 100, endPoint x: 178, endPoint y: 87, distance: 141.0
click at [38, 100] on span "Factures" at bounding box center [55, 97] width 38 height 13
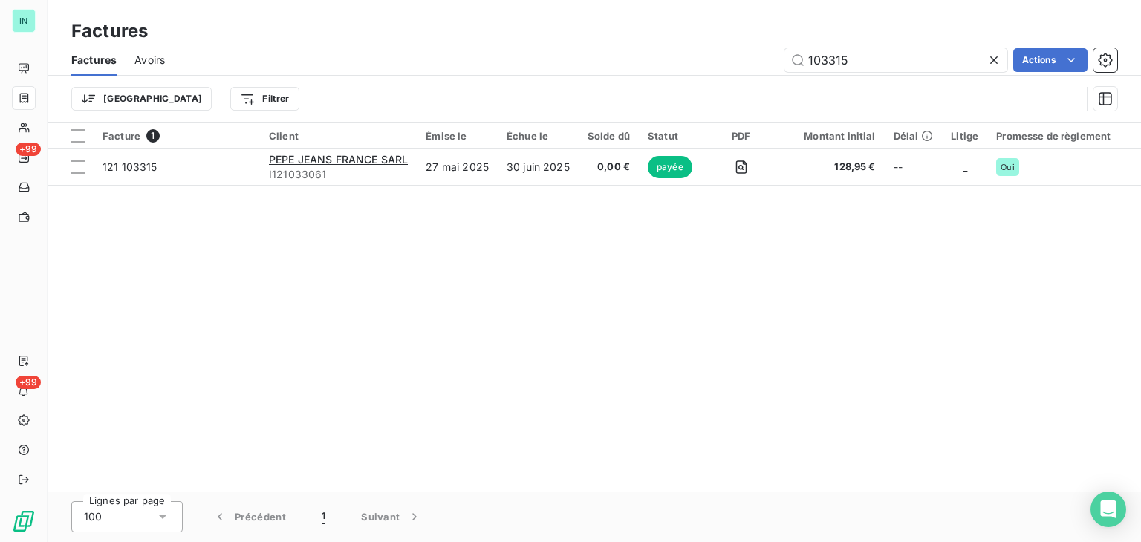
drag, startPoint x: 843, startPoint y: 61, endPoint x: 681, endPoint y: 61, distance: 161.9
click at [681, 61] on div "103315 Actions" at bounding box center [650, 60] width 934 height 24
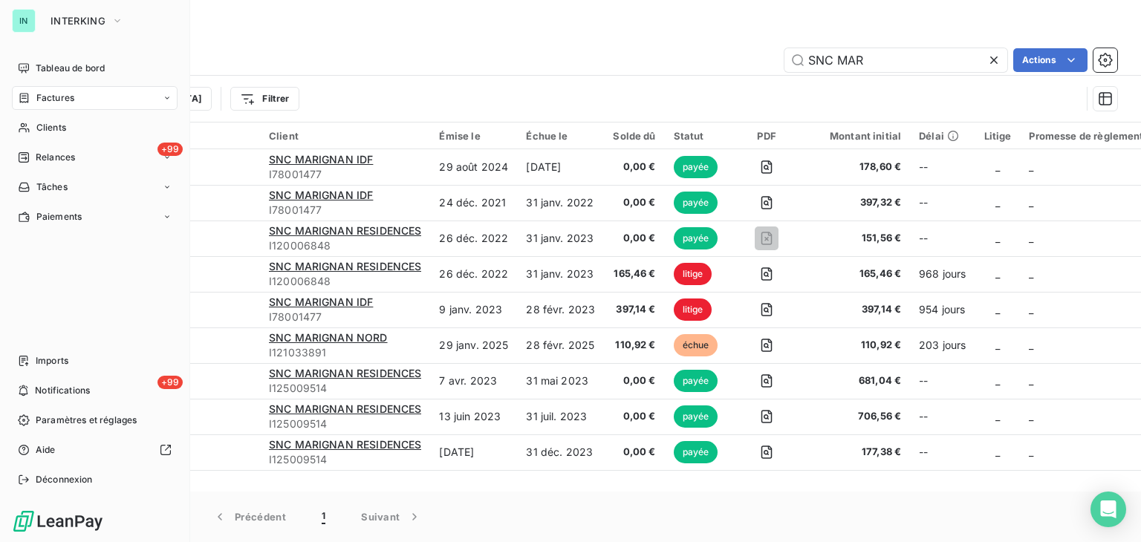
drag, startPoint x: 32, startPoint y: 93, endPoint x: 63, endPoint y: 87, distance: 31.8
click at [32, 93] on div "Factures" at bounding box center [46, 97] width 56 height 13
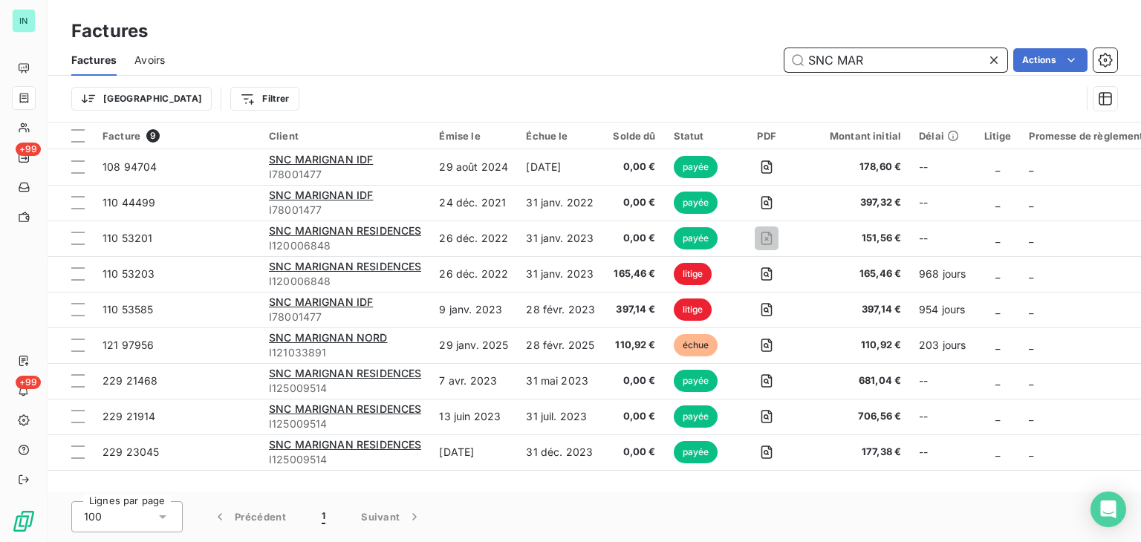
drag, startPoint x: 874, startPoint y: 65, endPoint x: 681, endPoint y: 76, distance: 192.7
click at [691, 74] on div "Factures Avoirs SNC MAR Actions" at bounding box center [594, 60] width 1093 height 31
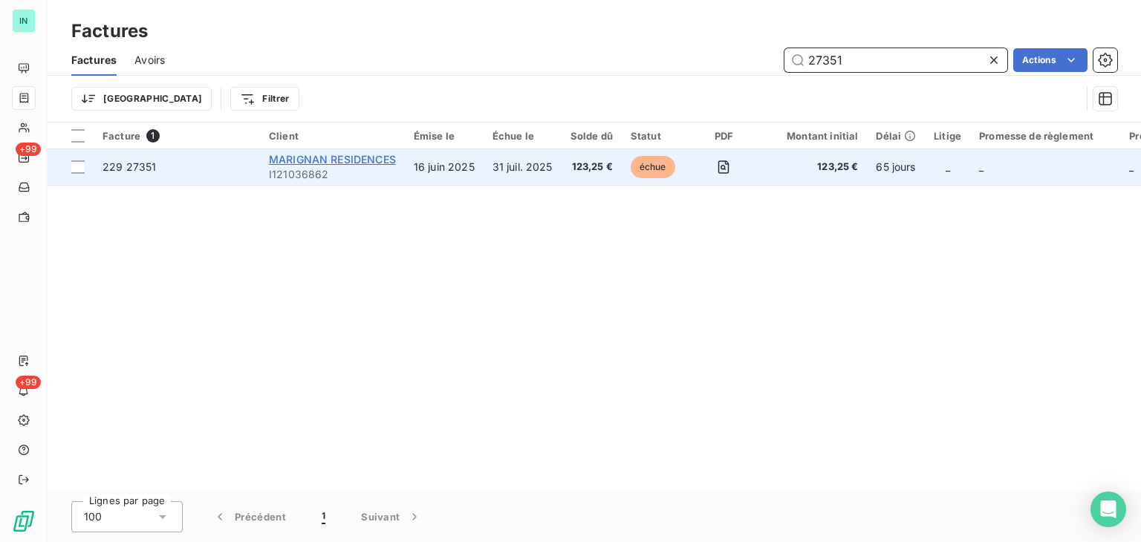
type input "27351"
click at [325, 158] on span "MARIGNAN RESIDENCES" at bounding box center [332, 159] width 127 height 13
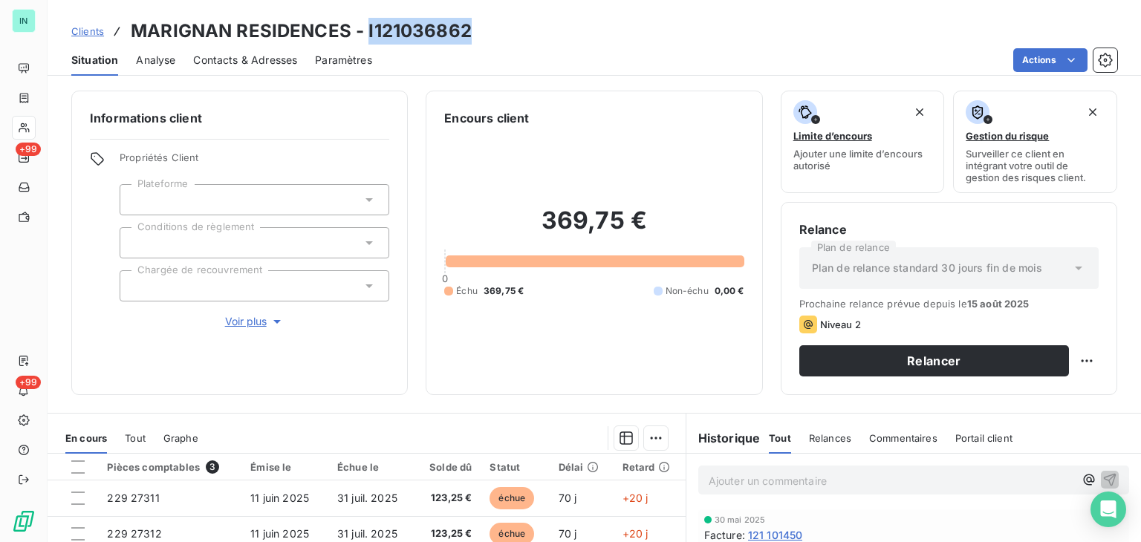
drag, startPoint x: 464, startPoint y: 30, endPoint x: 365, endPoint y: 25, distance: 98.9
click at [365, 25] on h3 "MARIGNAN RESIDENCES - I121036862" at bounding box center [301, 31] width 341 height 27
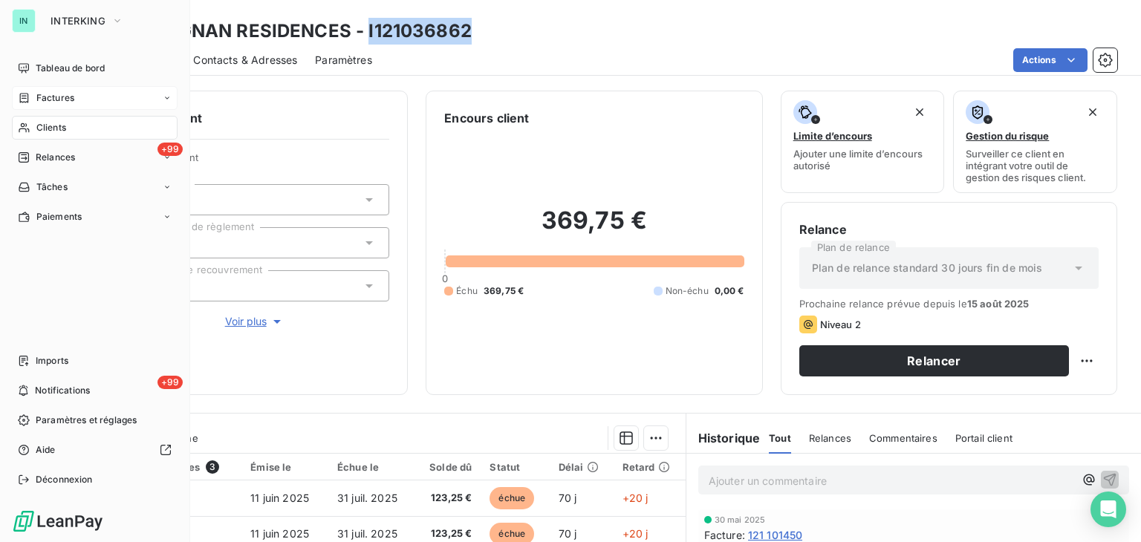
click at [27, 94] on icon at bounding box center [24, 98] width 13 height 12
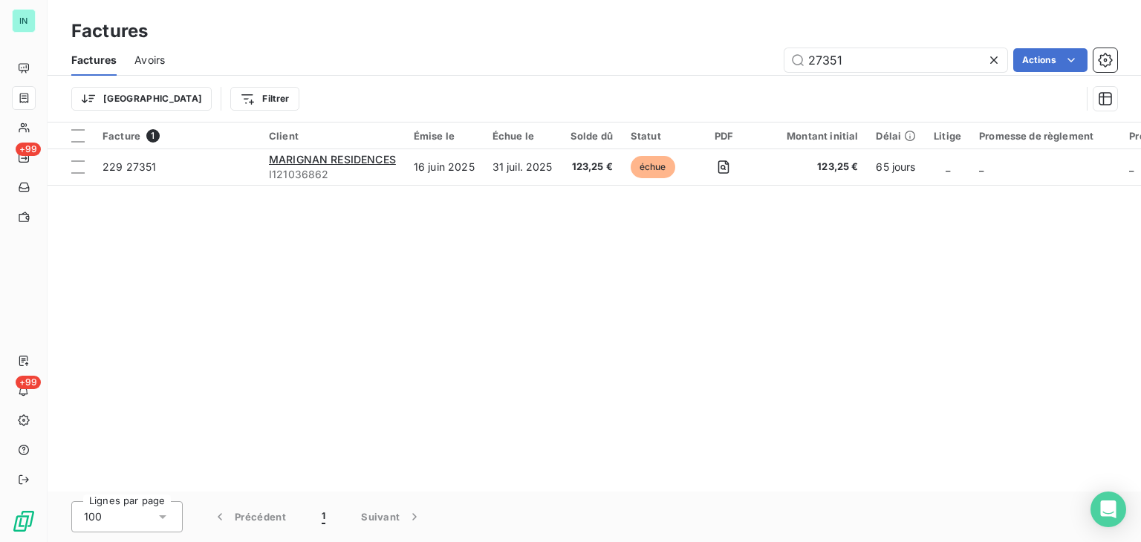
drag, startPoint x: 869, startPoint y: 63, endPoint x: 712, endPoint y: 75, distance: 157.2
click at [716, 74] on div "Factures Avoirs 27351 Actions" at bounding box center [594, 60] width 1093 height 31
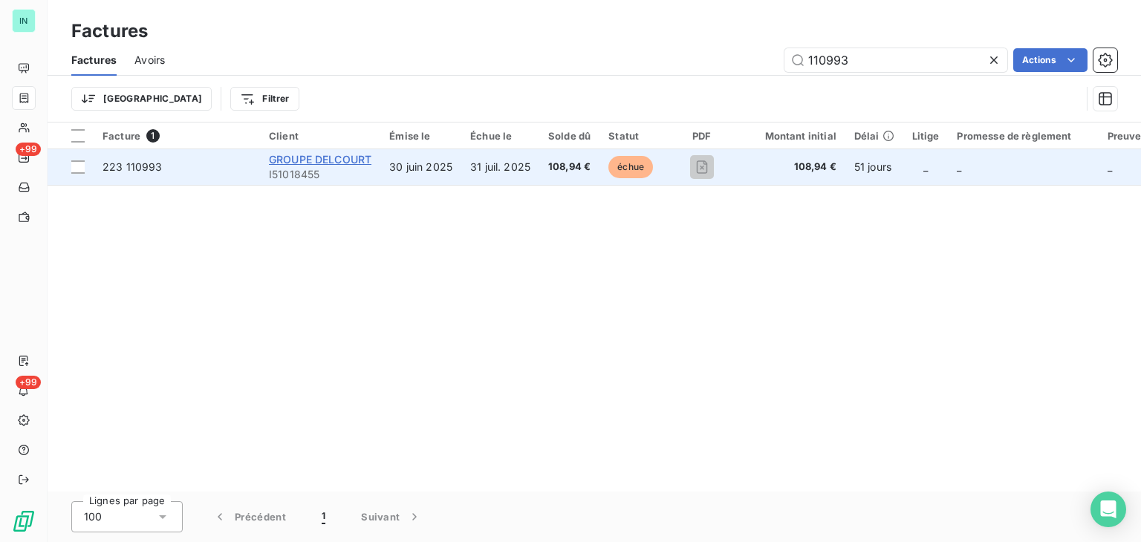
type input "110993"
click at [300, 164] on span "GROUPE DELCOURT" at bounding box center [320, 159] width 103 height 13
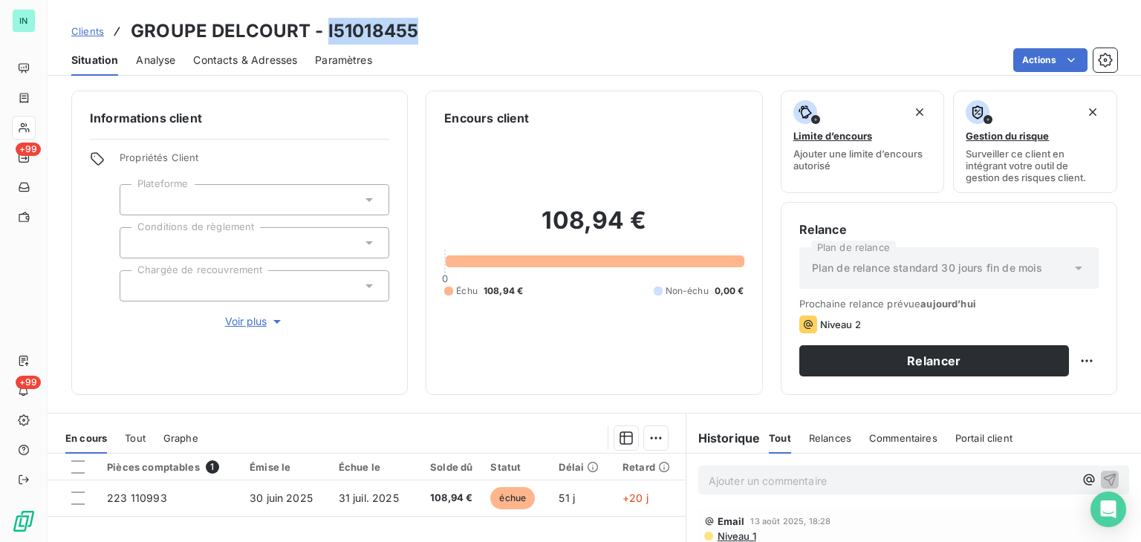
drag, startPoint x: 418, startPoint y: 30, endPoint x: 325, endPoint y: 32, distance: 92.9
click at [325, 32] on div "Clients GROUPE DELCOURT - I51018455" at bounding box center [594, 31] width 1093 height 27
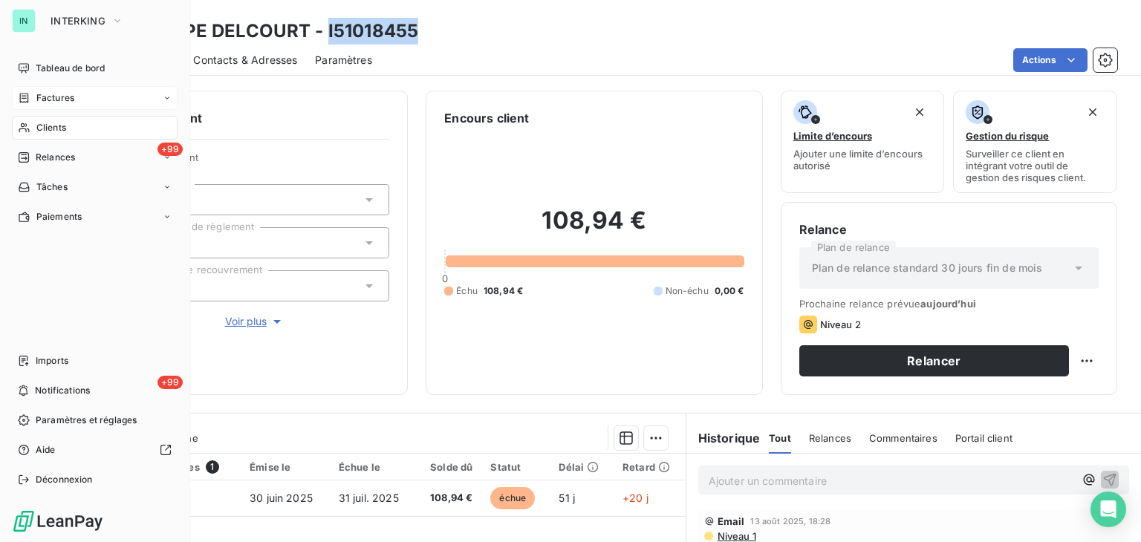
click at [31, 103] on div "Factures" at bounding box center [46, 97] width 56 height 13
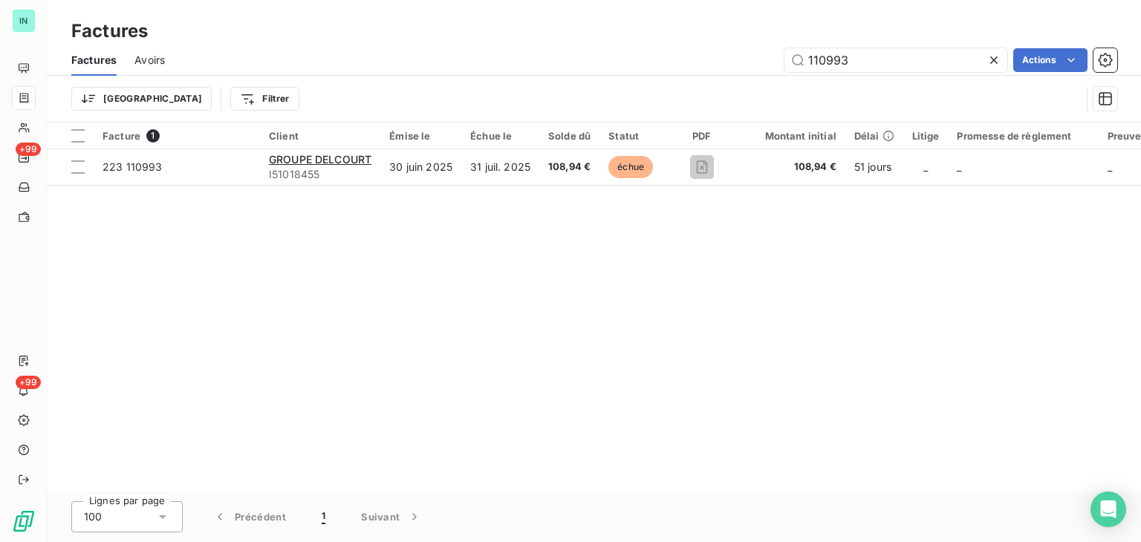
drag, startPoint x: 862, startPoint y: 57, endPoint x: 660, endPoint y: 68, distance: 201.6
click at [672, 67] on div "110993 Actions" at bounding box center [650, 60] width 934 height 24
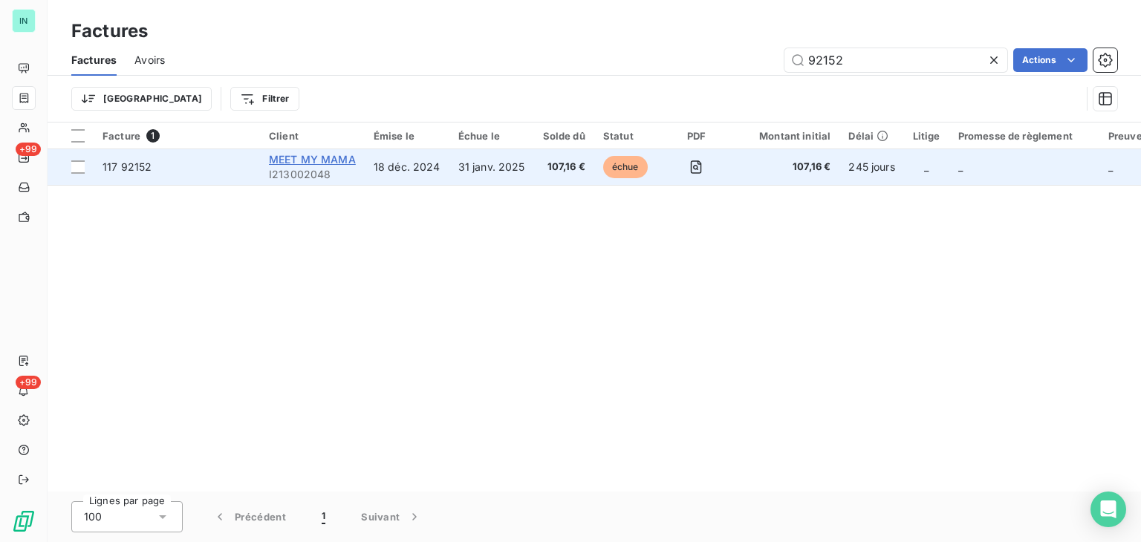
type input "92152"
click at [324, 165] on span "MEET MY MAMA" at bounding box center [312, 159] width 87 height 13
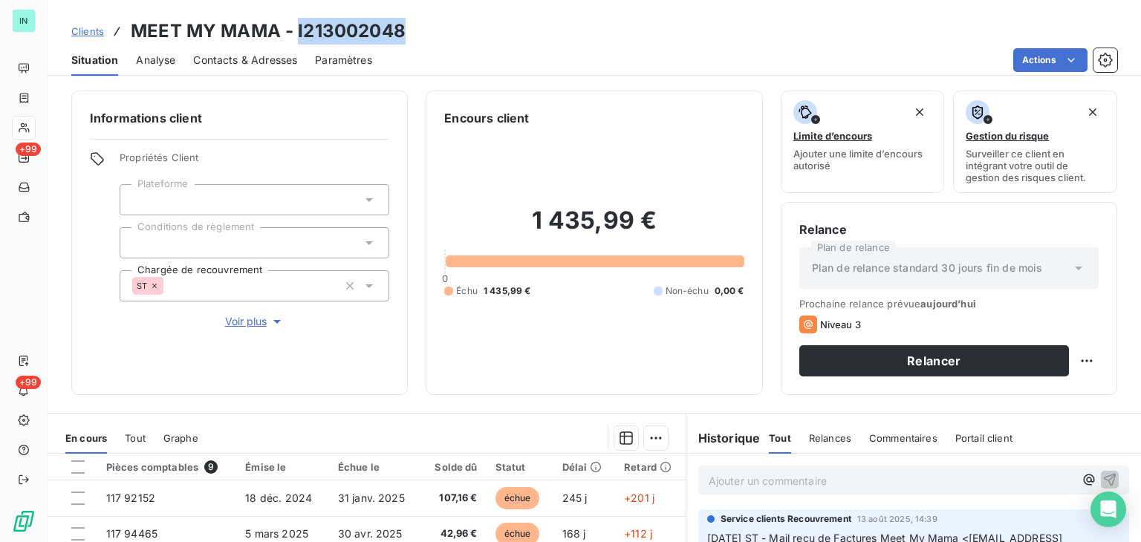
drag, startPoint x: 400, startPoint y: 33, endPoint x: 298, endPoint y: 33, distance: 102.5
click at [298, 33] on h3 "MEET MY MAMA - I213002048" at bounding box center [268, 31] width 275 height 27
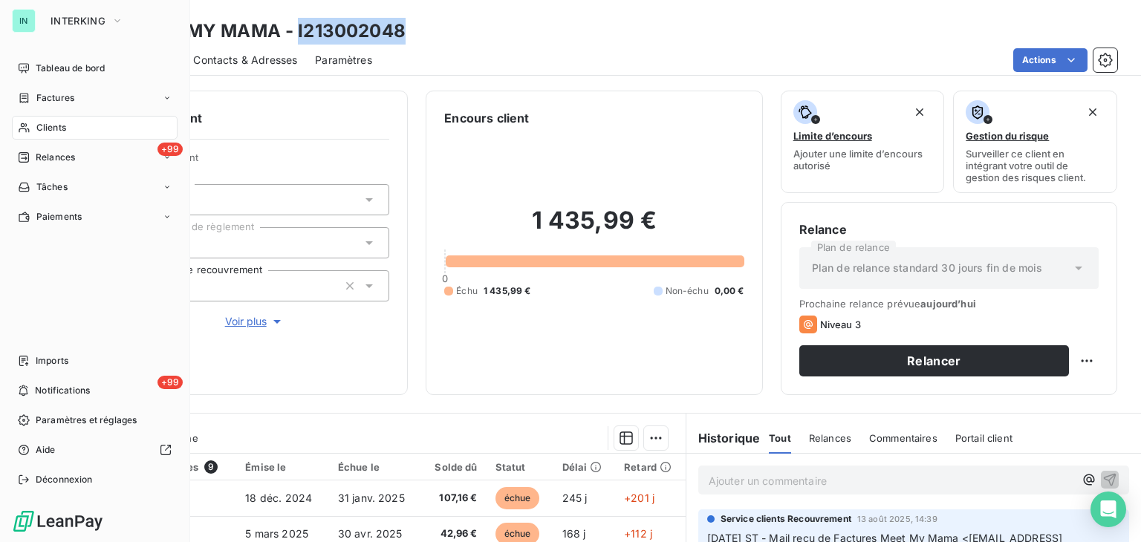
click at [30, 122] on div "Clients" at bounding box center [95, 128] width 166 height 24
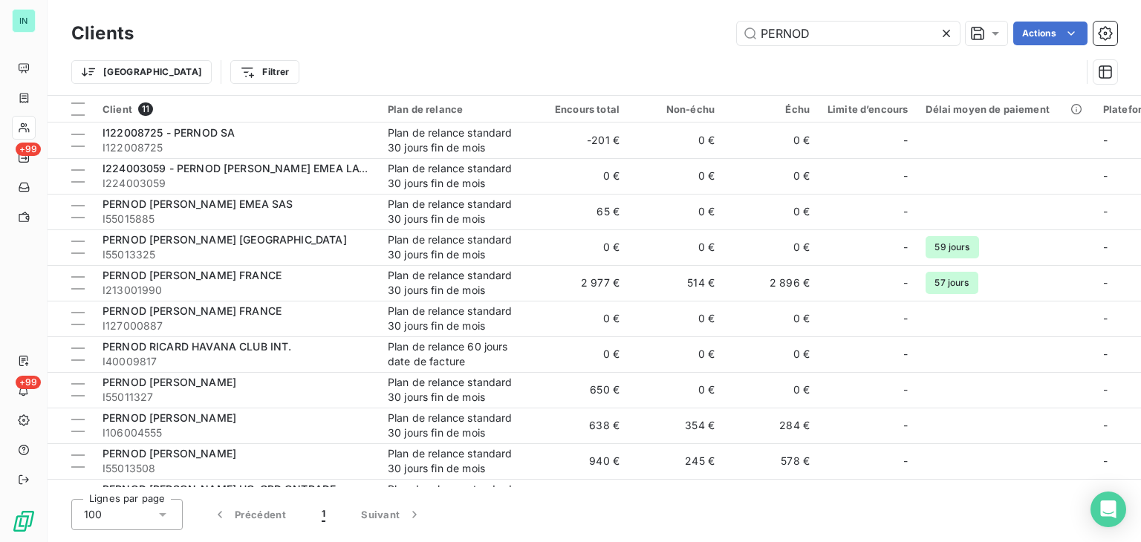
drag, startPoint x: 861, startPoint y: 37, endPoint x: 611, endPoint y: 56, distance: 250.3
click at [614, 56] on div "Clients PERNOD Actions Trier Filtrer" at bounding box center [594, 56] width 1046 height 77
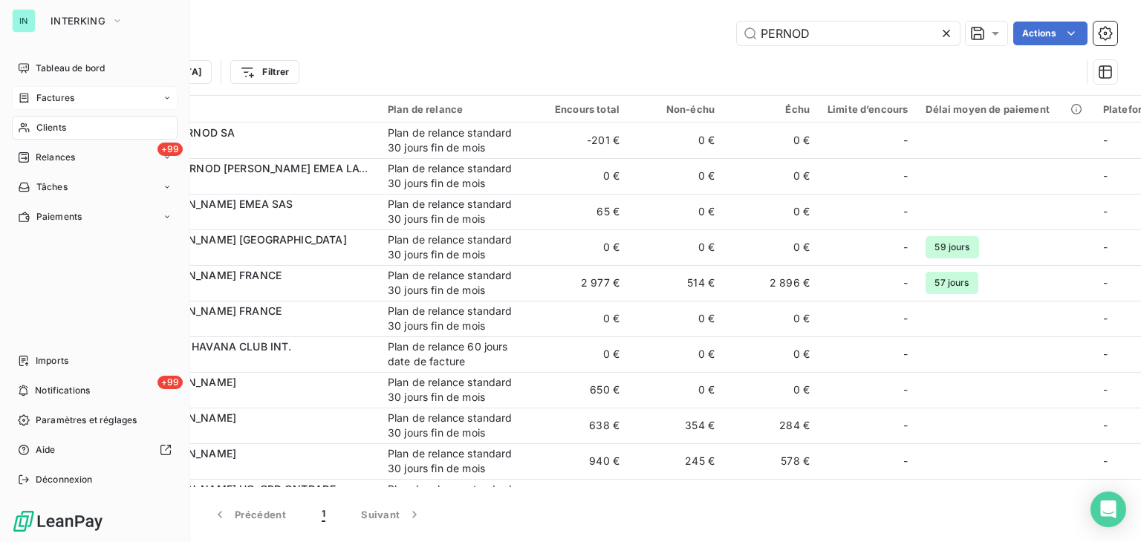
click at [36, 99] on span "Factures" at bounding box center [55, 97] width 38 height 13
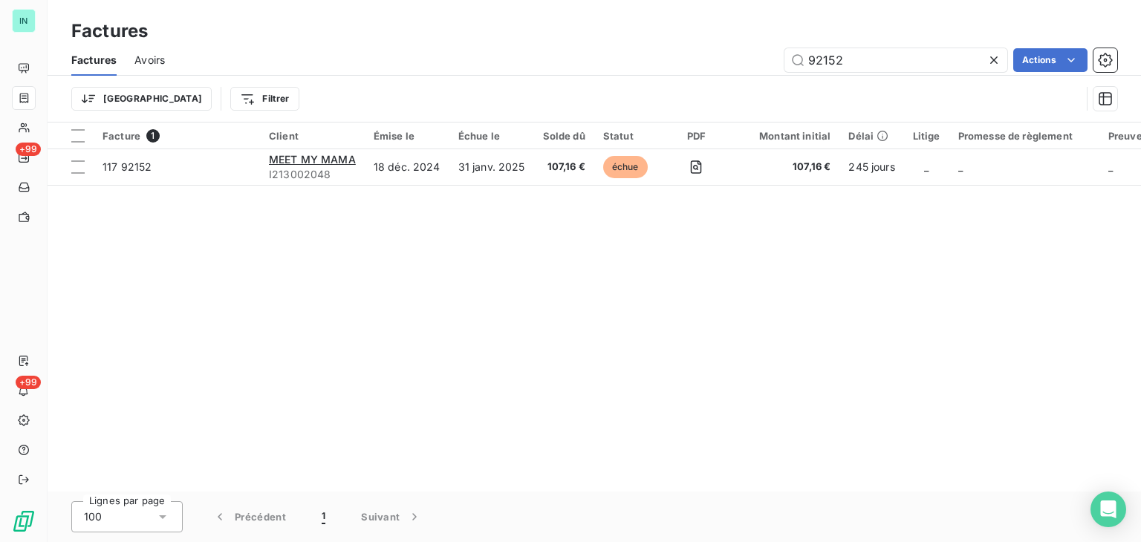
drag, startPoint x: 850, startPoint y: 57, endPoint x: 720, endPoint y: 69, distance: 130.5
click at [720, 69] on div "92152 Actions" at bounding box center [650, 60] width 934 height 24
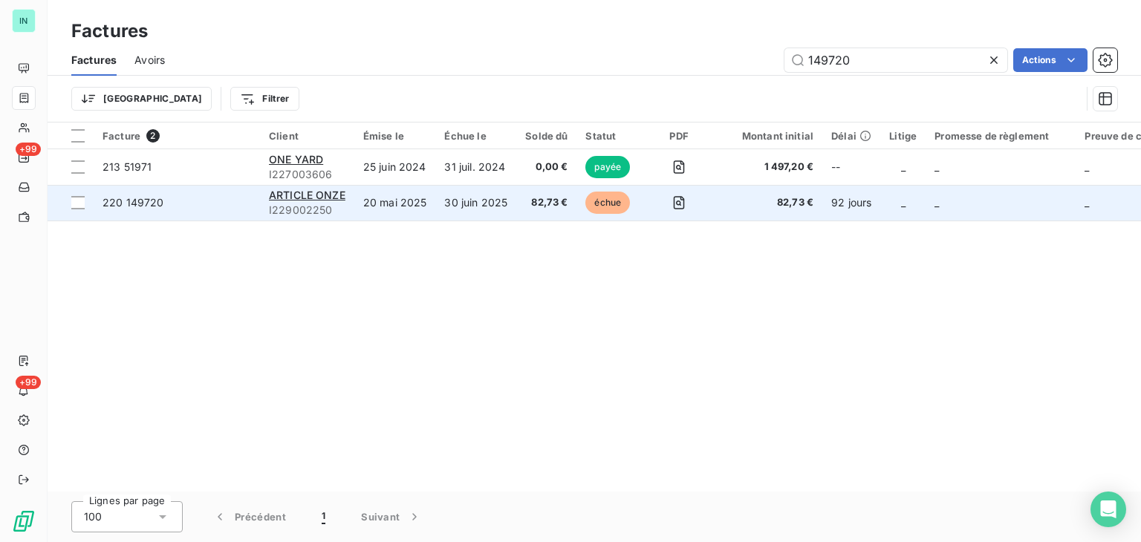
type input "149720"
click at [308, 203] on span "I229002250" at bounding box center [307, 210] width 77 height 15
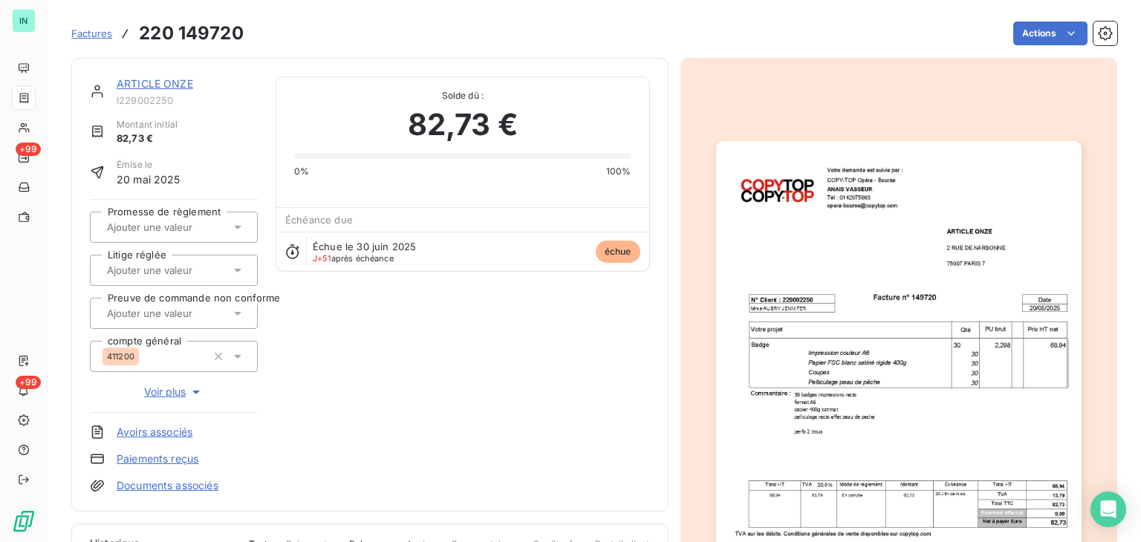
click at [158, 78] on div "ARTICLE ONZE" at bounding box center [187, 84] width 141 height 15
click at [166, 78] on link "ARTICLE ONZE" at bounding box center [155, 83] width 77 height 13
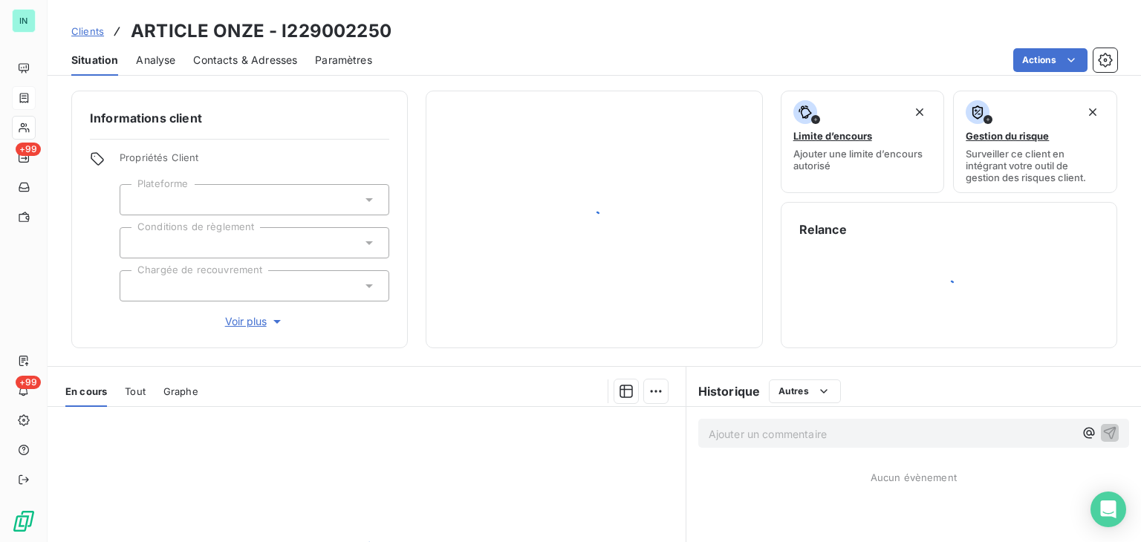
click at [169, 83] on div "Informations client Propriétés Client Plateforme Conditions de règlement Chargé…" at bounding box center [594, 312] width 1093 height 461
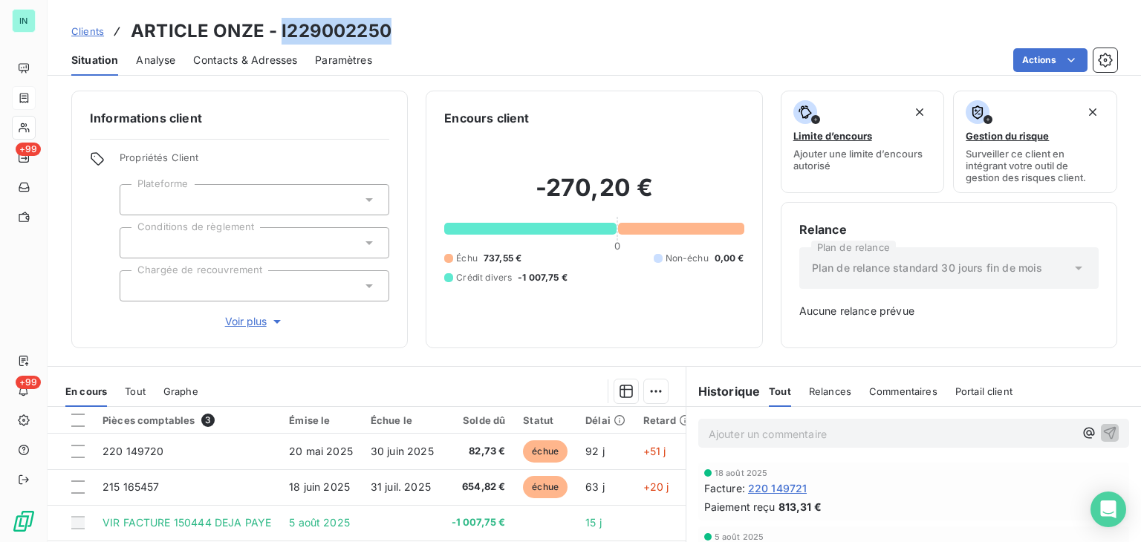
drag, startPoint x: 388, startPoint y: 33, endPoint x: 280, endPoint y: 33, distance: 107.7
click at [280, 33] on h3 "ARTICLE ONZE - I229002250" at bounding box center [261, 31] width 261 height 27
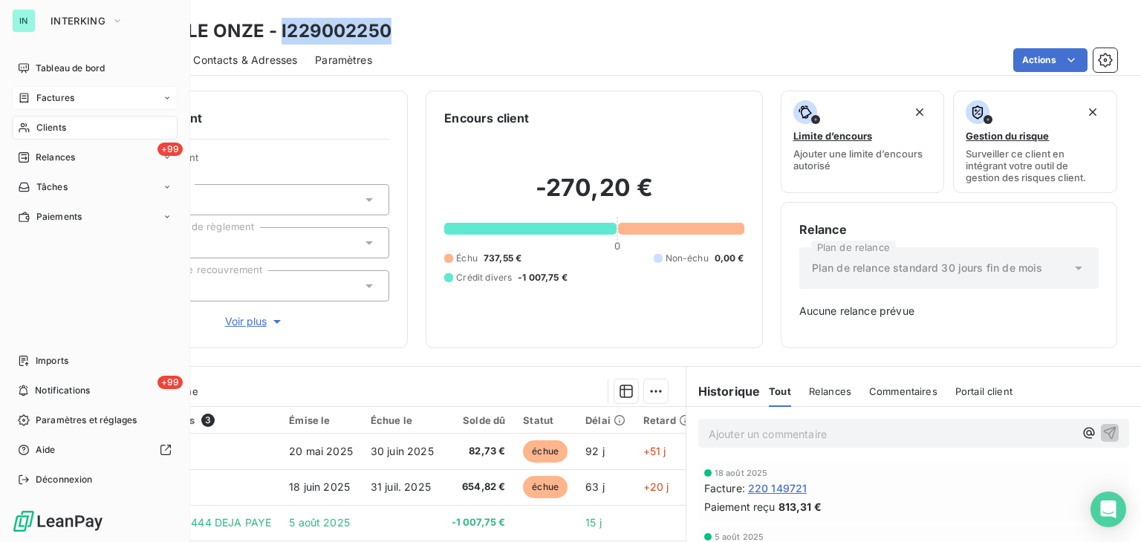
click at [41, 90] on div "Factures" at bounding box center [95, 98] width 166 height 24
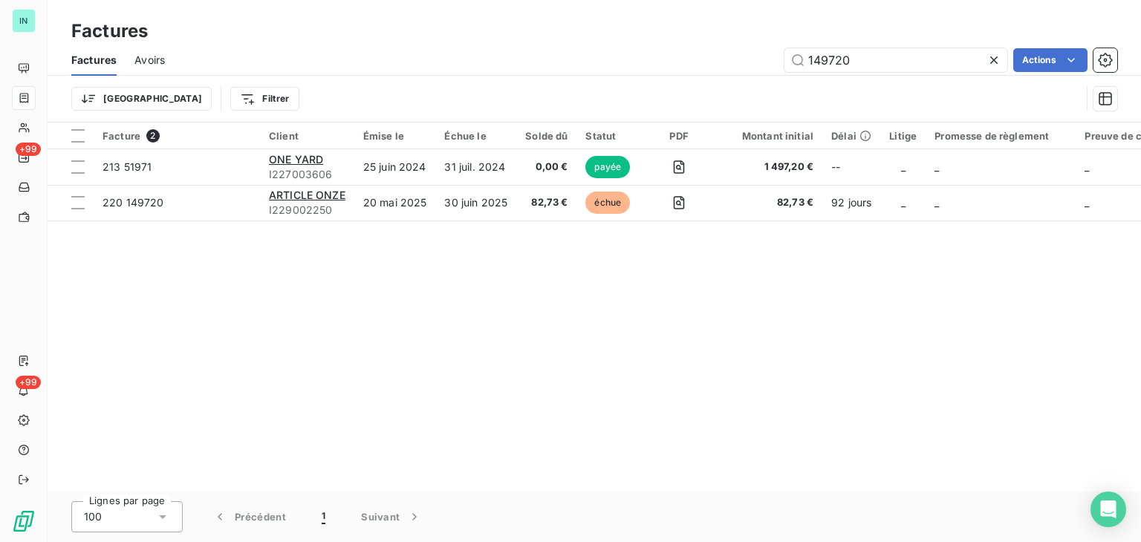
drag, startPoint x: 819, startPoint y: 56, endPoint x: 672, endPoint y: 71, distance: 147.8
click at [674, 72] on div "Factures Avoirs 149720 Actions" at bounding box center [594, 60] width 1093 height 31
type input "79242"
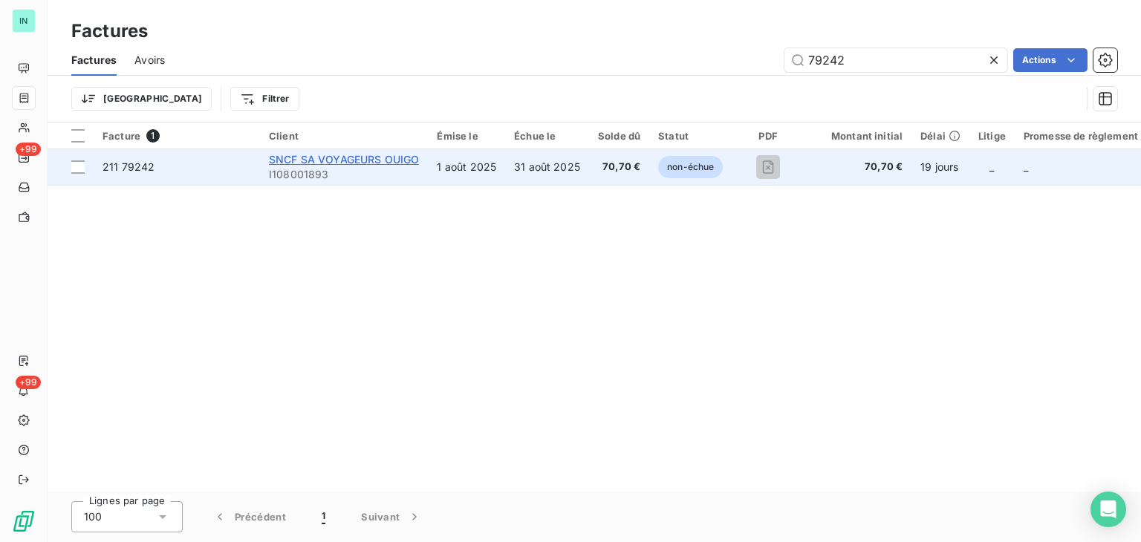
click at [327, 156] on span "SNCF SA VOYAGEURS OUIGO" at bounding box center [344, 159] width 150 height 13
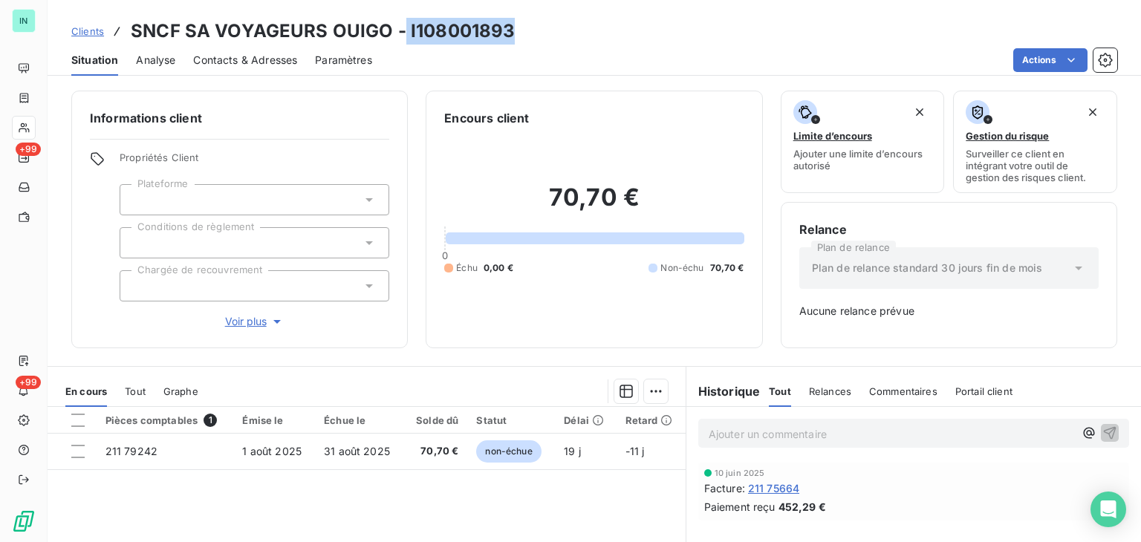
drag, startPoint x: 505, startPoint y: 34, endPoint x: 403, endPoint y: 33, distance: 102.5
click at [403, 33] on h3 "SNCF SA VOYAGEURS OUIGO - I108001893" at bounding box center [323, 31] width 384 height 27
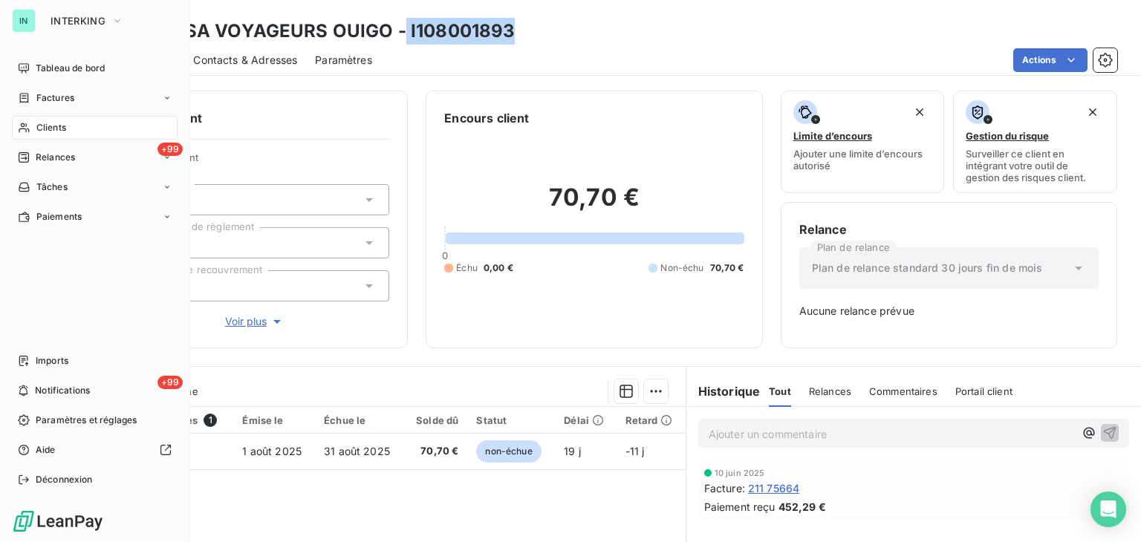
click at [41, 100] on span "Factures" at bounding box center [55, 97] width 38 height 13
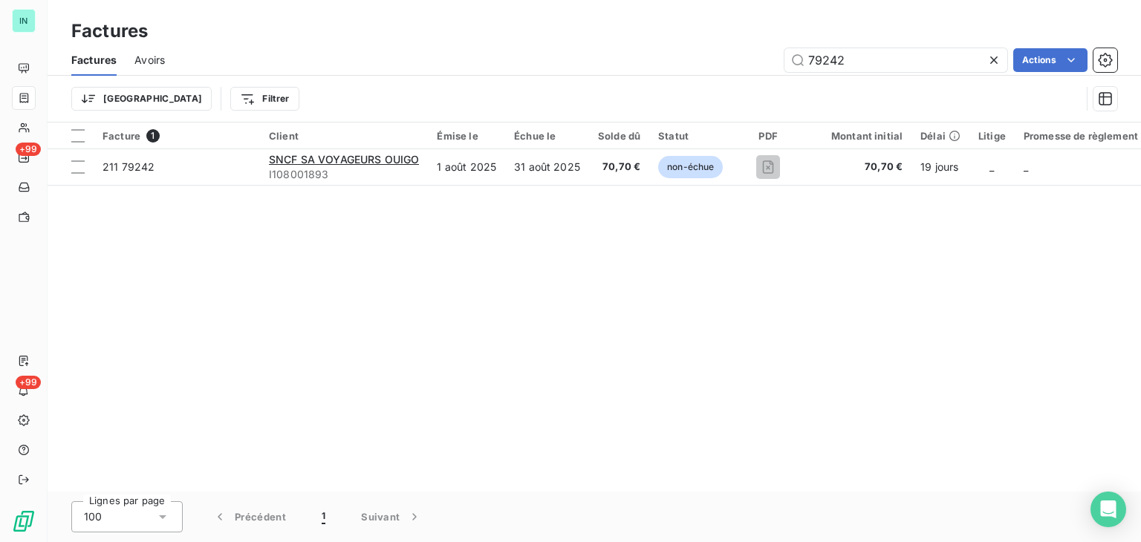
drag, startPoint x: 852, startPoint y: 63, endPoint x: 683, endPoint y: 70, distance: 168.8
click at [683, 70] on div "79242 Actions" at bounding box center [650, 60] width 934 height 24
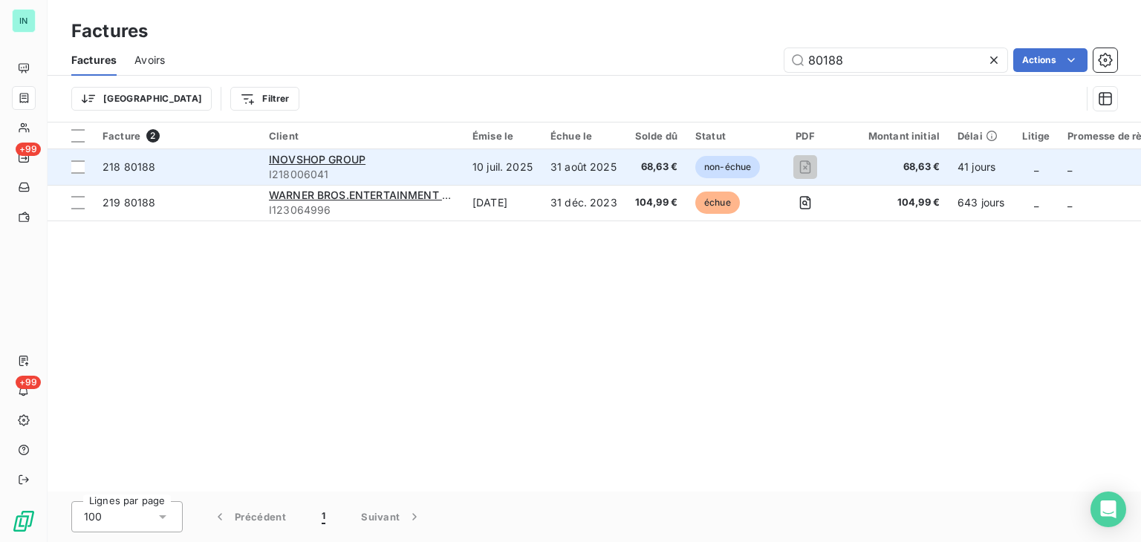
type input "80188"
click at [322, 167] on span "I218006041" at bounding box center [362, 174] width 186 height 15
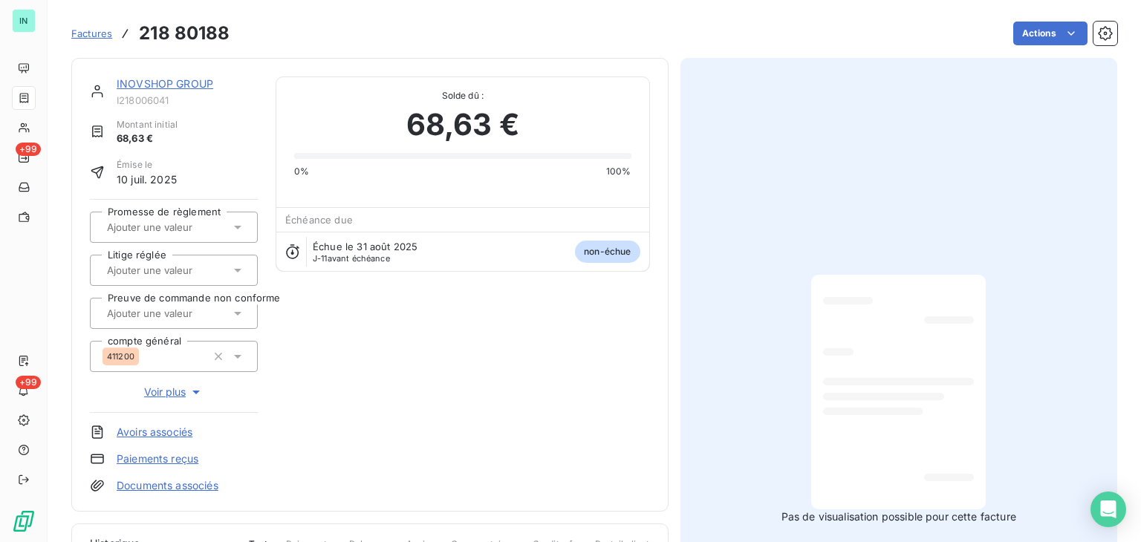
click at [197, 81] on link "INOVSHOP GROUP" at bounding box center [165, 83] width 97 height 13
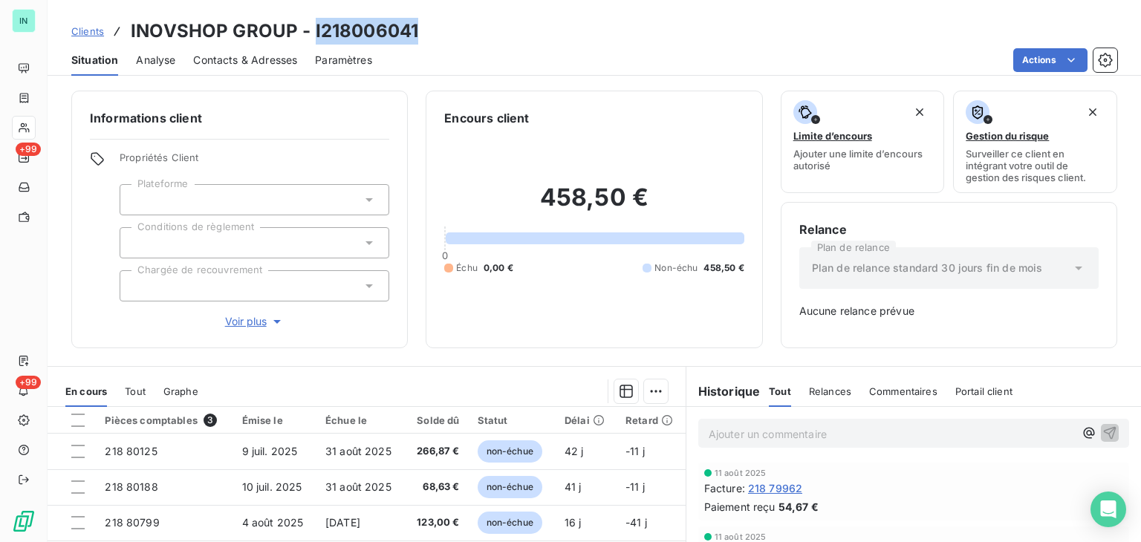
drag, startPoint x: 417, startPoint y: 27, endPoint x: 313, endPoint y: 30, distance: 104.1
click at [313, 30] on div "Clients INOVSHOP GROUP - I218006041" at bounding box center [594, 31] width 1093 height 27
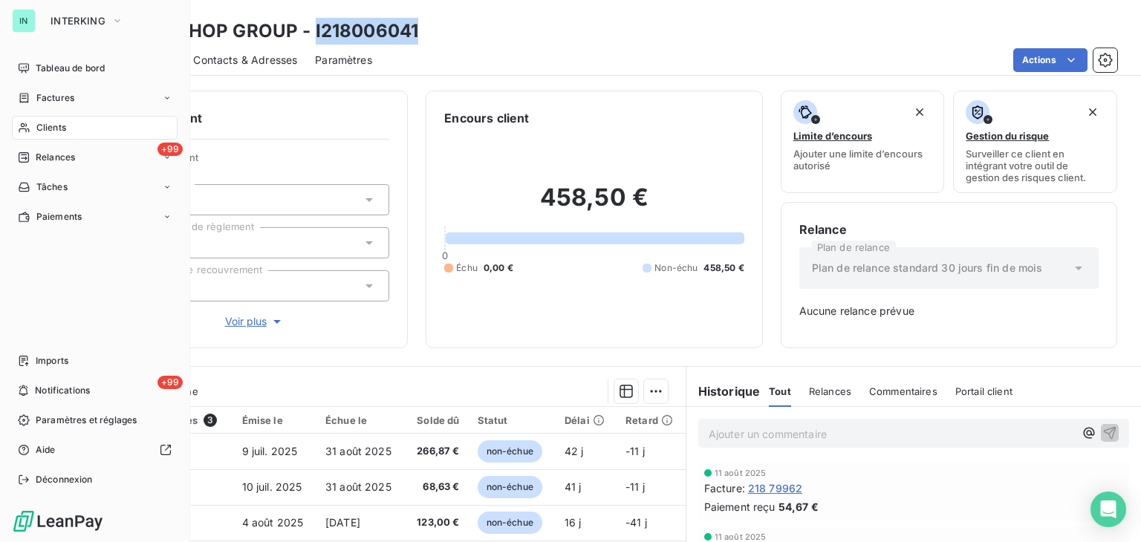
click at [30, 100] on icon at bounding box center [24, 98] width 13 height 12
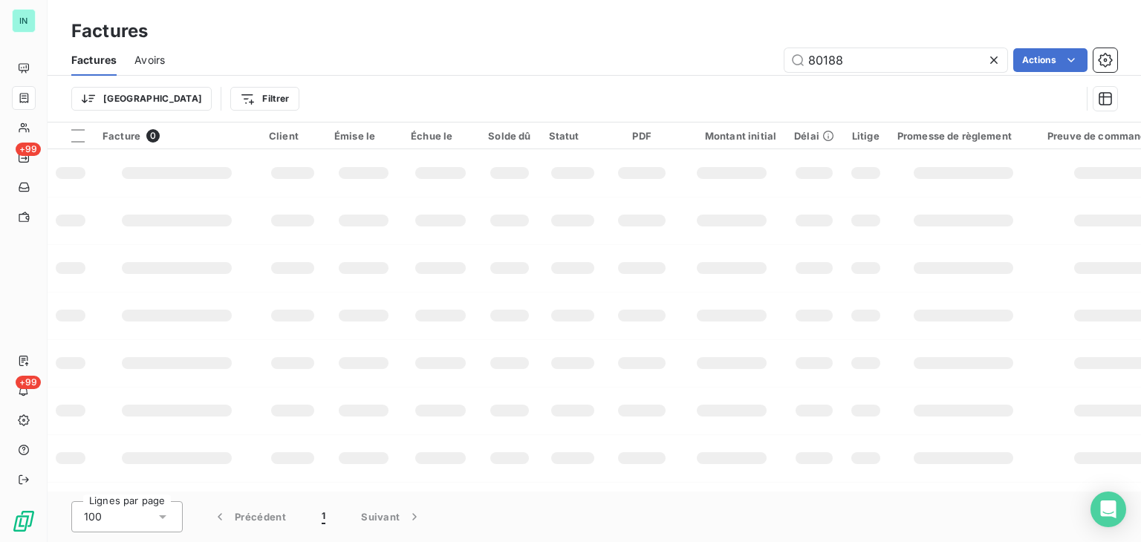
drag, startPoint x: 862, startPoint y: 60, endPoint x: 692, endPoint y: 75, distance: 170.8
click at [693, 75] on div "Factures Avoirs 80188 Actions" at bounding box center [594, 60] width 1093 height 31
type input "54.47"
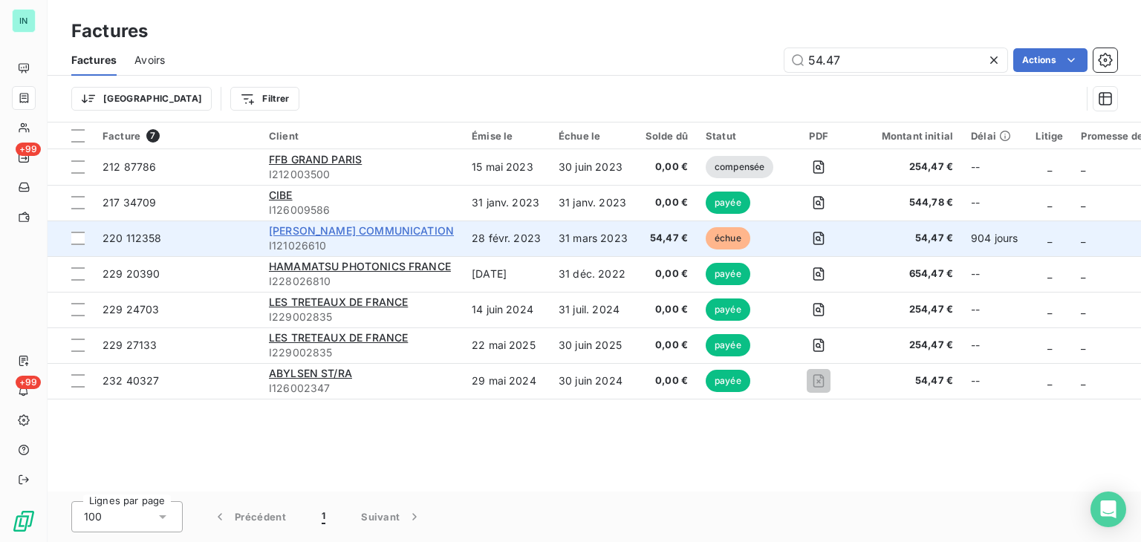
click at [333, 236] on div "[PERSON_NAME] COMMUNICATION" at bounding box center [361, 231] width 185 height 15
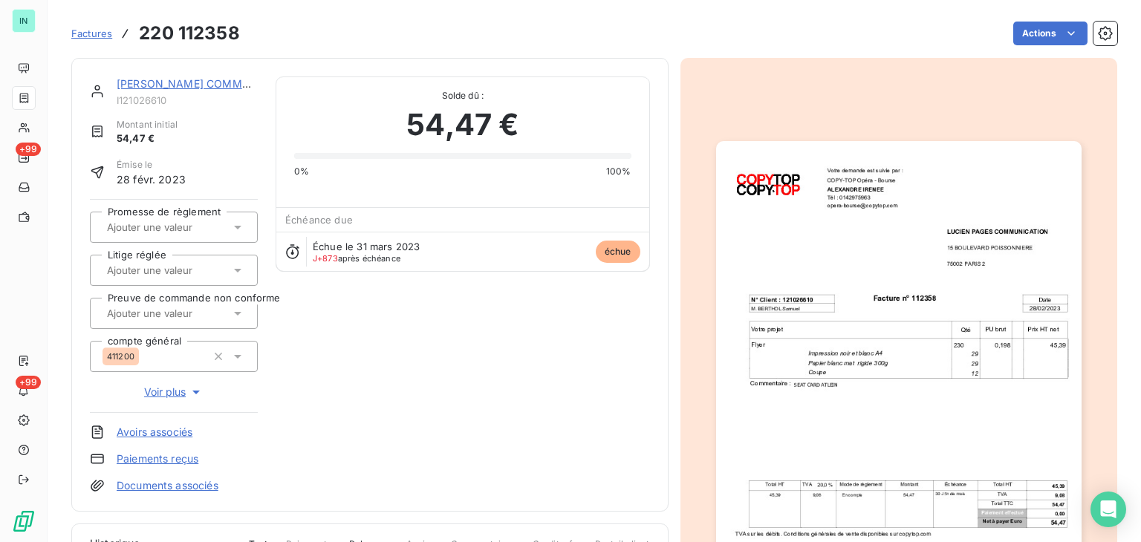
click at [195, 79] on link "[PERSON_NAME] COMMUNICATION" at bounding box center [209, 83] width 185 height 13
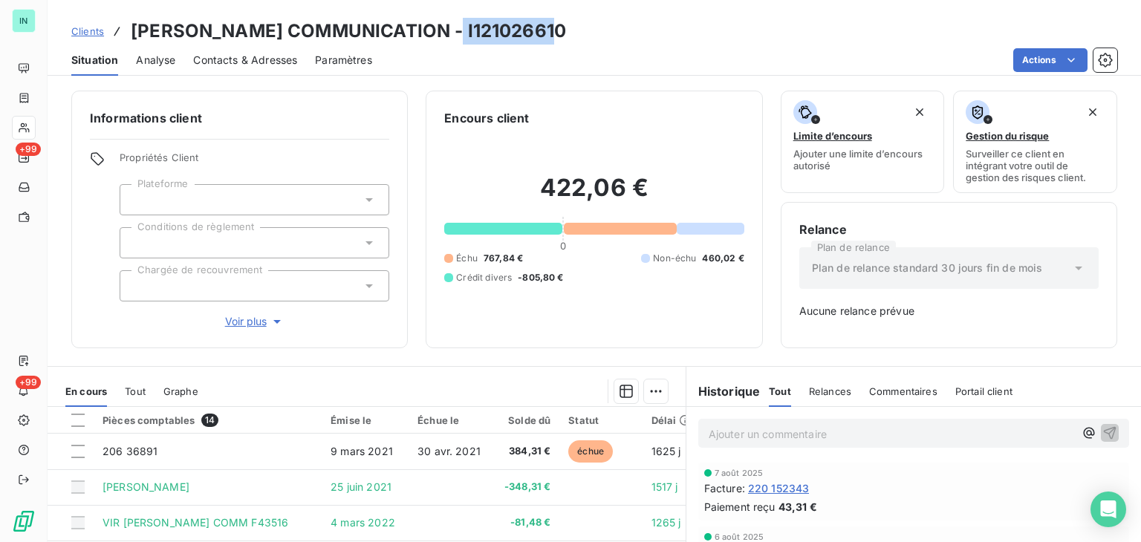
drag, startPoint x: 544, startPoint y: 30, endPoint x: 442, endPoint y: 33, distance: 101.8
click at [442, 33] on div "Clients [PERSON_NAME] PAGES COMMUNICATION - I121026610" at bounding box center [594, 31] width 1093 height 27
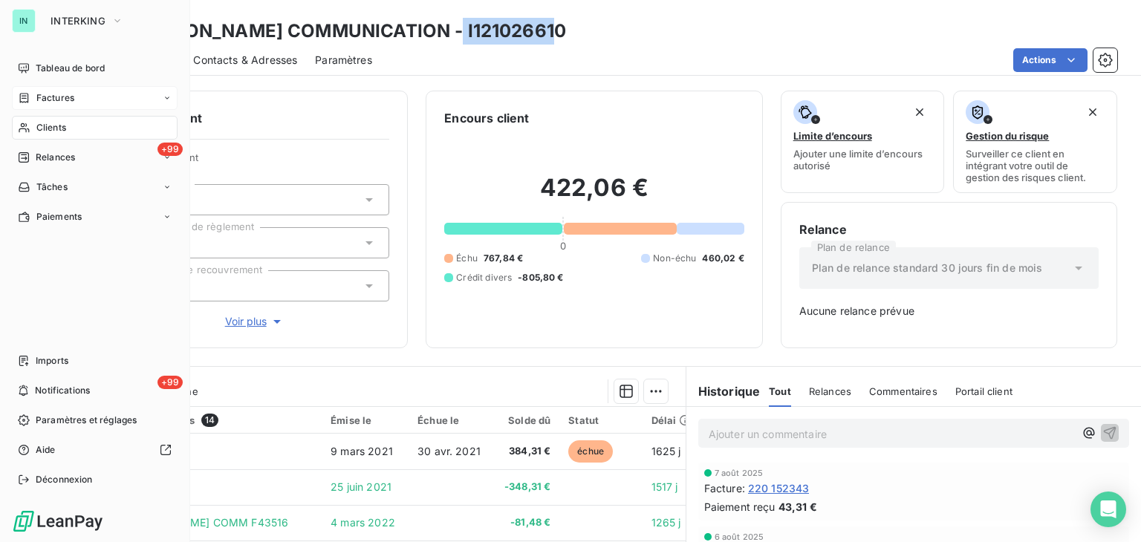
click at [22, 102] on icon at bounding box center [24, 98] width 9 height 10
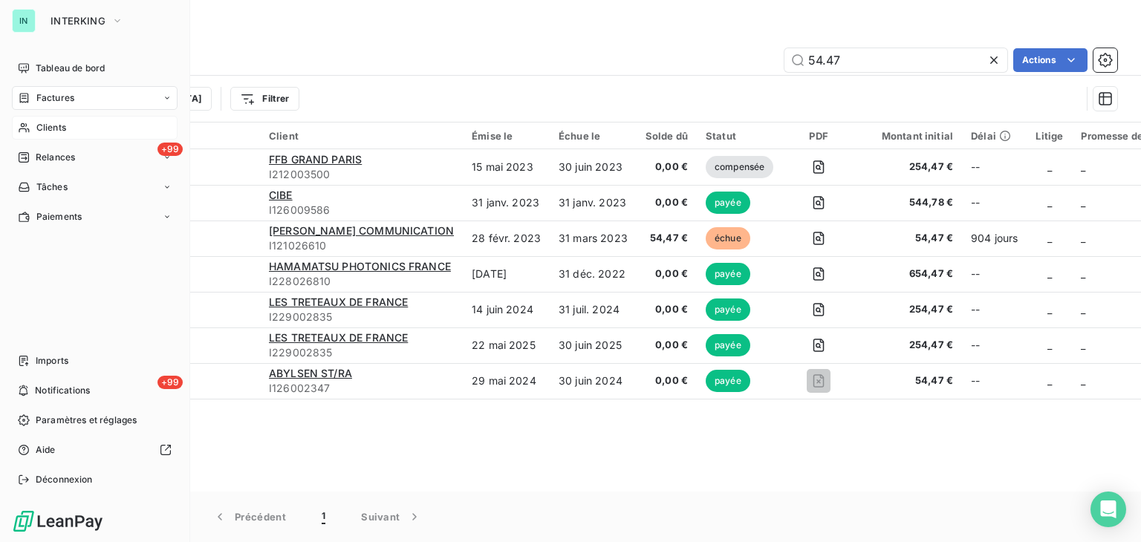
click at [37, 134] on span "Clients" at bounding box center [51, 127] width 30 height 13
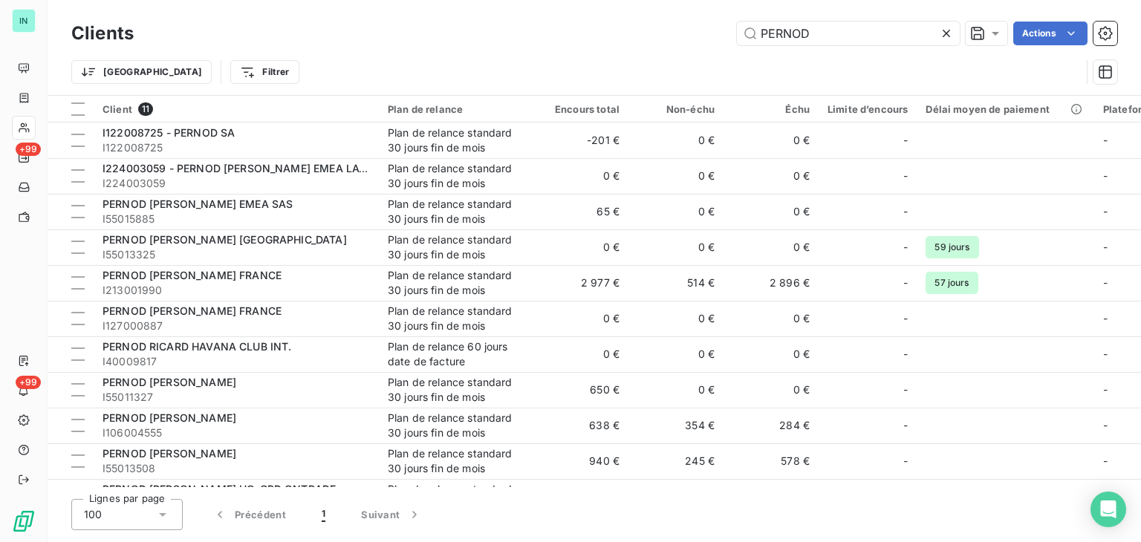
drag, startPoint x: 836, startPoint y: 34, endPoint x: 614, endPoint y: 44, distance: 223.1
click at [615, 44] on div "PERNOD Actions" at bounding box center [635, 34] width 966 height 24
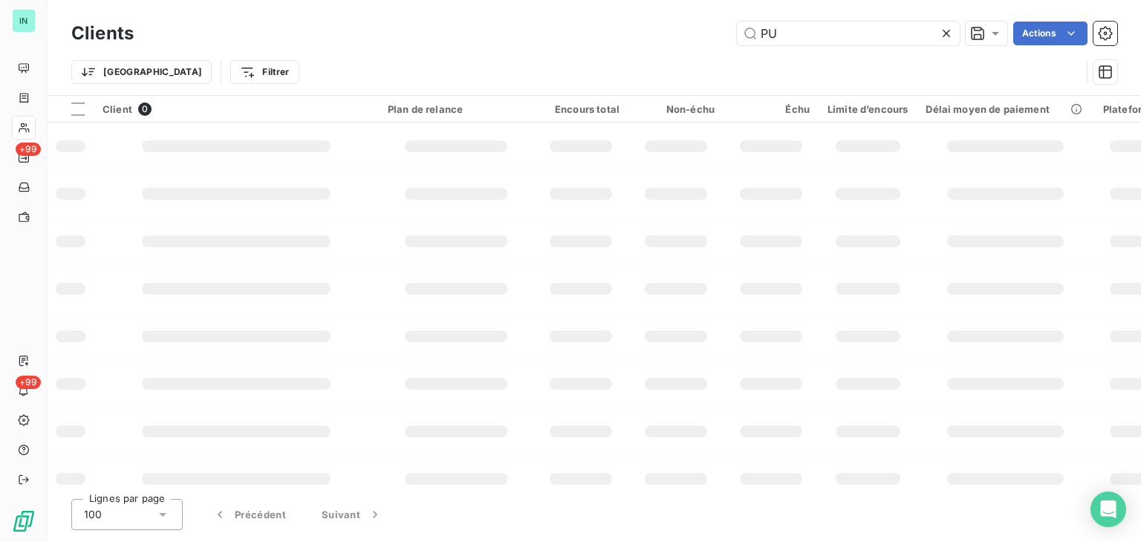
type input "P"
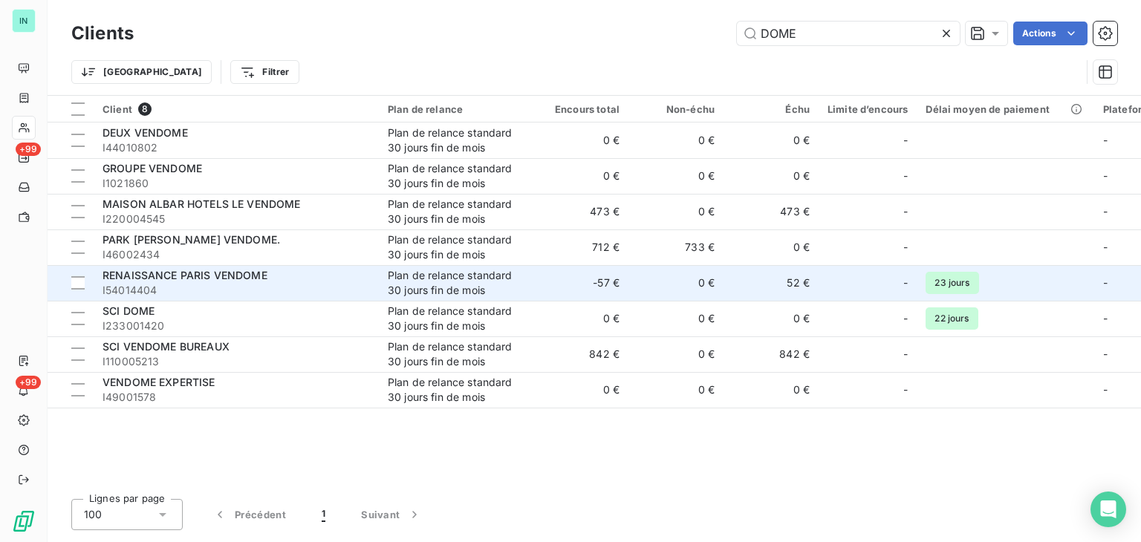
type input "DOME"
click at [244, 279] on span "RENAISSANCE PARIS VENDOME" at bounding box center [185, 275] width 165 height 13
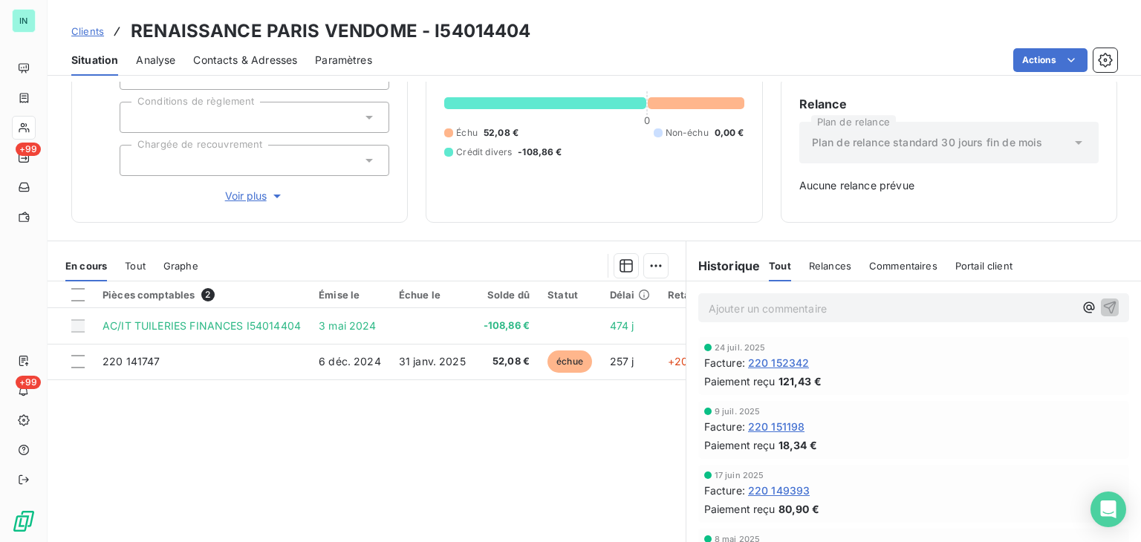
scroll to position [149, 0]
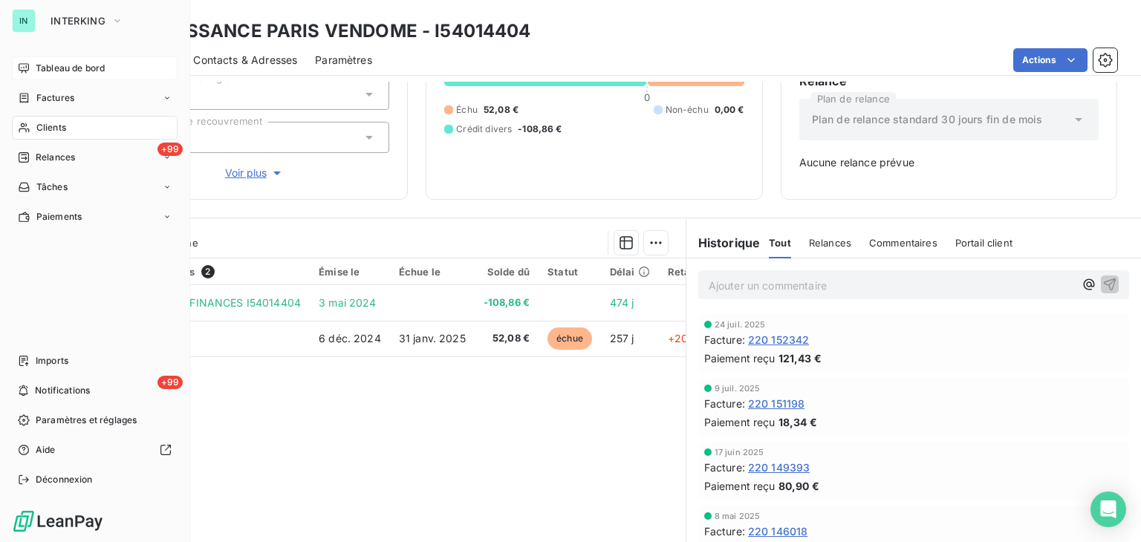
drag, startPoint x: 20, startPoint y: 95, endPoint x: 165, endPoint y: 66, distance: 147.7
click at [20, 95] on icon at bounding box center [24, 98] width 9 height 10
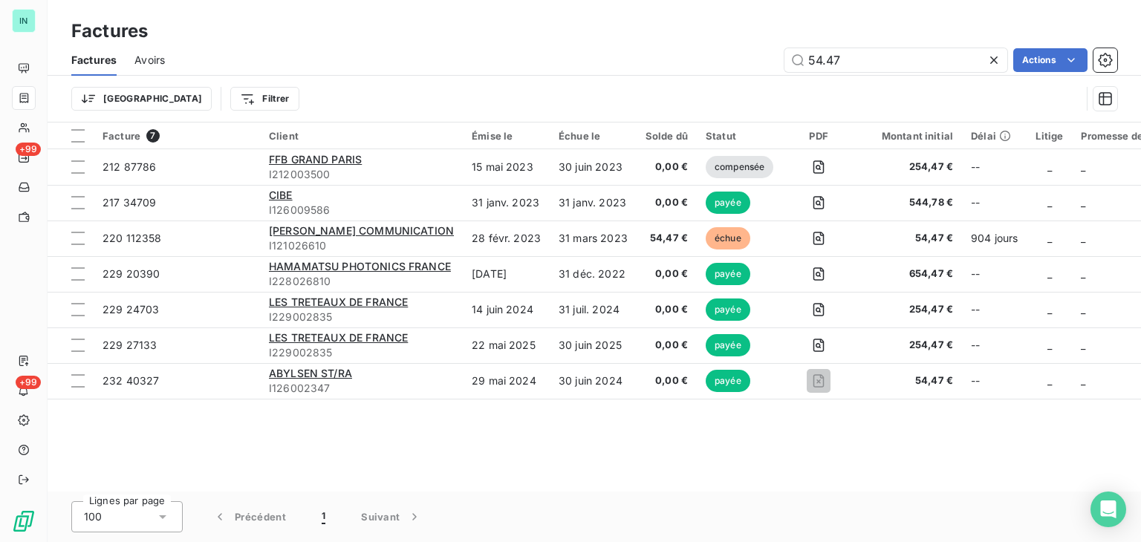
drag, startPoint x: 845, startPoint y: 57, endPoint x: 551, endPoint y: 74, distance: 294.6
click at [559, 75] on div "Factures Avoirs 54.47 Actions" at bounding box center [594, 60] width 1093 height 31
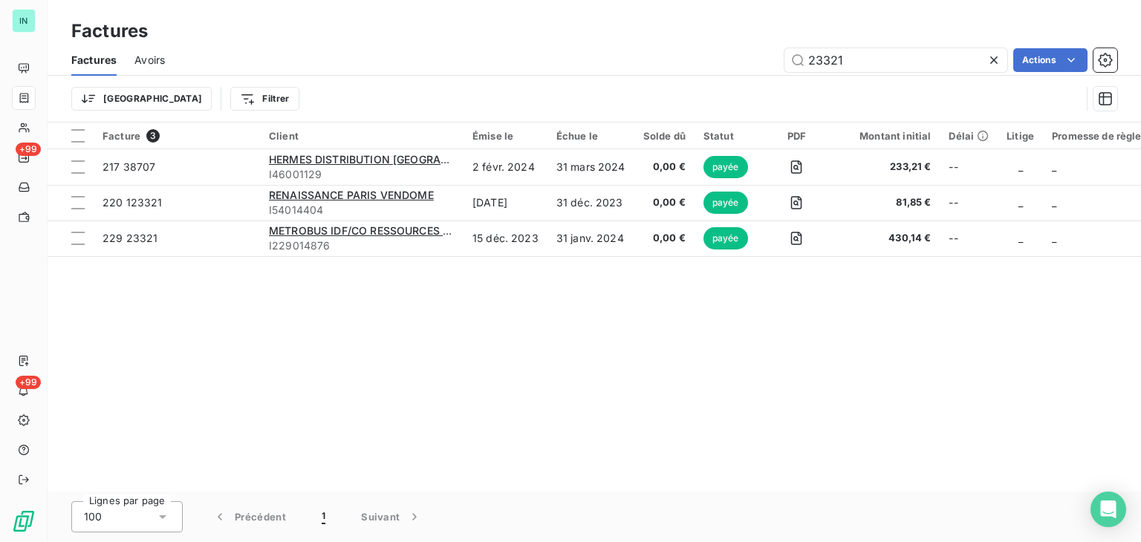
type input "23321"
click at [989, 64] on icon at bounding box center [993, 60] width 15 height 15
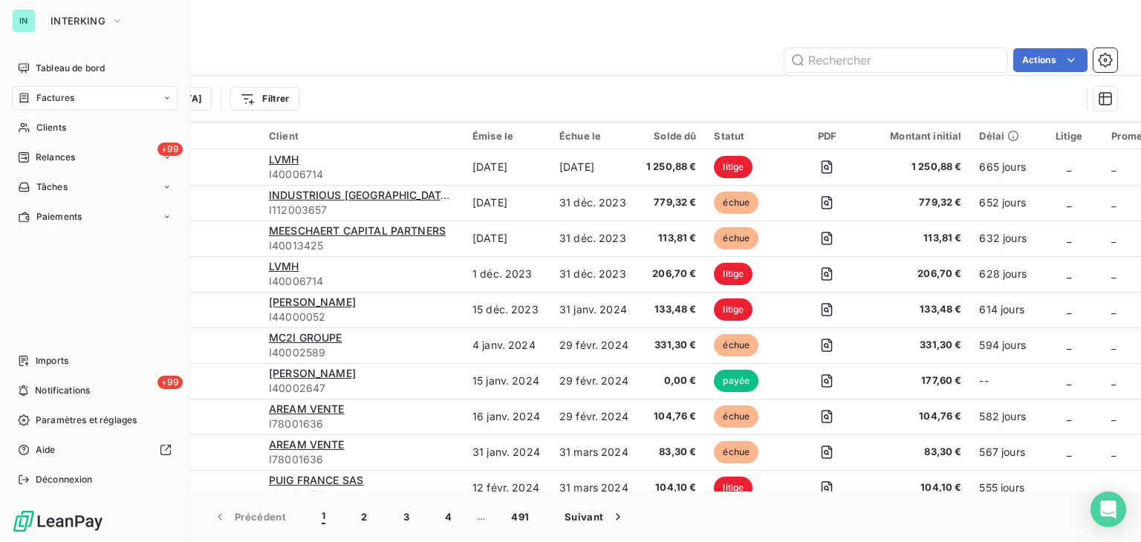
click at [52, 96] on span "Factures" at bounding box center [55, 97] width 38 height 13
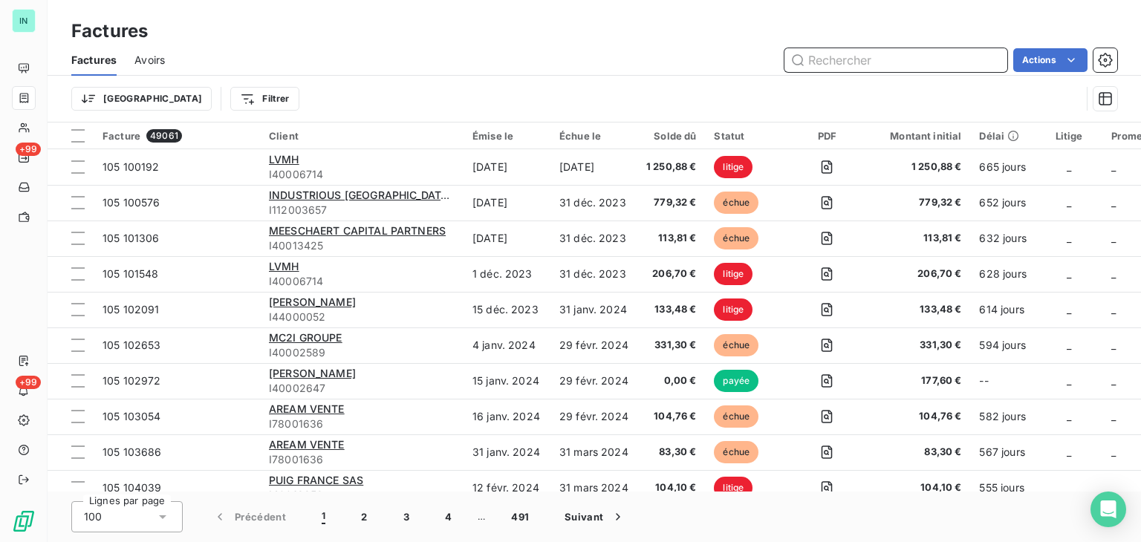
click at [844, 62] on input "text" at bounding box center [895, 60] width 223 height 24
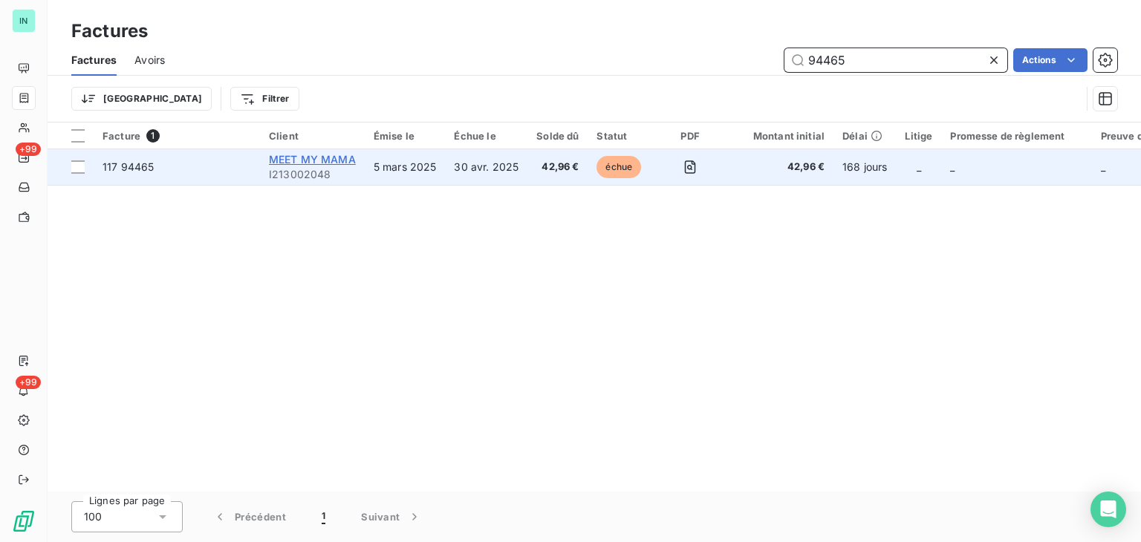
type input "94465"
click at [282, 158] on span "MEET MY MAMA" at bounding box center [312, 159] width 87 height 13
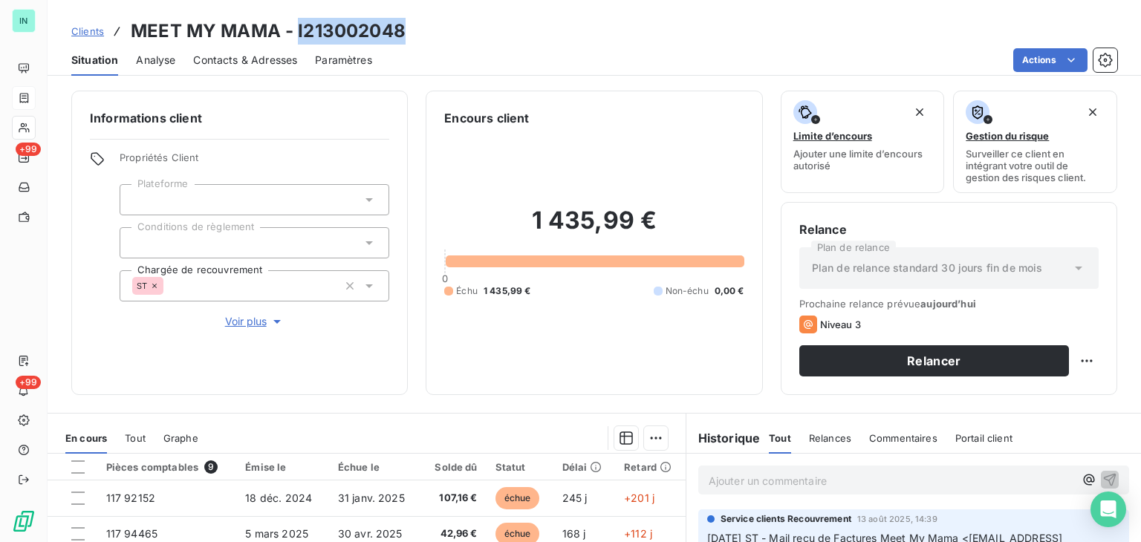
drag, startPoint x: 404, startPoint y: 27, endPoint x: 297, endPoint y: 28, distance: 107.0
click at [297, 28] on h3 "MEET MY MAMA - I213002048" at bounding box center [268, 31] width 275 height 27
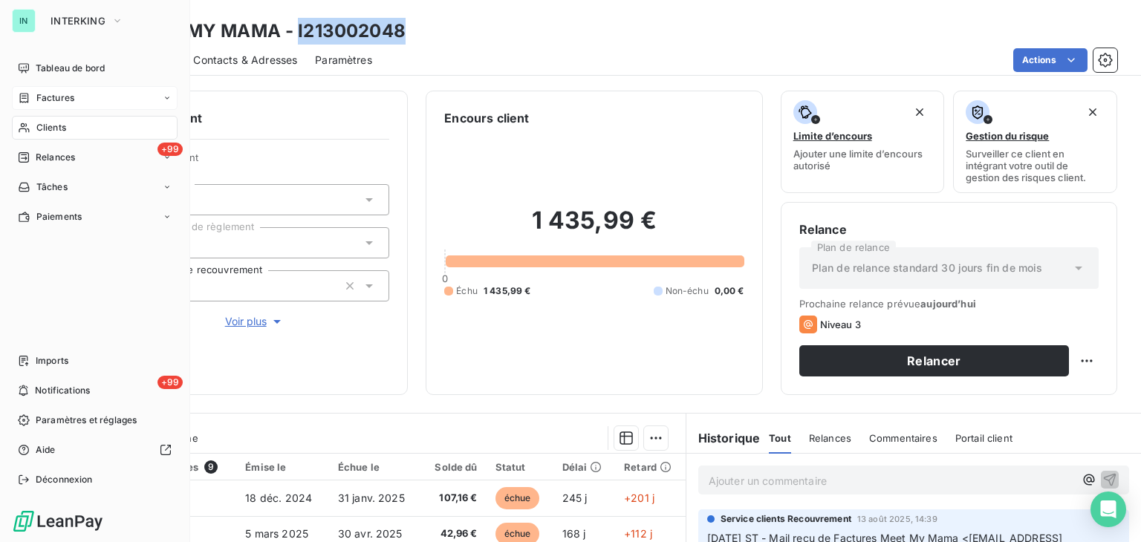
click at [33, 93] on div "Factures" at bounding box center [46, 97] width 56 height 13
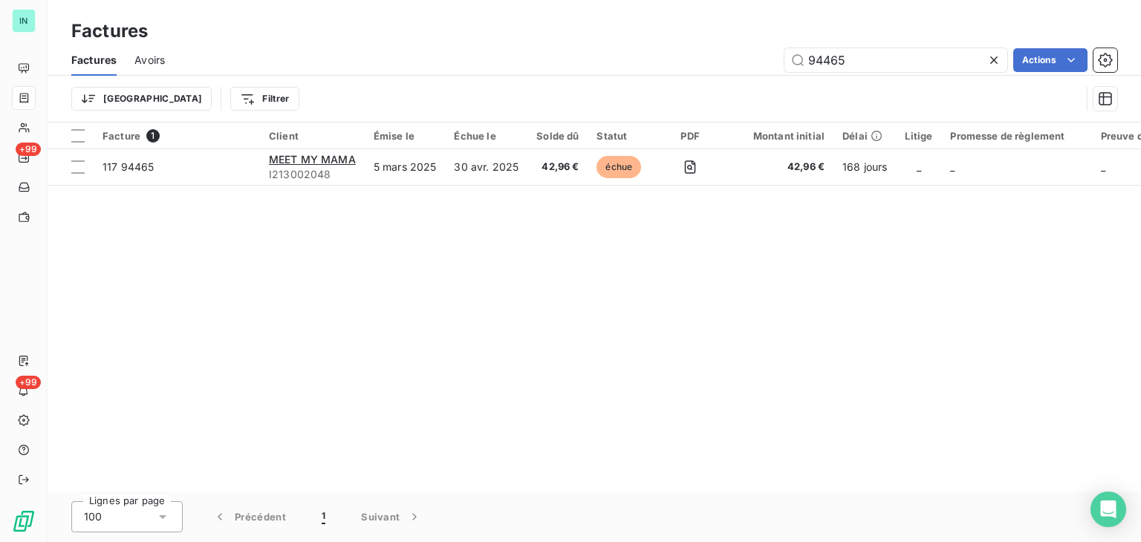
drag, startPoint x: 877, startPoint y: 57, endPoint x: 722, endPoint y: 66, distance: 154.8
click at [722, 66] on div "94465 Actions" at bounding box center [650, 60] width 934 height 24
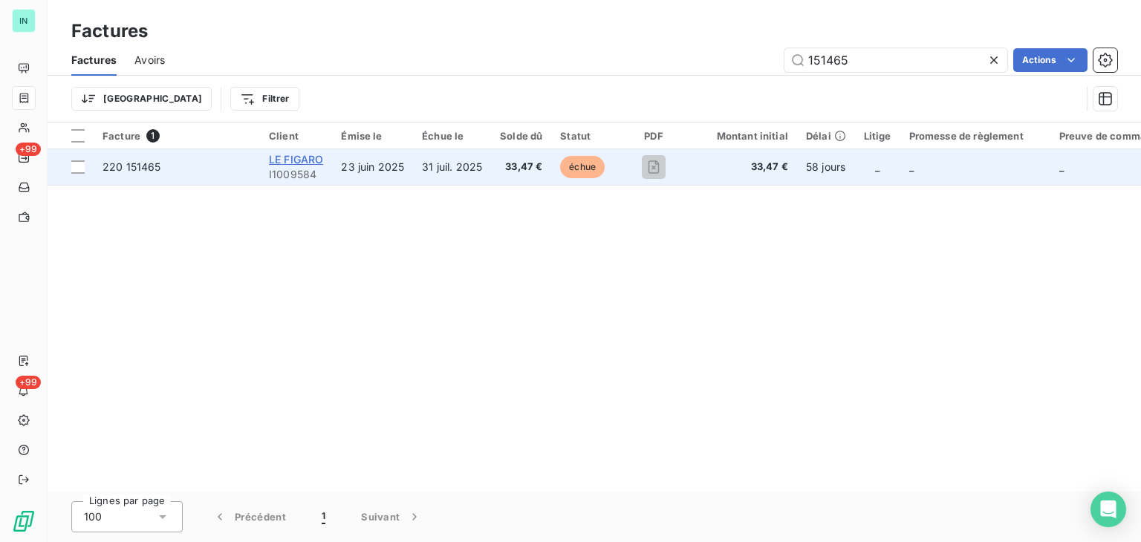
type input "151465"
click at [316, 160] on span "LE FIGARO" at bounding box center [296, 159] width 54 height 13
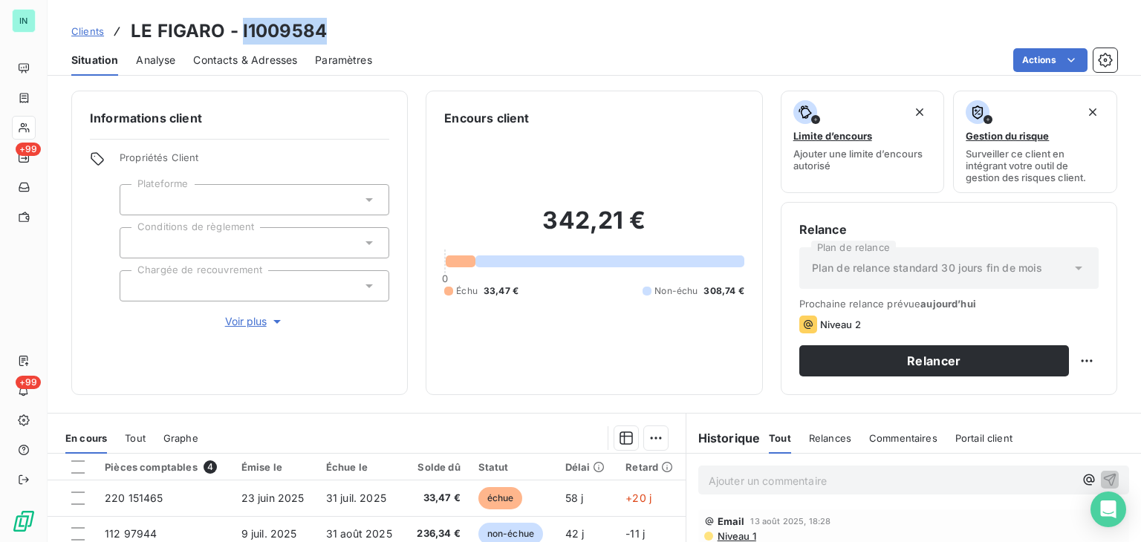
drag, startPoint x: 326, startPoint y: 26, endPoint x: 241, endPoint y: 30, distance: 85.5
click at [241, 30] on div "Clients LE FIGARO - I1009584" at bounding box center [594, 31] width 1093 height 27
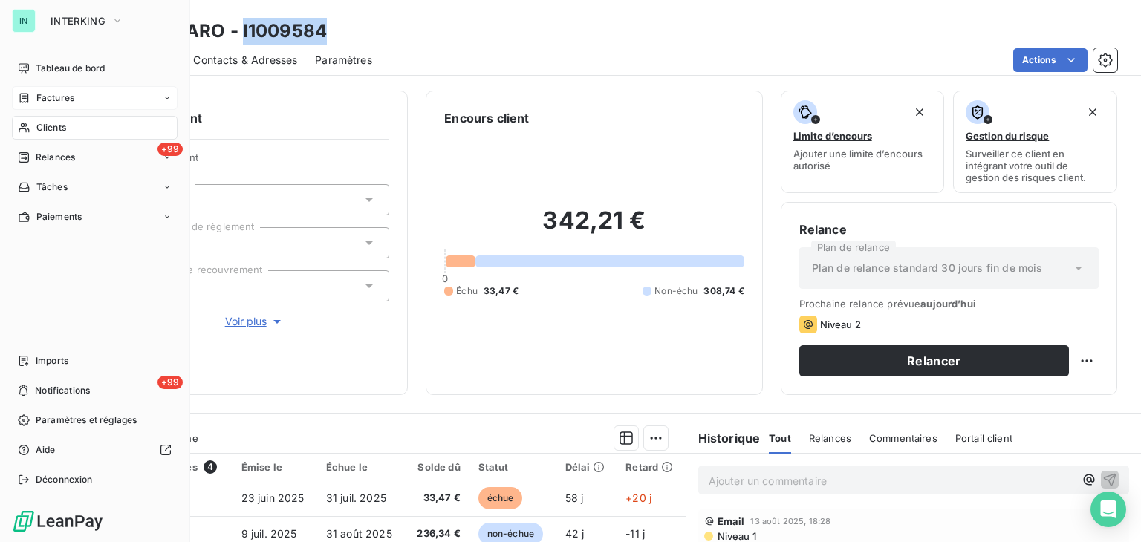
drag, startPoint x: 52, startPoint y: 96, endPoint x: 93, endPoint y: 96, distance: 40.9
click at [52, 96] on span "Factures" at bounding box center [55, 97] width 38 height 13
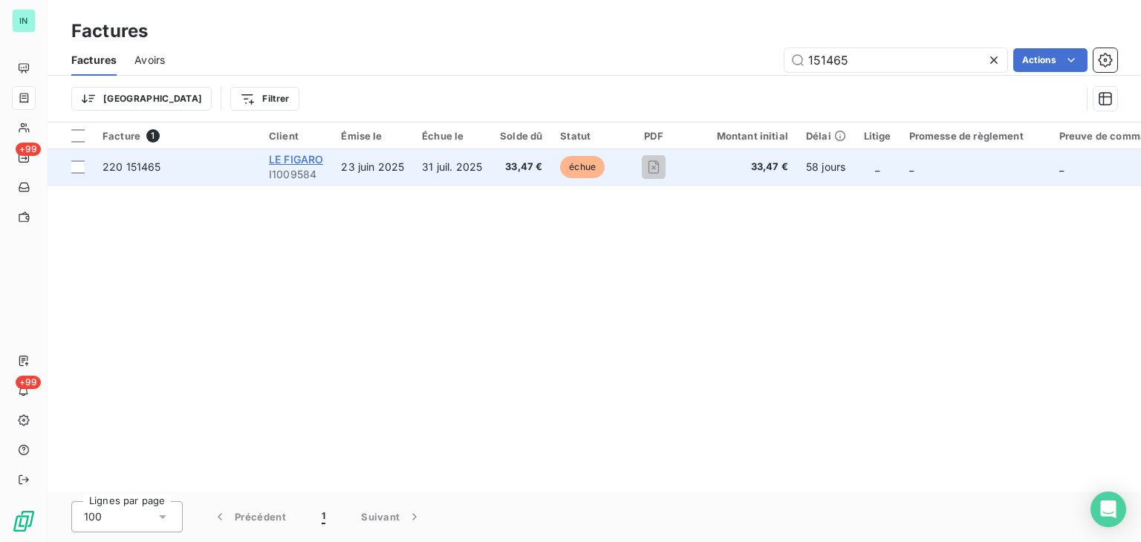
click at [278, 161] on span "LE FIGARO" at bounding box center [296, 159] width 54 height 13
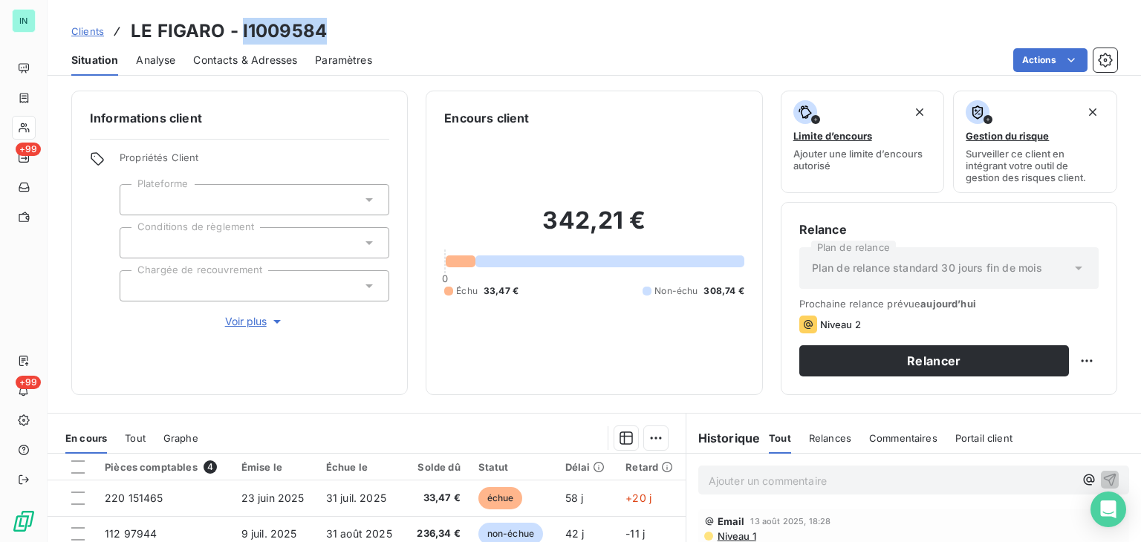
drag, startPoint x: 325, startPoint y: 34, endPoint x: 239, endPoint y: 37, distance: 85.5
click at [239, 37] on div "Clients LE FIGARO - I1009584" at bounding box center [594, 31] width 1093 height 27
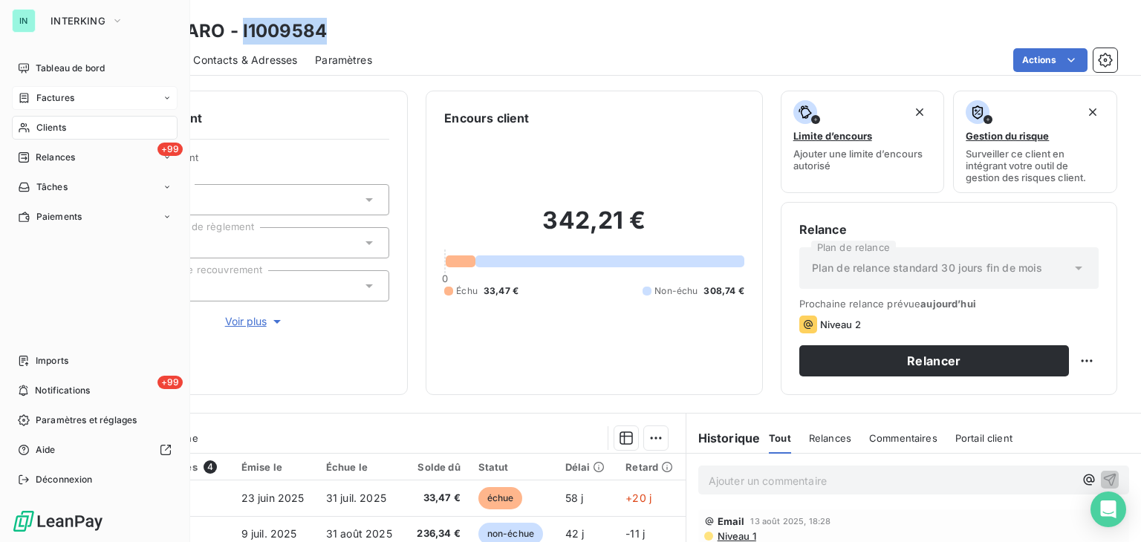
click at [50, 91] on span "Factures" at bounding box center [55, 97] width 38 height 13
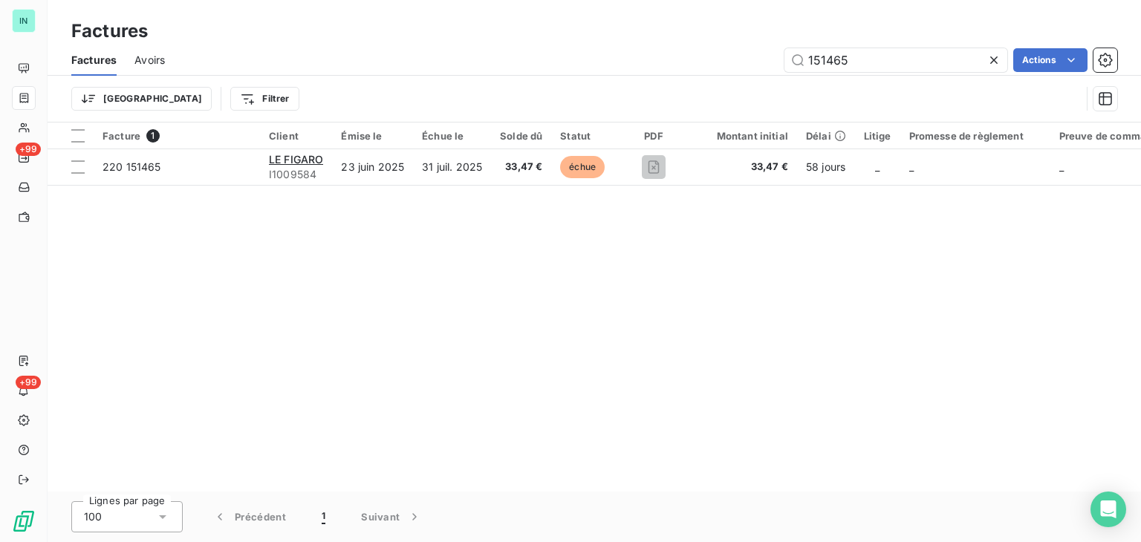
drag, startPoint x: 757, startPoint y: 62, endPoint x: 600, endPoint y: 64, distance: 156.8
click at [635, 62] on div "151465 Actions" at bounding box center [650, 60] width 934 height 24
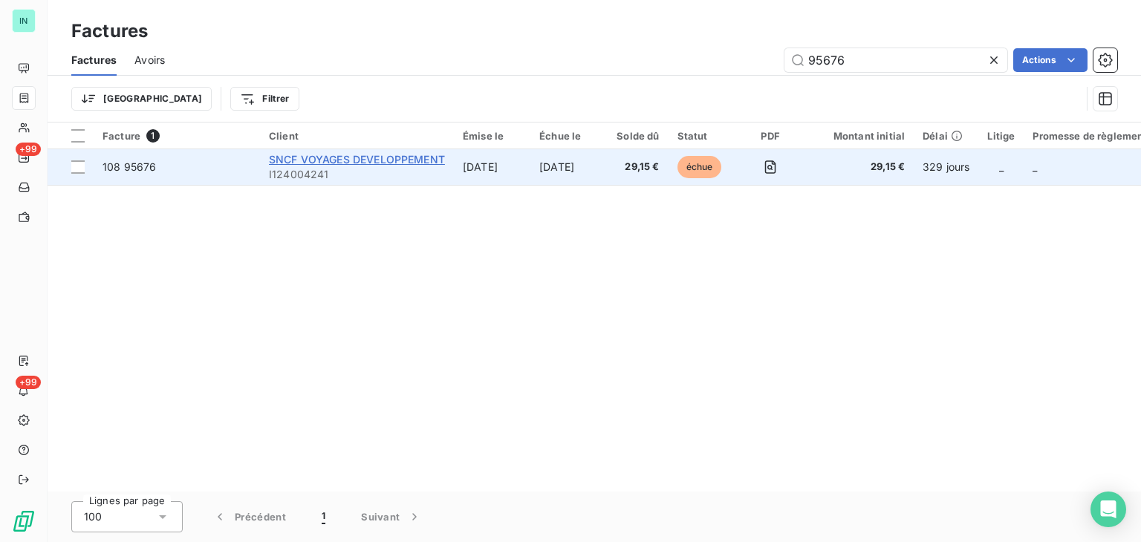
type input "95676"
click at [290, 160] on span "SNCF VOYAGES DEVELOPPEMENT" at bounding box center [357, 159] width 176 height 13
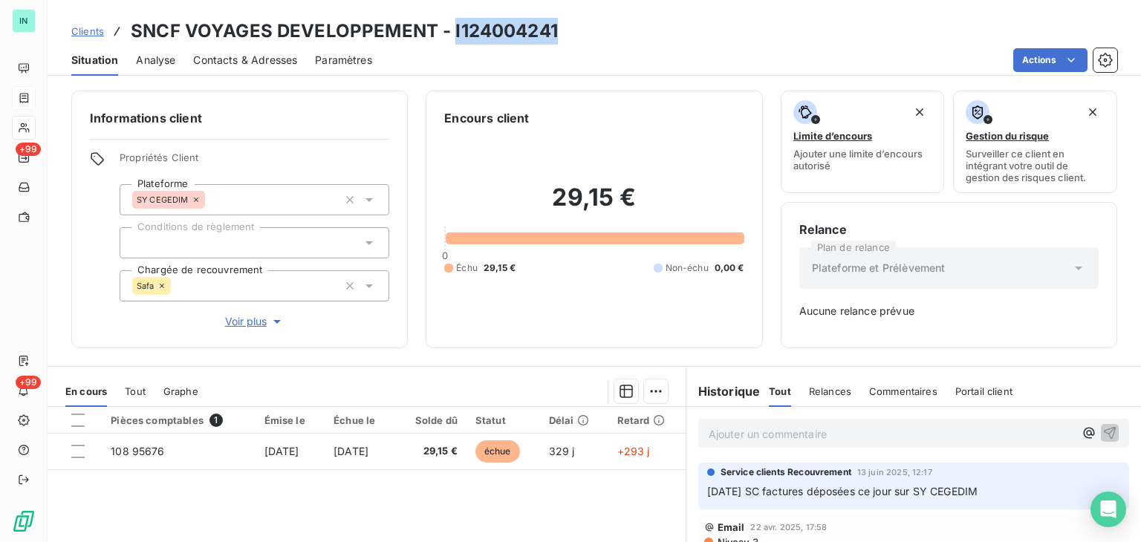
drag, startPoint x: 556, startPoint y: 30, endPoint x: 452, endPoint y: 33, distance: 104.1
click at [452, 33] on div "Clients SNCF VOYAGES DEVELOPPEMENT - I124004241" at bounding box center [594, 31] width 1093 height 27
